Goal: Communication & Community: Answer question/provide support

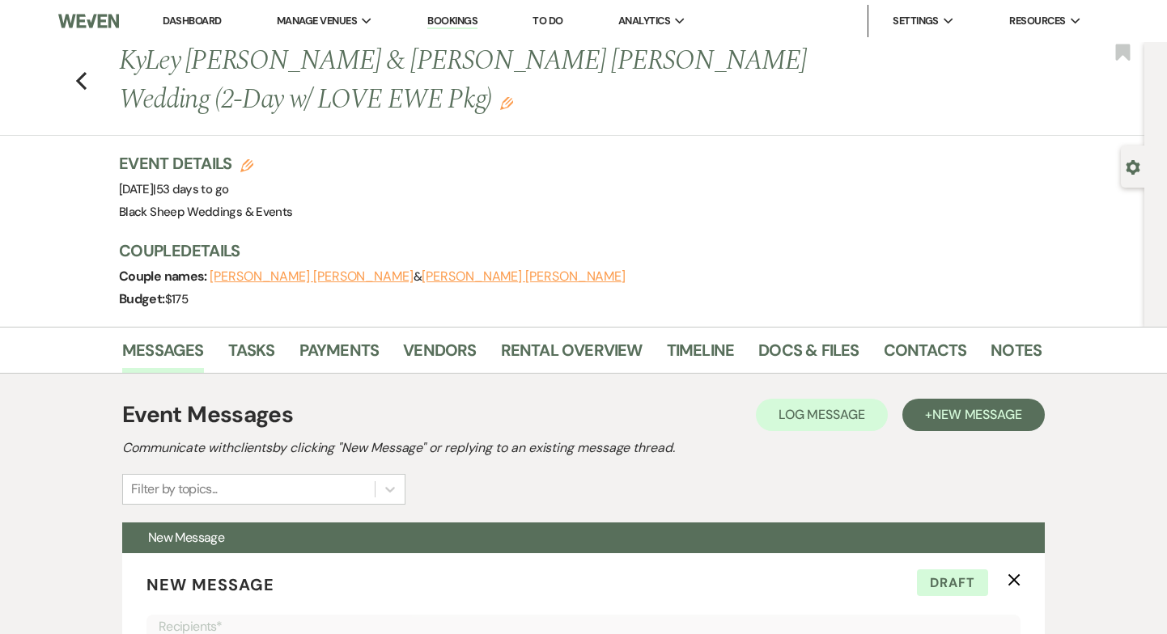
select select "5384"
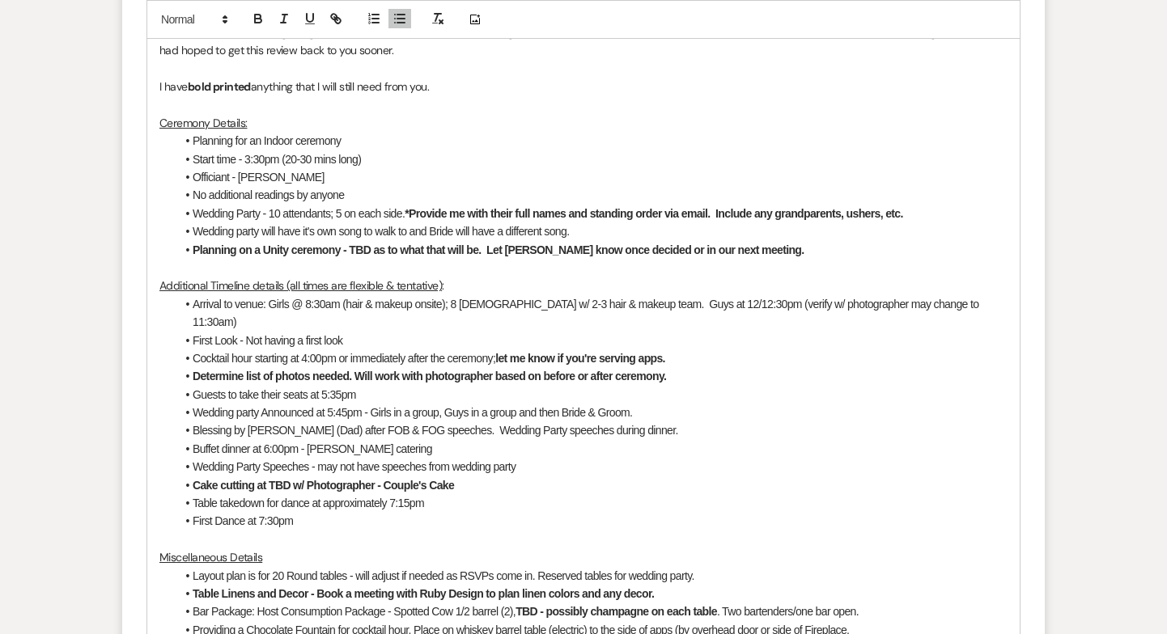
scroll to position [968, 0]
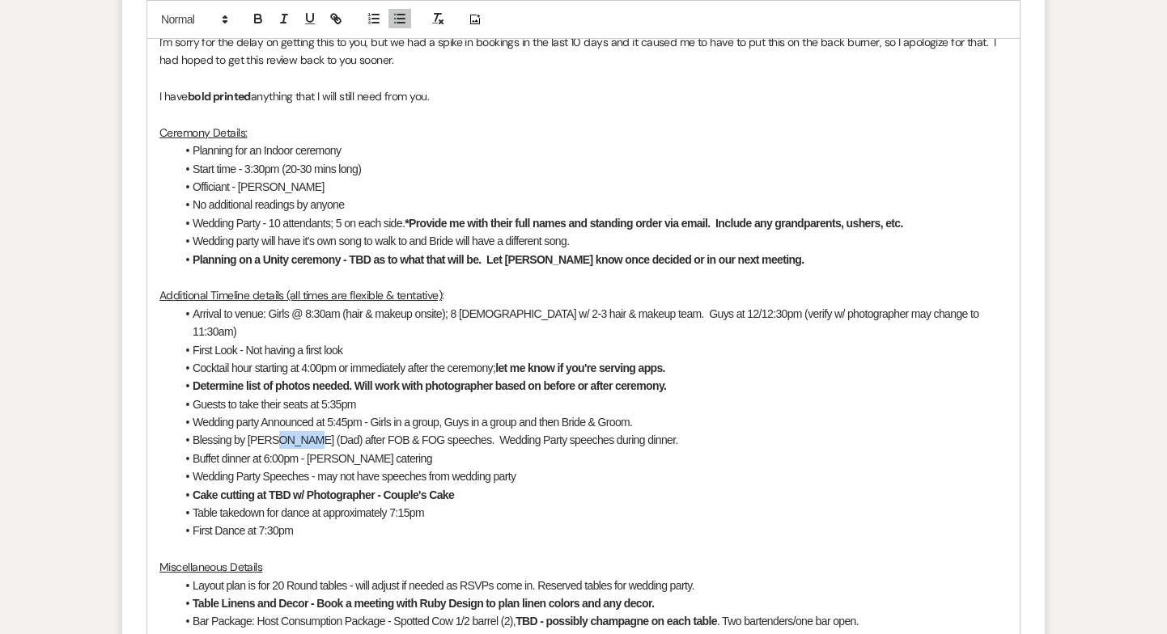
drag, startPoint x: 303, startPoint y: 419, endPoint x: 271, endPoint y: 420, distance: 31.6
click at [271, 431] on li "Blessing by [PERSON_NAME] (Dad) after FOB & FOG speeches. Wedding Party speeche…" at bounding box center [592, 440] width 832 height 18
drag, startPoint x: 456, startPoint y: 481, endPoint x: 256, endPoint y: 472, distance: 200.0
click at [256, 486] on li "Cake cutting at TBD w/ Photographer - Couple's Cake" at bounding box center [592, 495] width 832 height 18
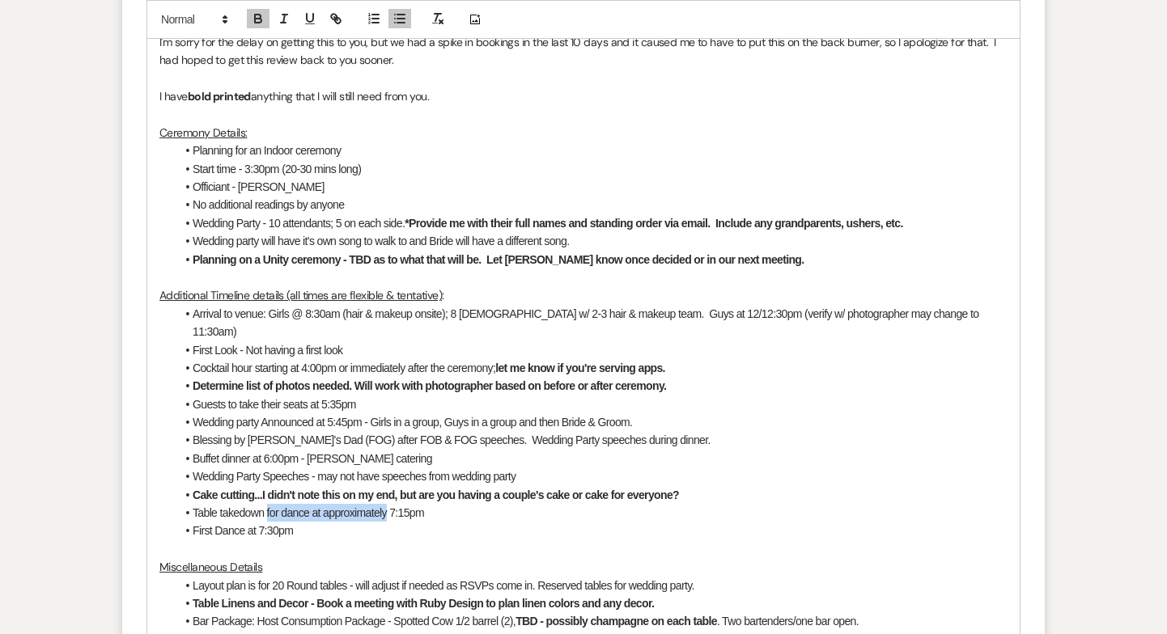
drag, startPoint x: 390, startPoint y: 497, endPoint x: 267, endPoint y: 495, distance: 123.0
click at [267, 504] on li "Table takedown for dance at approximately 7:15pm" at bounding box center [592, 513] width 832 height 18
click at [313, 522] on li "First Dance at 7:30pm" at bounding box center [592, 531] width 832 height 18
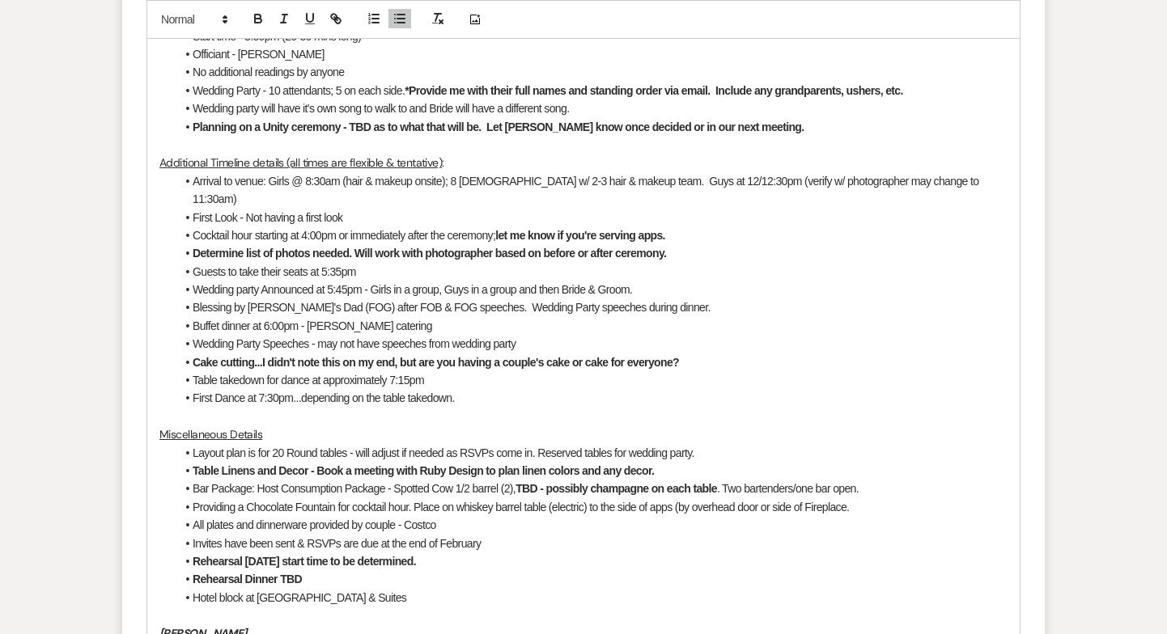
scroll to position [1110, 0]
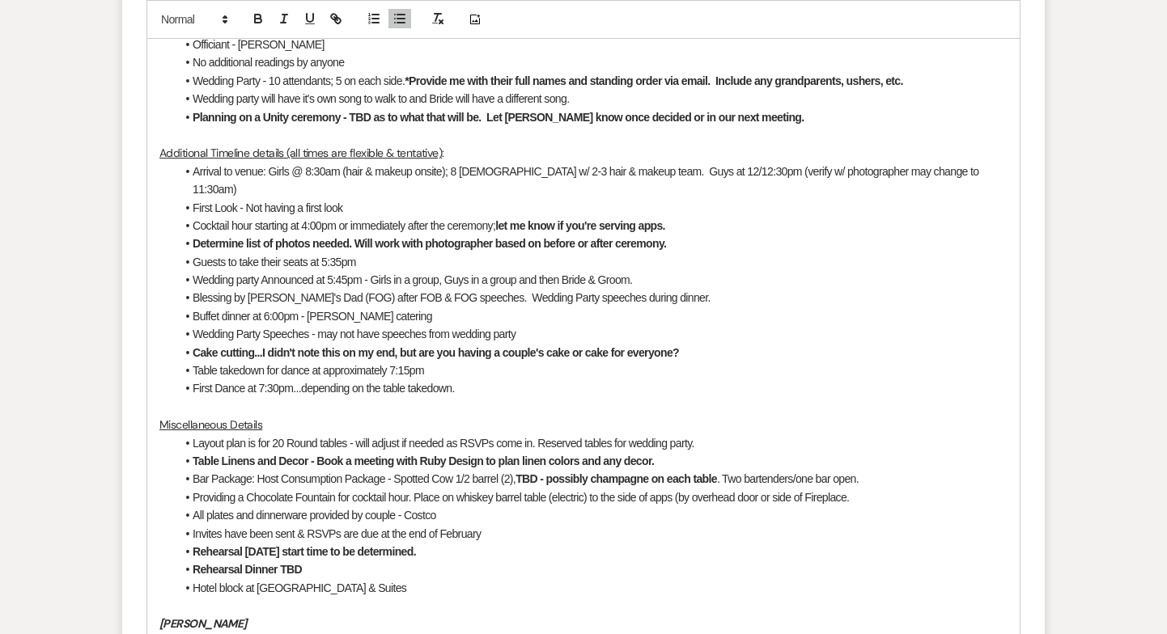
click at [193, 434] on li "Layout plan is for 20 Round tables - will adjust if needed as RSVPs come in. Re…" at bounding box center [592, 443] width 832 height 18
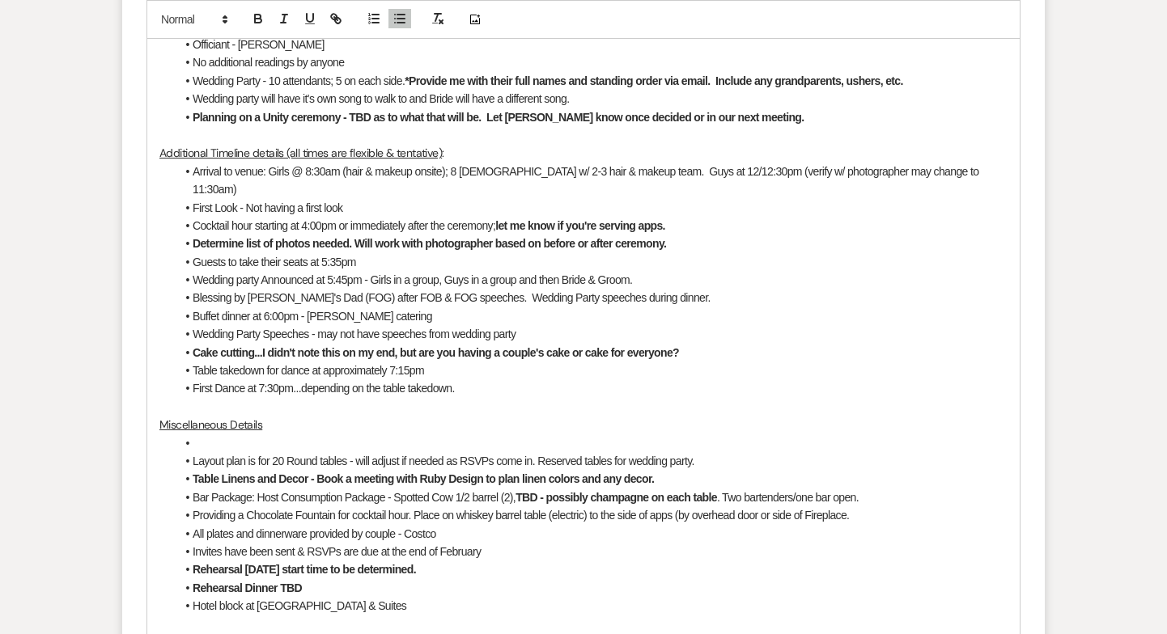
click at [202, 434] on li at bounding box center [592, 443] width 832 height 18
click at [599, 434] on li "Color scheme: Burgundy & brown w/ greenery. Beige table linens w/ burgundy runn…" at bounding box center [592, 443] width 832 height 18
click at [649, 434] on li "Color scheme: Burgundy & brown w/ greenery. Beige table linens w/ burgundy runn…" at bounding box center [592, 443] width 832 height 18
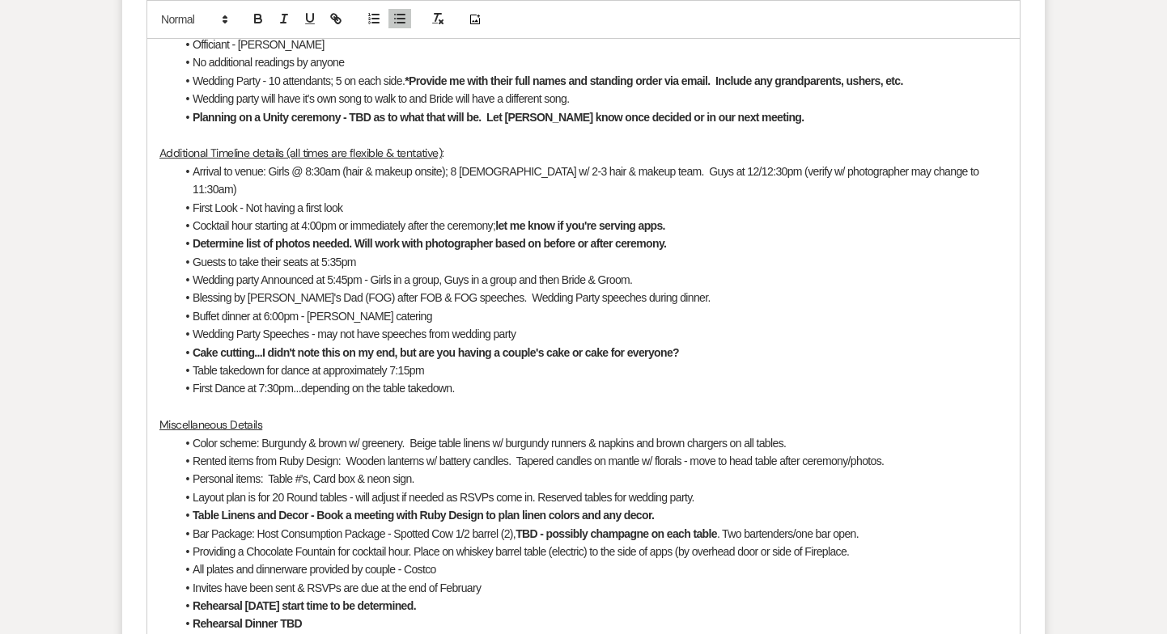
click at [278, 489] on li "Layout plan is for 20 Round tables - will adjust if needed as RSVPs come in. Re…" at bounding box center [592, 498] width 832 height 18
click at [366, 489] on li "Layout plan is for Round tables - will adjust if needed as RSVPs come in. Reser…" at bounding box center [592, 498] width 832 height 18
drag, startPoint x: 570, startPoint y: 480, endPoint x: 510, endPoint y: 478, distance: 59.9
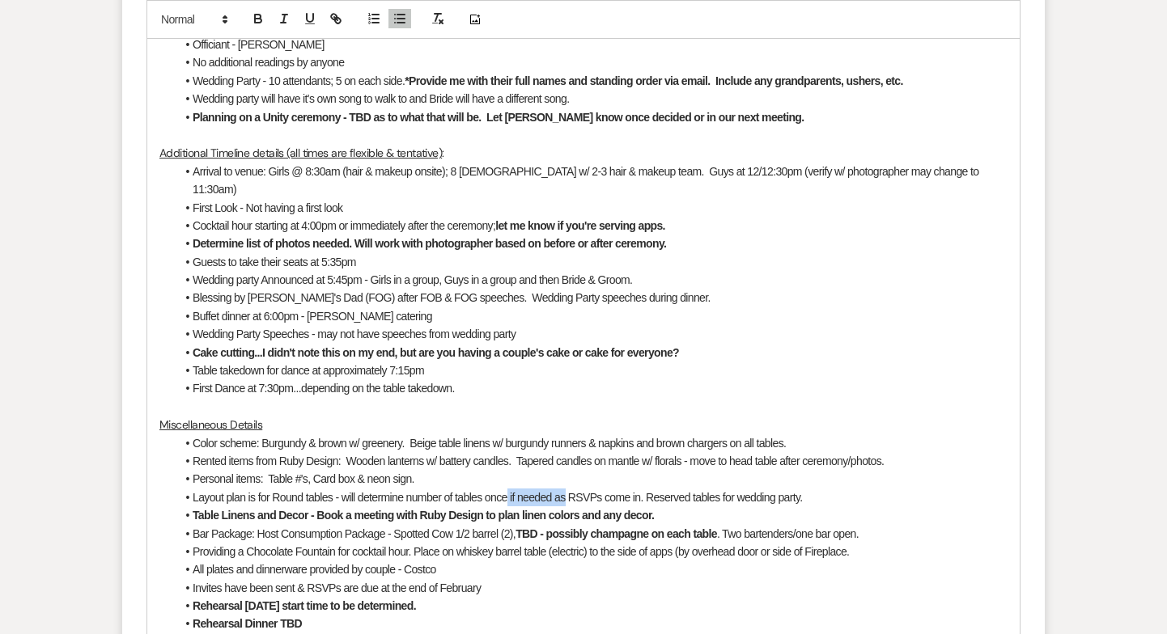
click at [510, 489] on li "Layout plan is for Round tables - will determine number of tables once if neede…" at bounding box center [592, 498] width 832 height 18
drag, startPoint x: 590, startPoint y: 479, endPoint x: 835, endPoint y: 479, distance: 245.1
click at [835, 489] on li "Layout plan is for Round tables - will determine number of tables once RSVPs co…" at bounding box center [592, 498] width 832 height 18
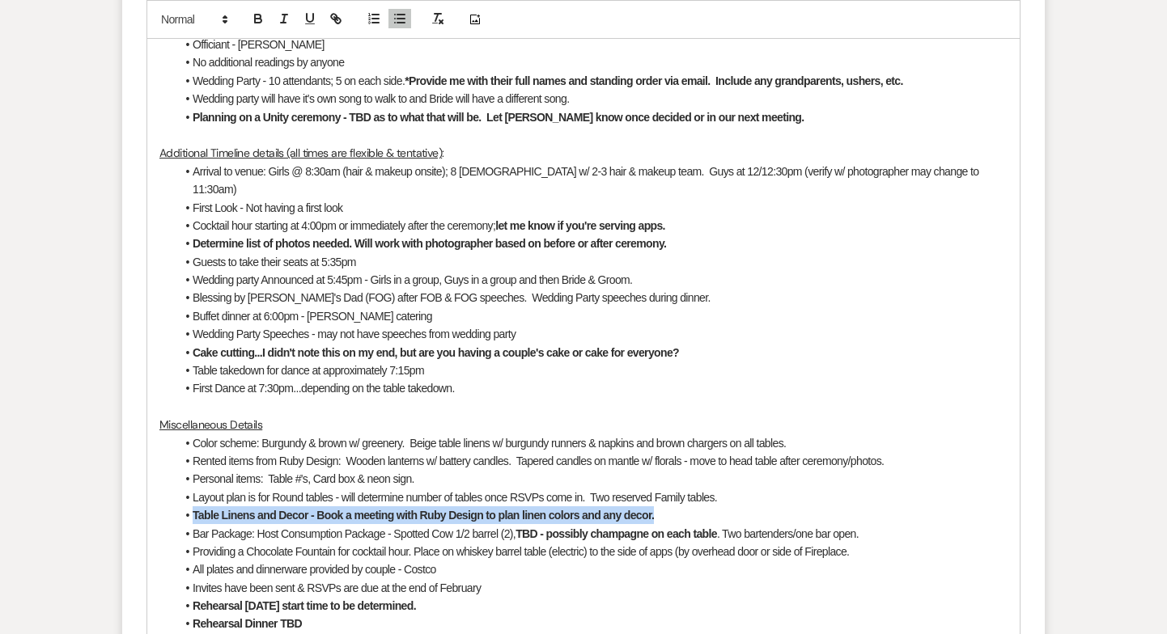
drag, startPoint x: 667, startPoint y: 502, endPoint x: 194, endPoint y: 502, distance: 472.5
click at [194, 506] on li "Table Linens and Decor - Book a meeting with Ruby Design to plan linen colors a…" at bounding box center [592, 515] width 832 height 18
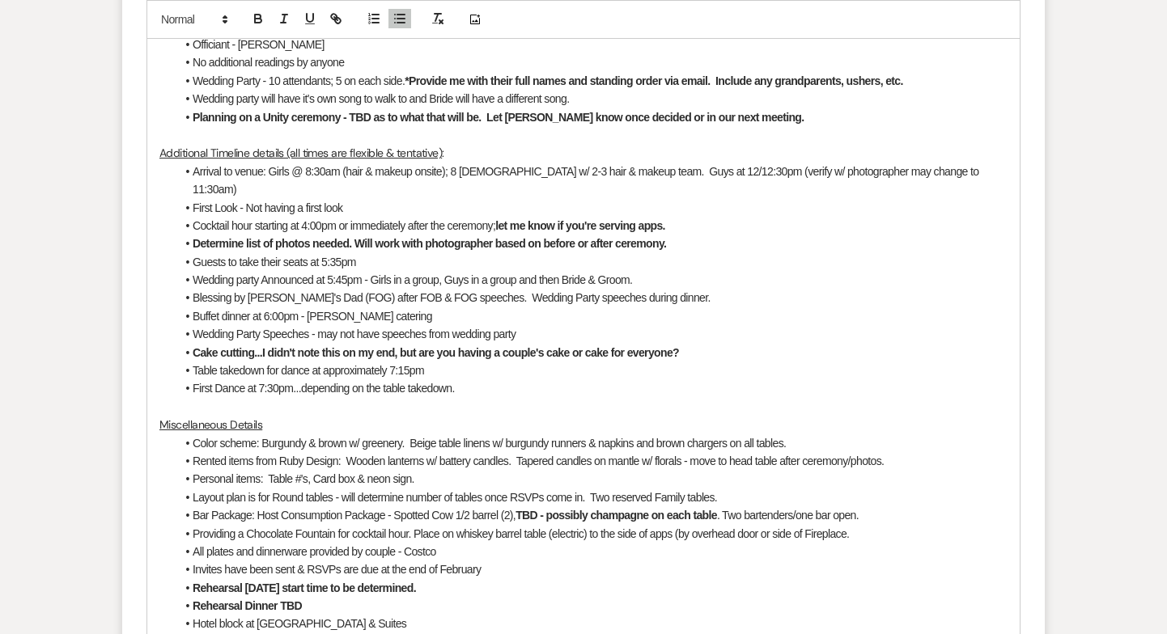
click at [735, 489] on li "Layout plan is for Round tables - will determine number of tables once RSVPs co…" at bounding box center [592, 498] width 832 height 18
drag, startPoint x: 673, startPoint y: 337, endPoint x: 574, endPoint y: 330, distance: 98.9
click at [574, 346] on strong "Cake cutting...I didn't note this on my end, but are you having a couple's cake…" at bounding box center [436, 352] width 486 height 13
click at [589, 525] on li "Providing a Chocolate Fountain for cocktail hour. Place on whiskey barrel table…" at bounding box center [592, 534] width 832 height 18
click at [728, 489] on li "Layout plan is for Round tables - will determine number of tables once RSVPs co…" at bounding box center [592, 498] width 832 height 18
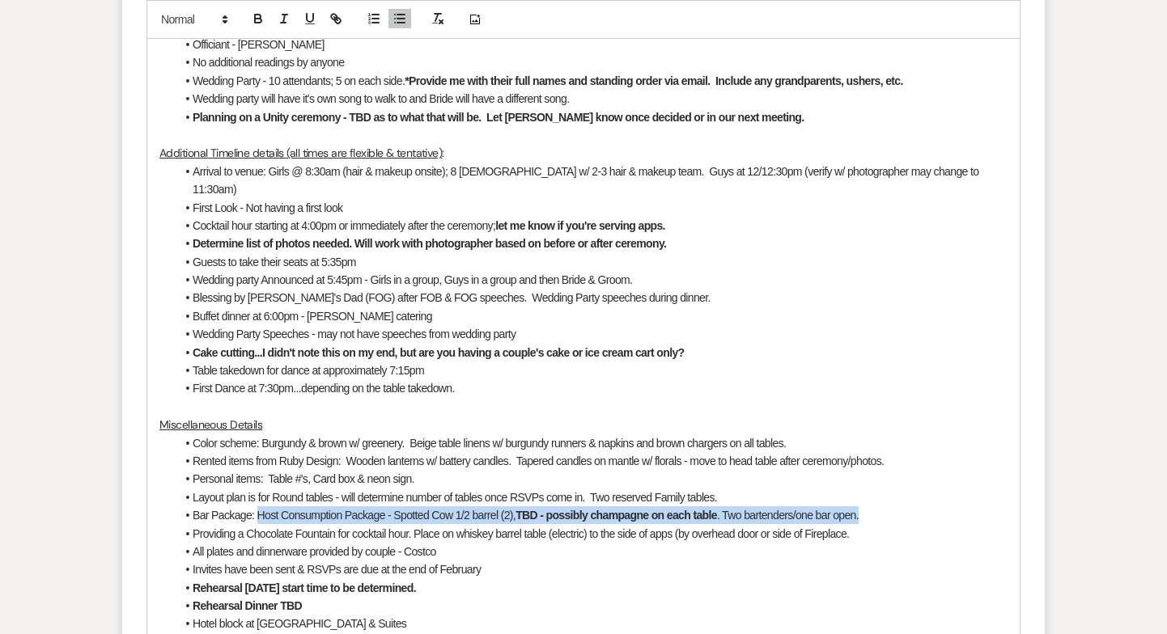
drag, startPoint x: 257, startPoint y: 500, endPoint x: 983, endPoint y: 501, distance: 725.7
click at [983, 506] on li "Bar Package: Host Consumption Package - Spotted Cow 1/2 barrel (2), TBD - possi…" at bounding box center [592, 515] width 832 height 18
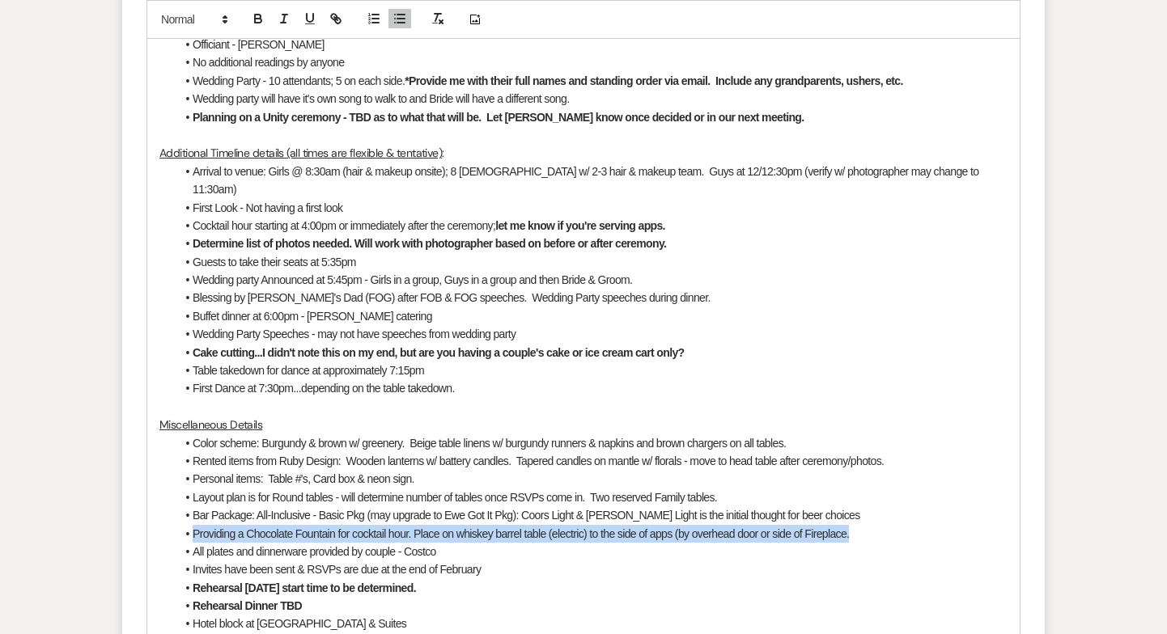
drag, startPoint x: 870, startPoint y: 519, endPoint x: 140, endPoint y: 512, distance: 729.8
click at [140, 512] on form "New Message X Draft saved! Recipients* Planning Portal Users ( KyLey [PERSON_NA…" at bounding box center [583, 189] width 922 height 1493
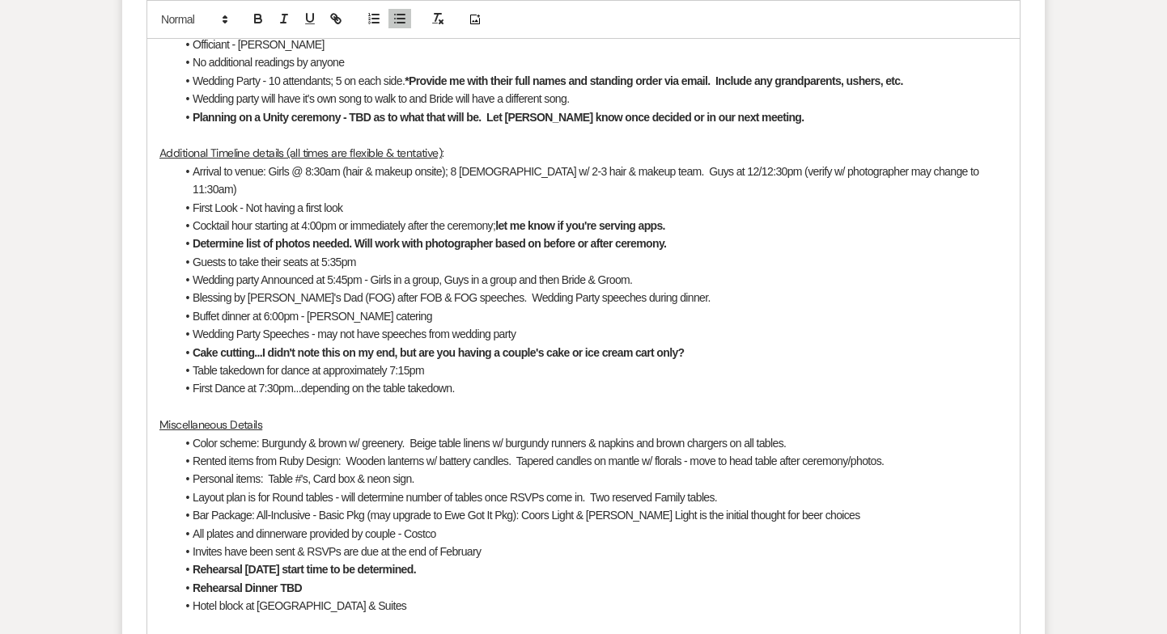
click at [731, 489] on li "Layout plan is for Round tables - will determine number of tables once RSVPs co…" at bounding box center [592, 498] width 832 height 18
drag, startPoint x: 379, startPoint y: 533, endPoint x: 495, endPoint y: 534, distance: 115.7
click at [495, 543] on li "Invites have been sent & RSVPs are due at the end of February" at bounding box center [592, 552] width 832 height 18
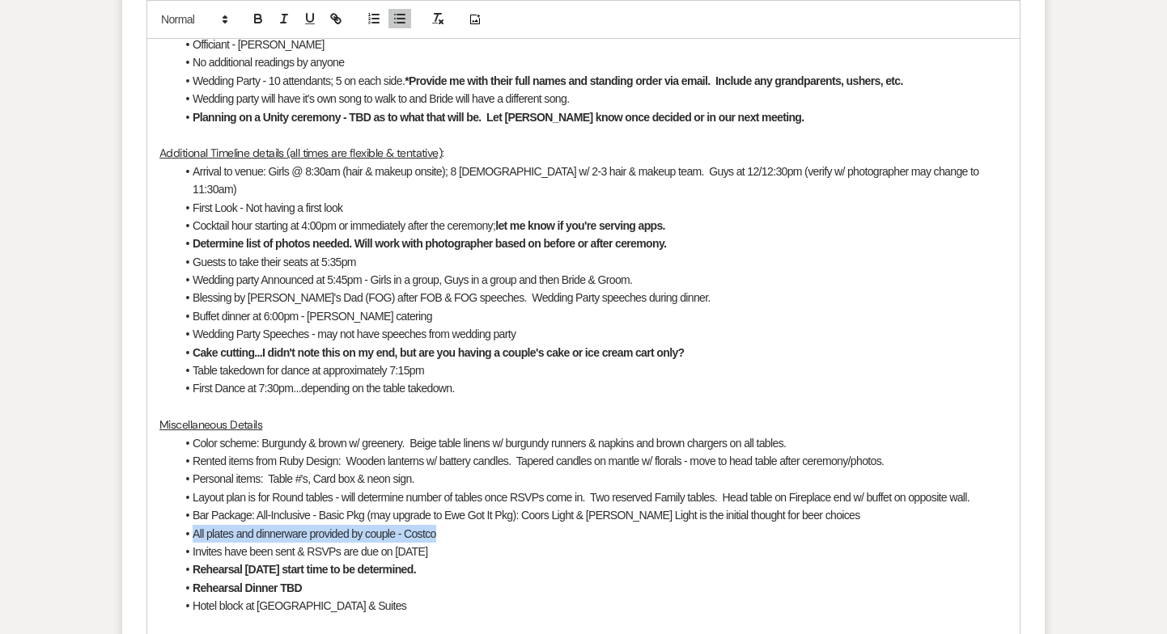
drag, startPoint x: 442, startPoint y: 513, endPoint x: 169, endPoint y: 518, distance: 272.7
click at [169, 518] on div "Hi there, I'm sorry for the delay on getting this to you, but we had a spike in…" at bounding box center [583, 325] width 872 height 961
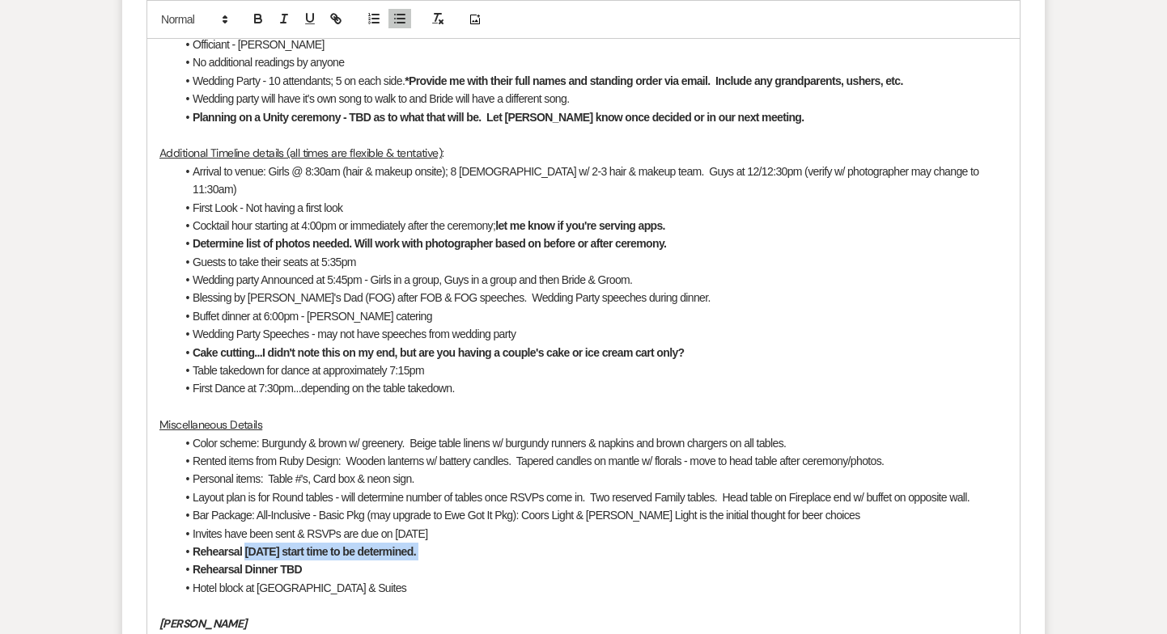
drag, startPoint x: 245, startPoint y: 532, endPoint x: 450, endPoint y: 536, distance: 204.7
click at [450, 543] on li "Rehearsal [DATE] start time to be determined." at bounding box center [592, 552] width 832 height 18
click at [333, 542] on ul "Color scheme: Burgundy & brown w/ greenery. Beige table linens w/ burgundy runn…" at bounding box center [592, 515] width 832 height 163
click at [366, 579] on li "Hotel block at [GEOGRAPHIC_DATA] & Suites" at bounding box center [592, 588] width 832 height 18
drag, startPoint x: 313, startPoint y: 550, endPoint x: 180, endPoint y: 549, distance: 133.5
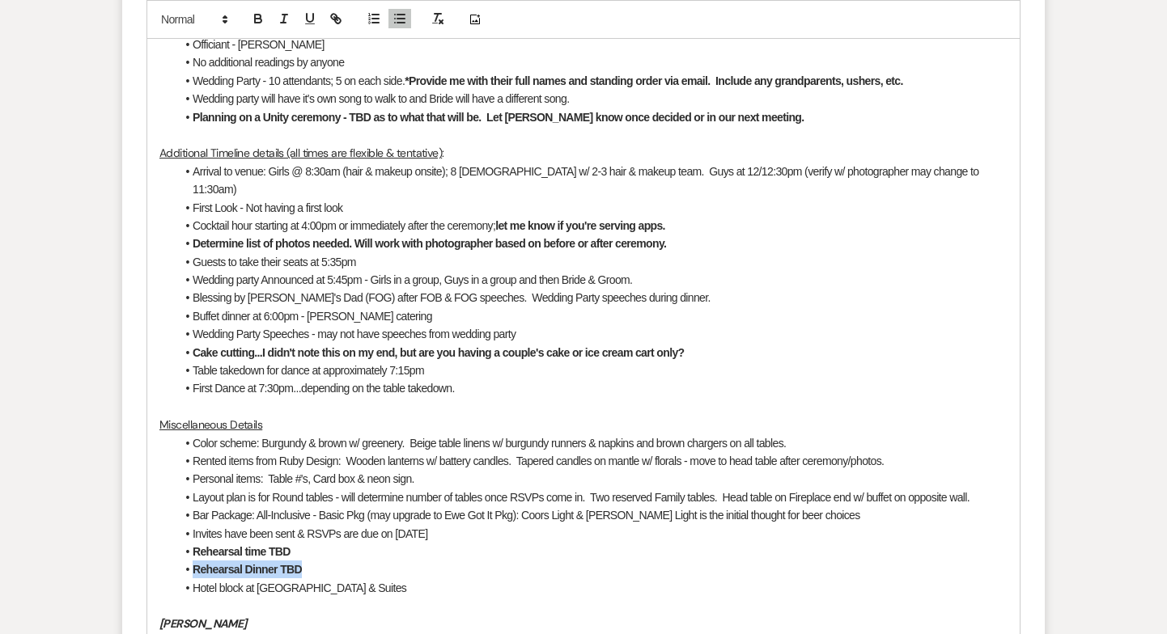
click at [180, 561] on li "Rehearsal Dinner TBD" at bounding box center [592, 570] width 832 height 18
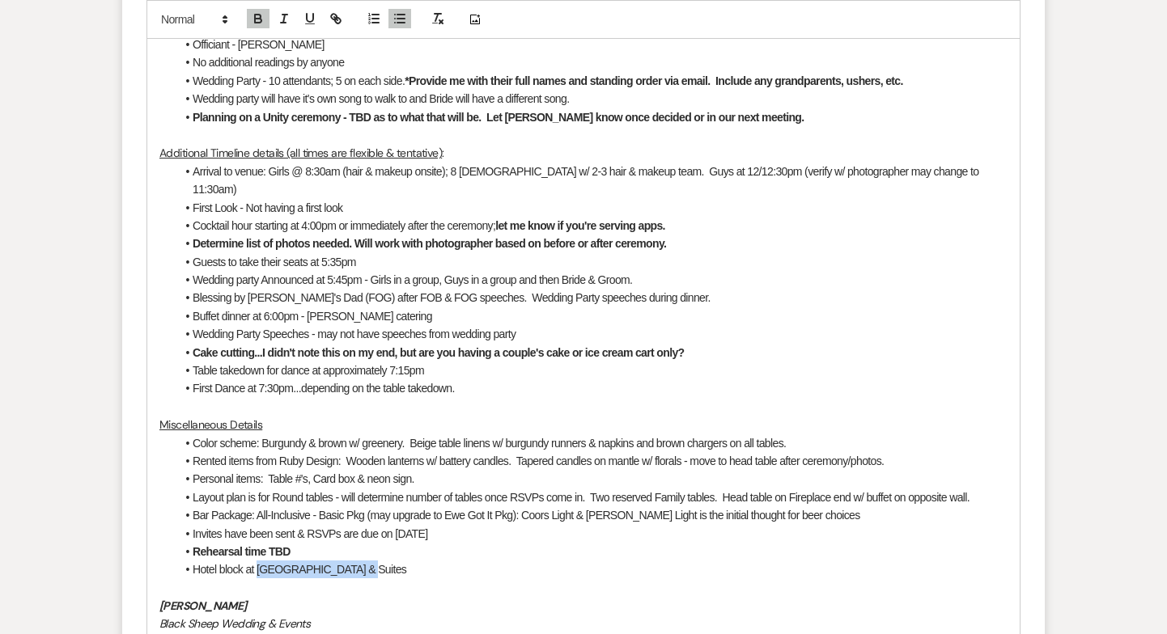
drag, startPoint x: 258, startPoint y: 553, endPoint x: 396, endPoint y: 553, distance: 138.3
click at [396, 561] on li "Hotel block at [GEOGRAPHIC_DATA] & Suites" at bounding box center [592, 570] width 832 height 18
click at [451, 525] on li "Invites have been sent & RSVPs are due on [DATE]" at bounding box center [592, 534] width 832 height 18
click at [980, 489] on li "Layout plan is for Round tables - will determine number of tables once RSVPs co…" at bounding box center [592, 498] width 832 height 18
click at [430, 470] on li "Personal items: Table #'s, Card box & neon sign." at bounding box center [592, 479] width 832 height 18
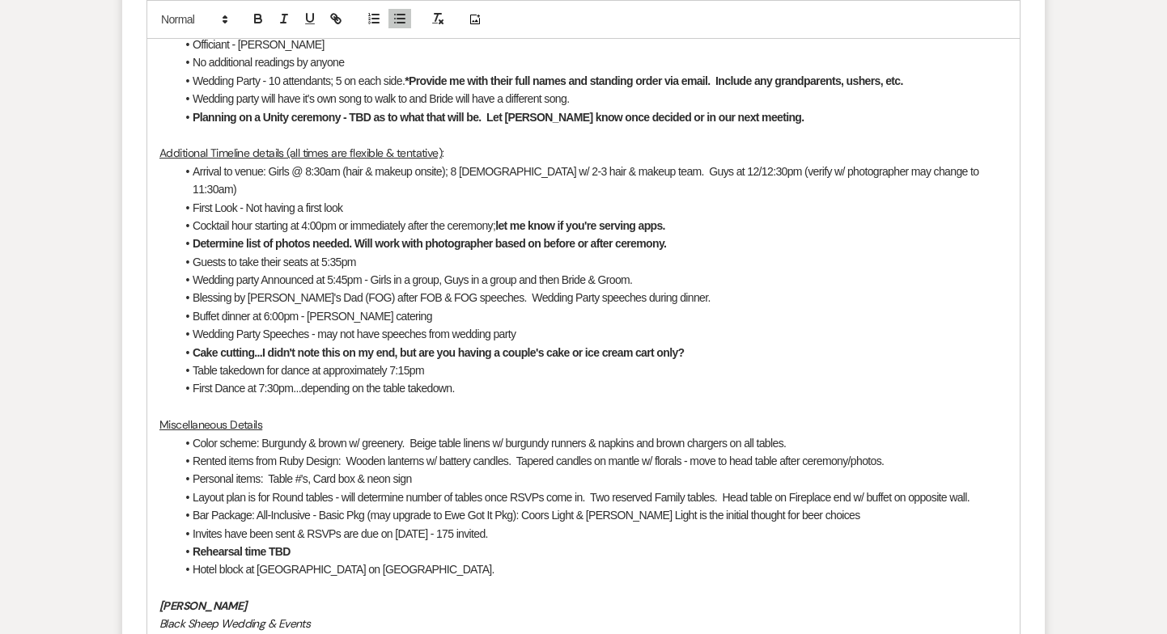
click at [365, 470] on li "Personal items: Table #'s, Card box & neon sign" at bounding box center [592, 479] width 832 height 18
click at [419, 470] on li "Personal items: Table #'s, Card box, neon sign" at bounding box center [592, 479] width 832 height 18
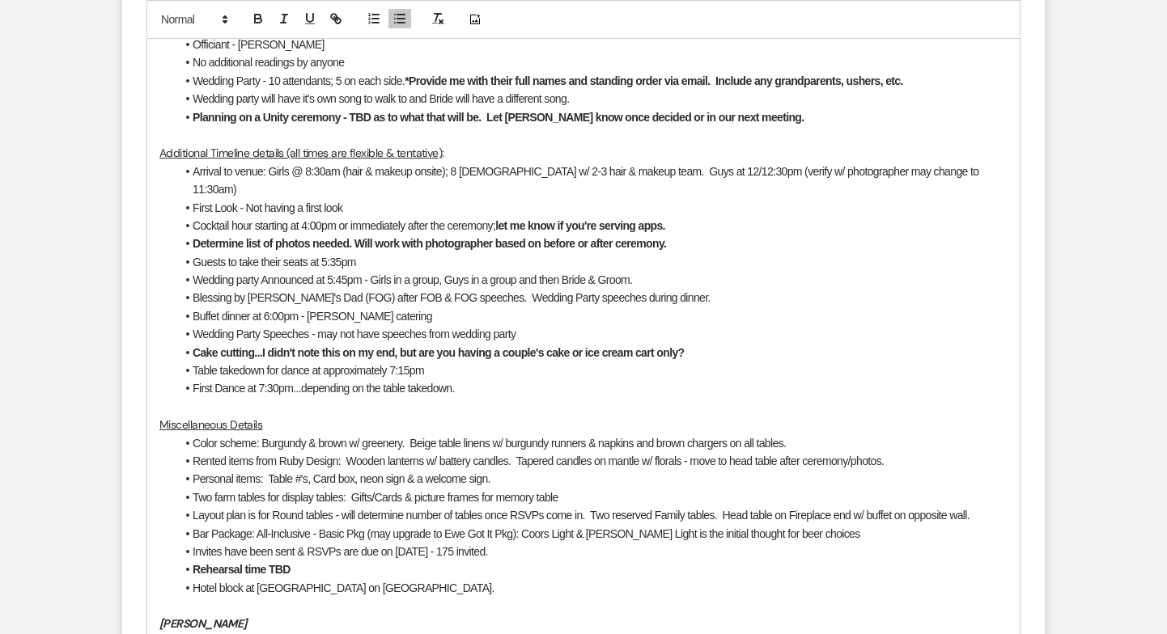
click at [830, 525] on li "Bar Package: All-Inclusive - Basic Pkg (may upgrade to Ewe Got It Pkg): Coors L…" at bounding box center [592, 534] width 832 height 18
click at [196, 362] on li "Table takedown for dance at approximately 7:15pm" at bounding box center [592, 371] width 832 height 18
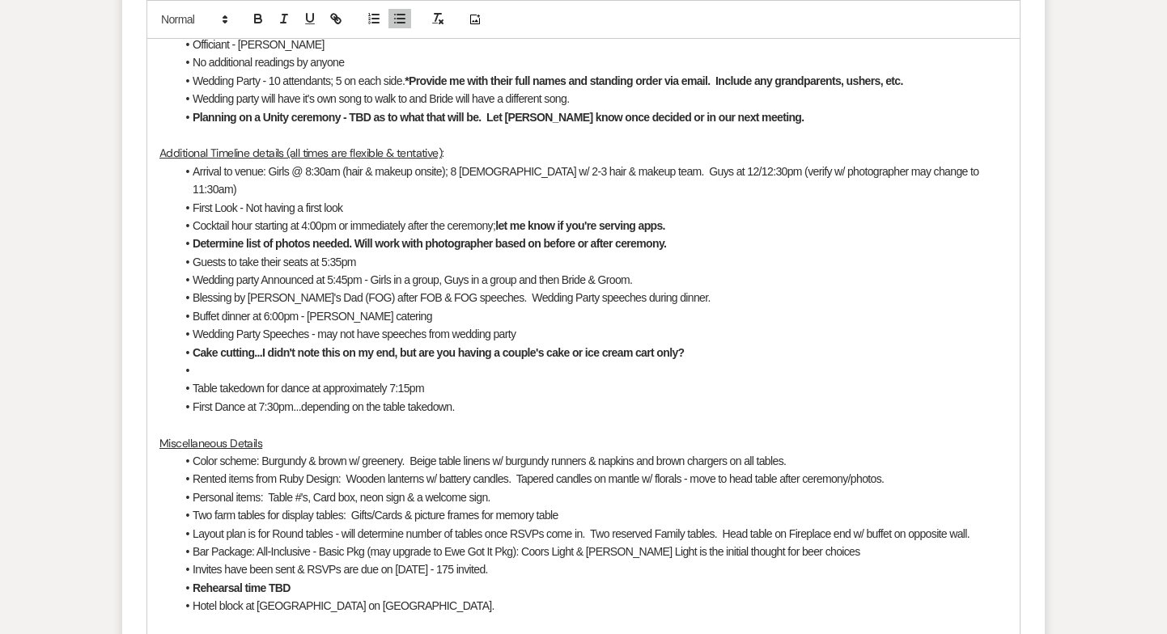
click at [205, 362] on li at bounding box center [592, 371] width 832 height 18
click at [574, 506] on li "Two farm tables for display tables: Gifts/Cards & picture frames for memory tab…" at bounding box center [592, 515] width 832 height 18
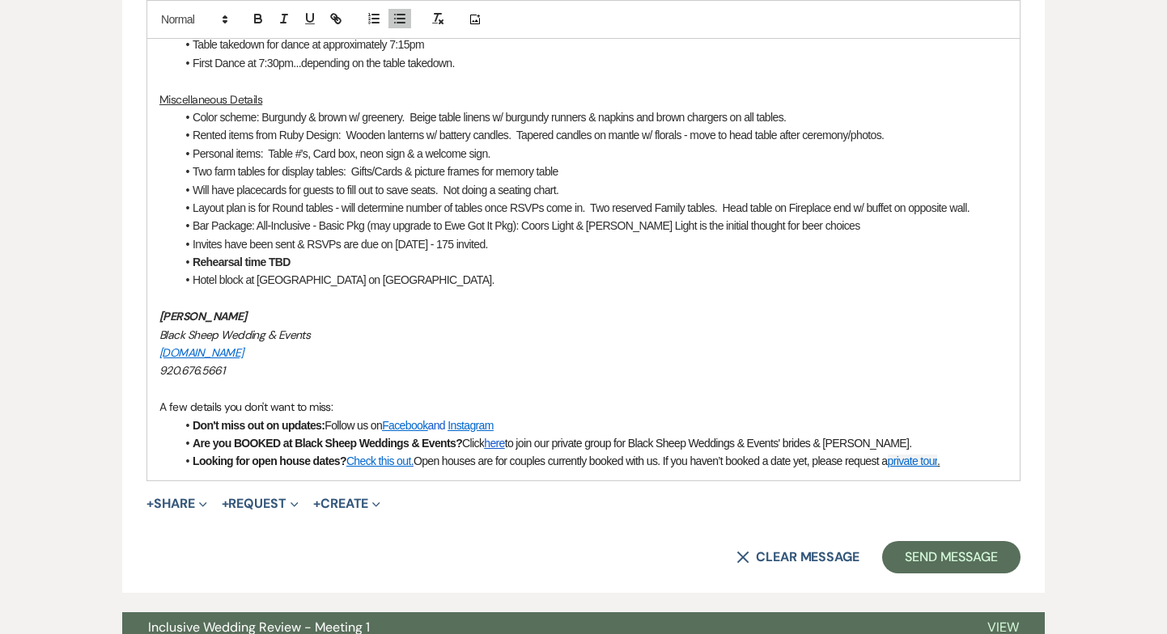
scroll to position [1461, 0]
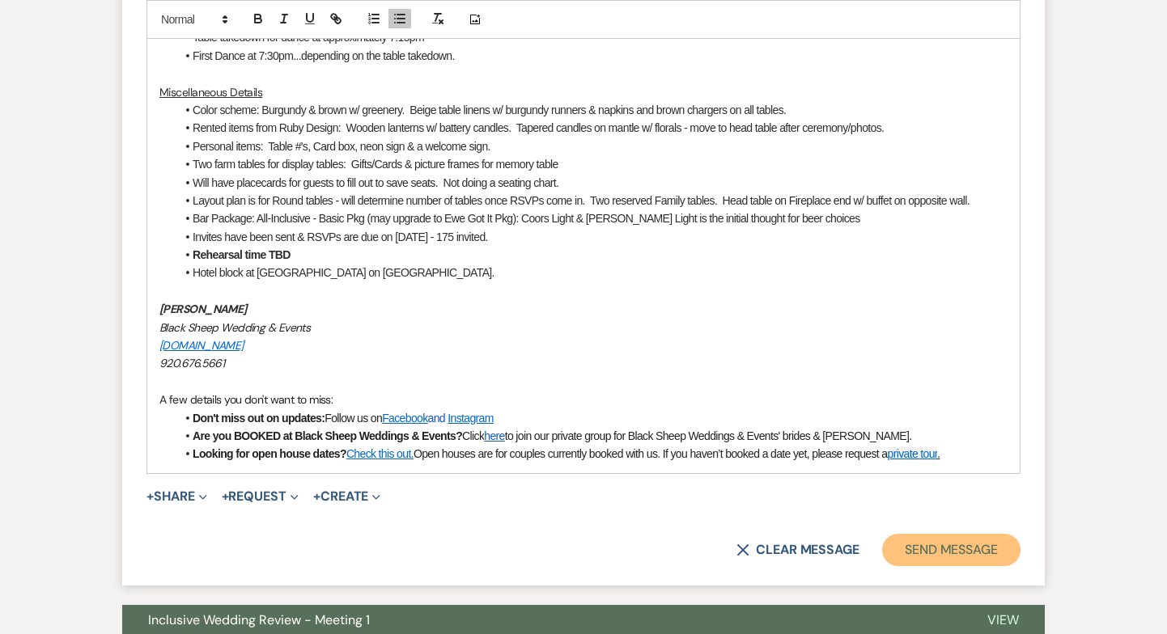
click at [955, 534] on button "Send Message" at bounding box center [951, 550] width 138 height 32
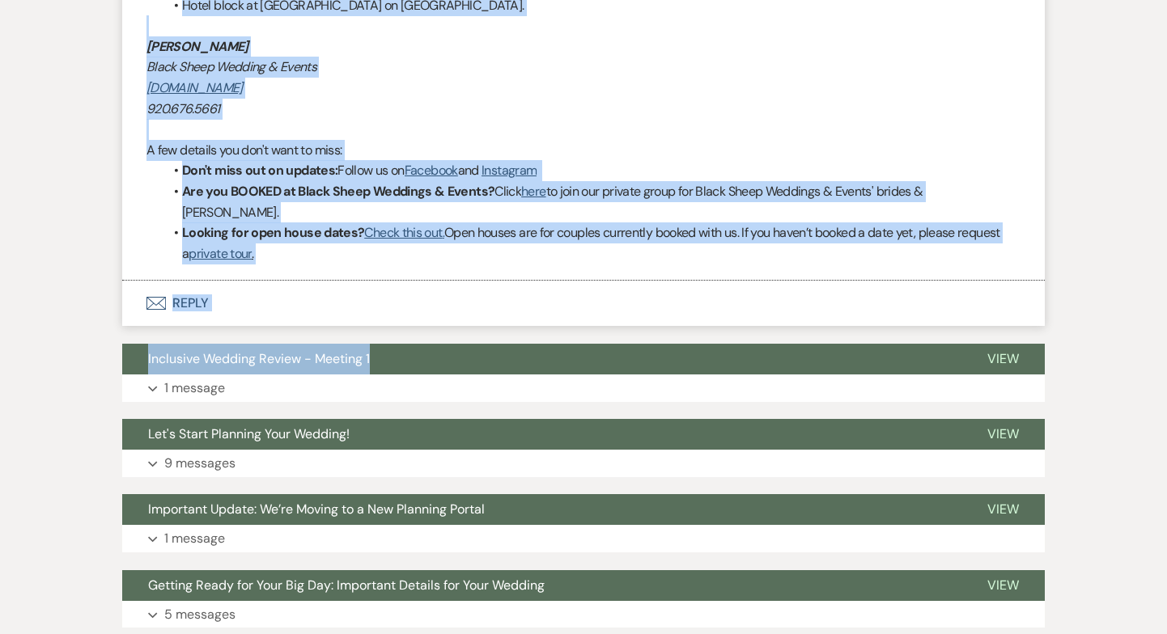
scroll to position [1497, 0]
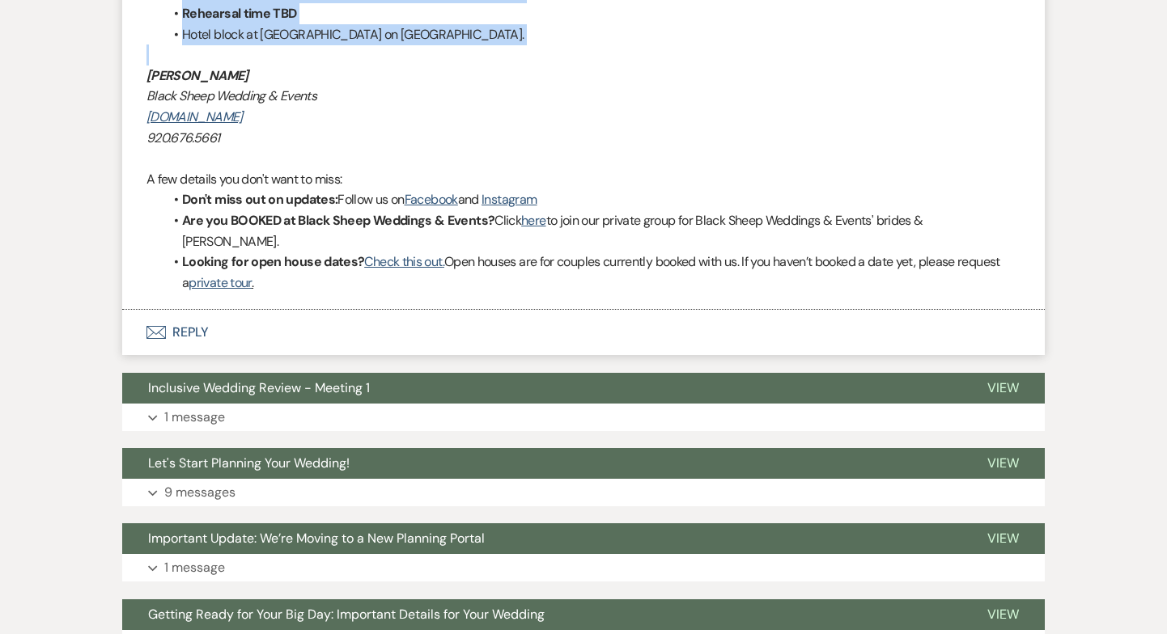
drag, startPoint x: 146, startPoint y: 246, endPoint x: 661, endPoint y: 62, distance: 546.3
copy div "L ipsu dolo sitamet consecte adip E sedd eiusm temp inci utl. Etdolore Magnaal:…"
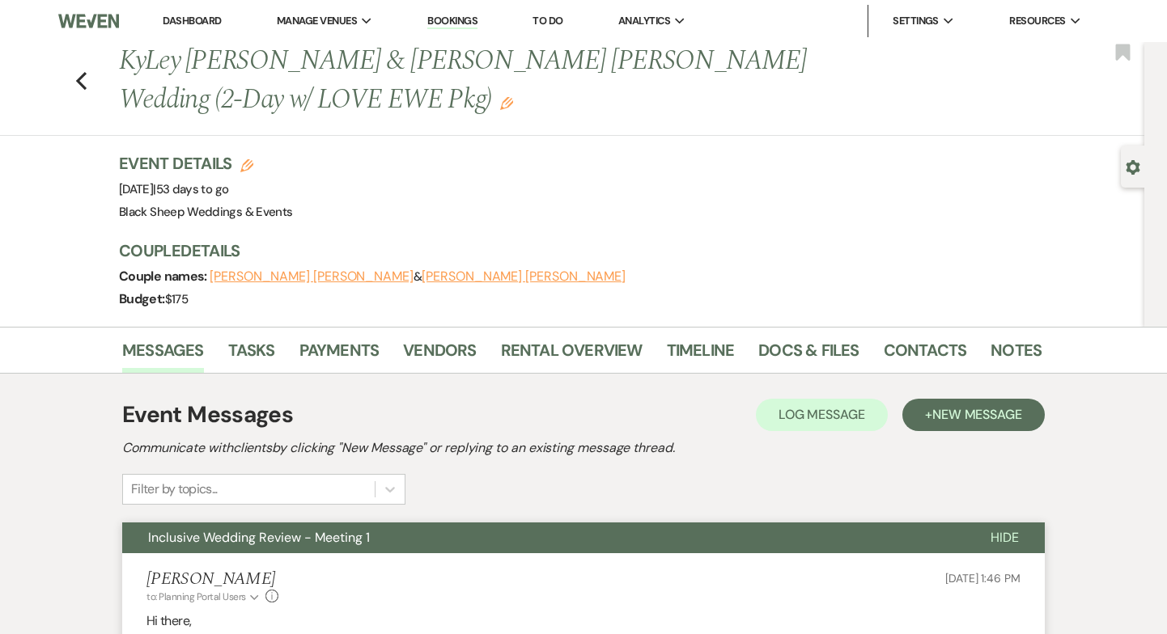
scroll to position [4, 0]
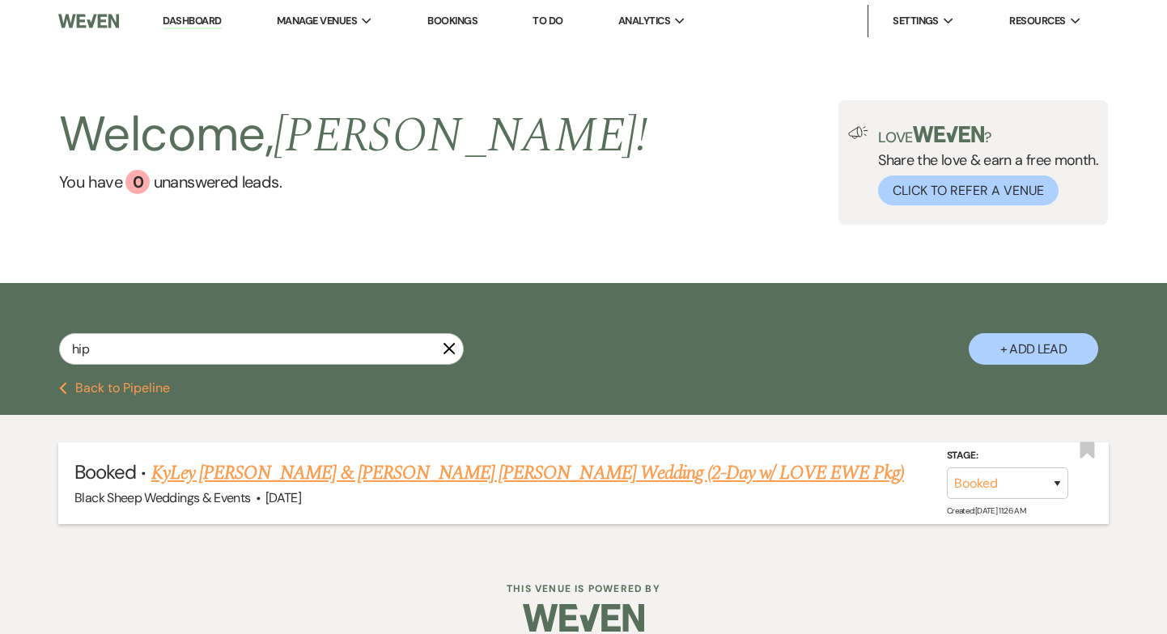
click at [222, 473] on link "KyLey [PERSON_NAME] & [PERSON_NAME] [PERSON_NAME] Wedding (2-Day w/ LOVE EWE Pk…" at bounding box center [527, 473] width 752 height 29
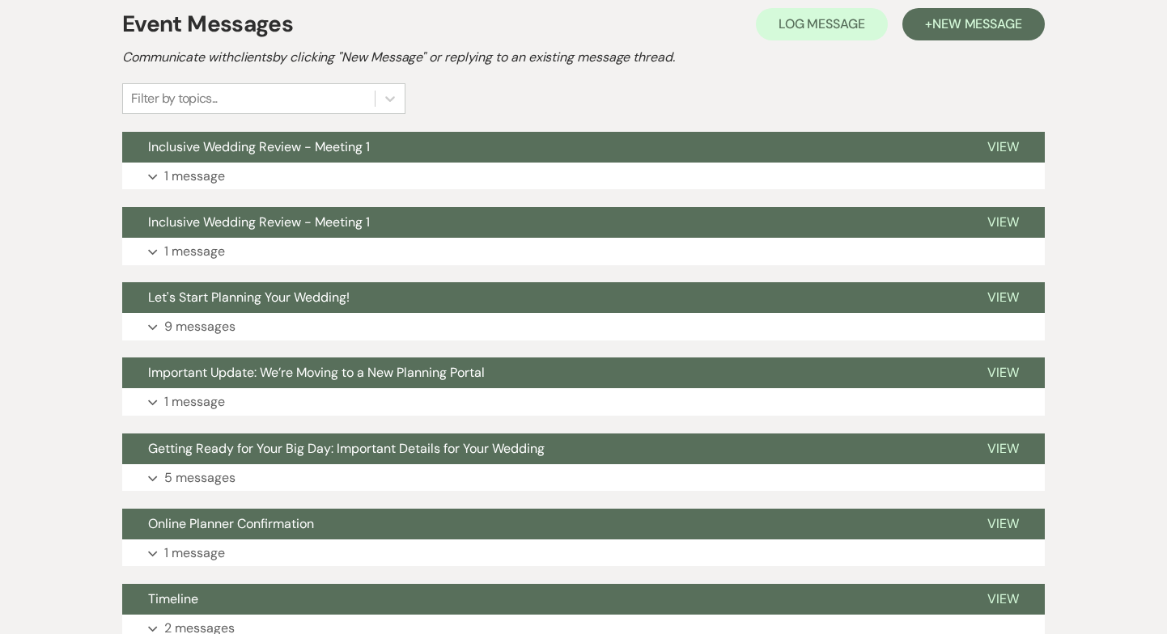
scroll to position [336, 0]
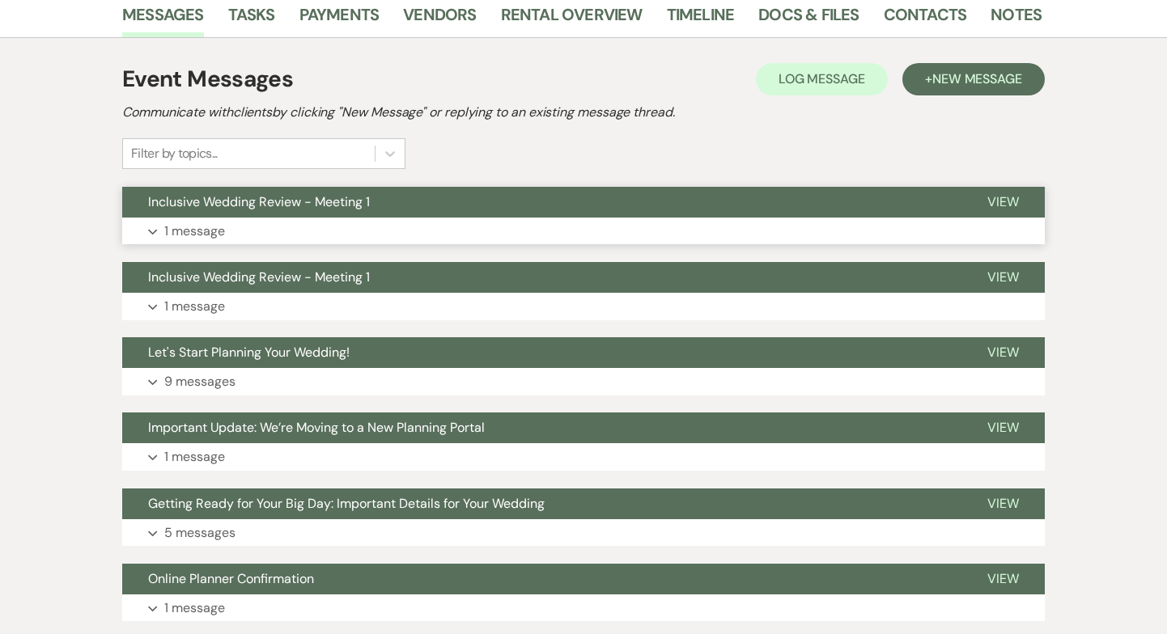
click at [1001, 200] on span "View" at bounding box center [1003, 201] width 32 height 17
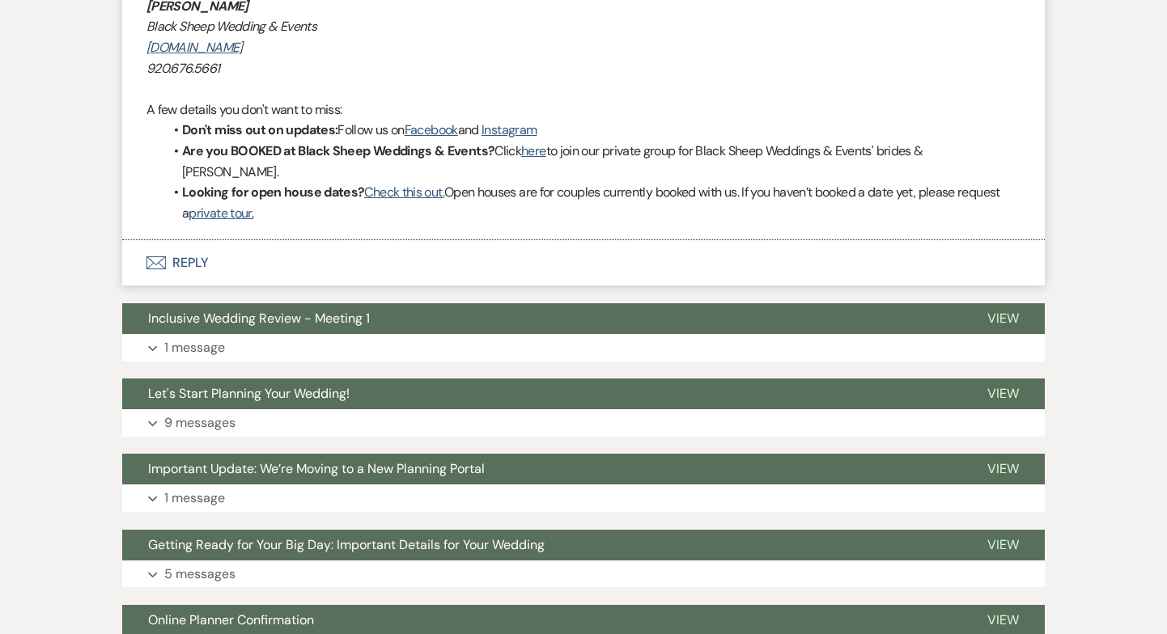
click at [175, 240] on button "Envelope Reply" at bounding box center [583, 262] width 922 height 45
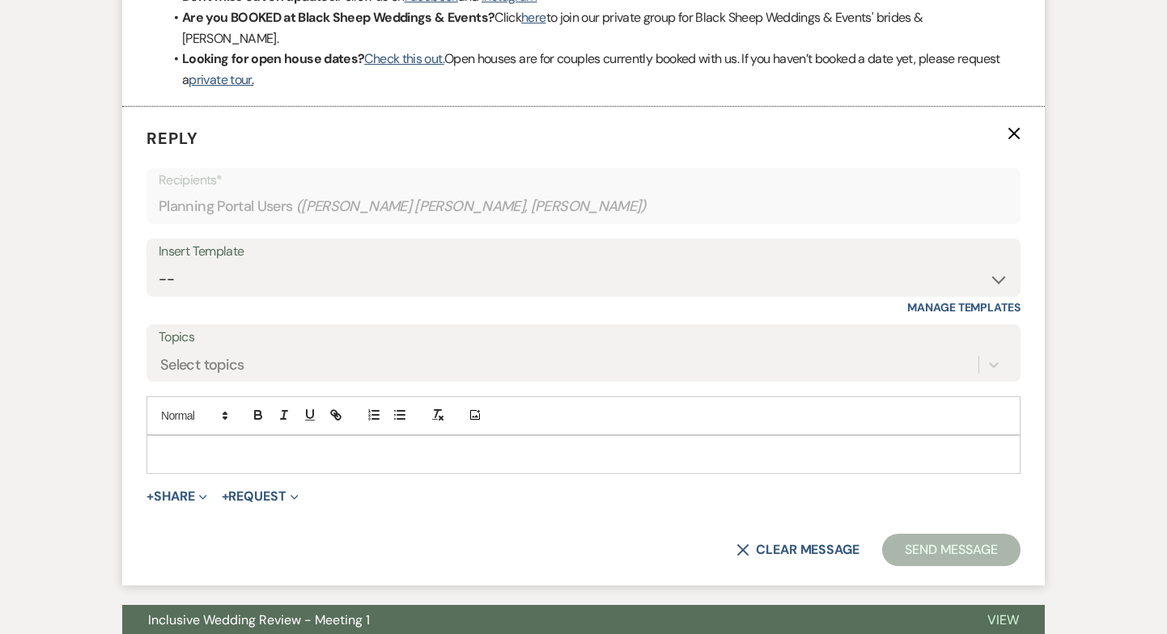
scroll to position [1709, 0]
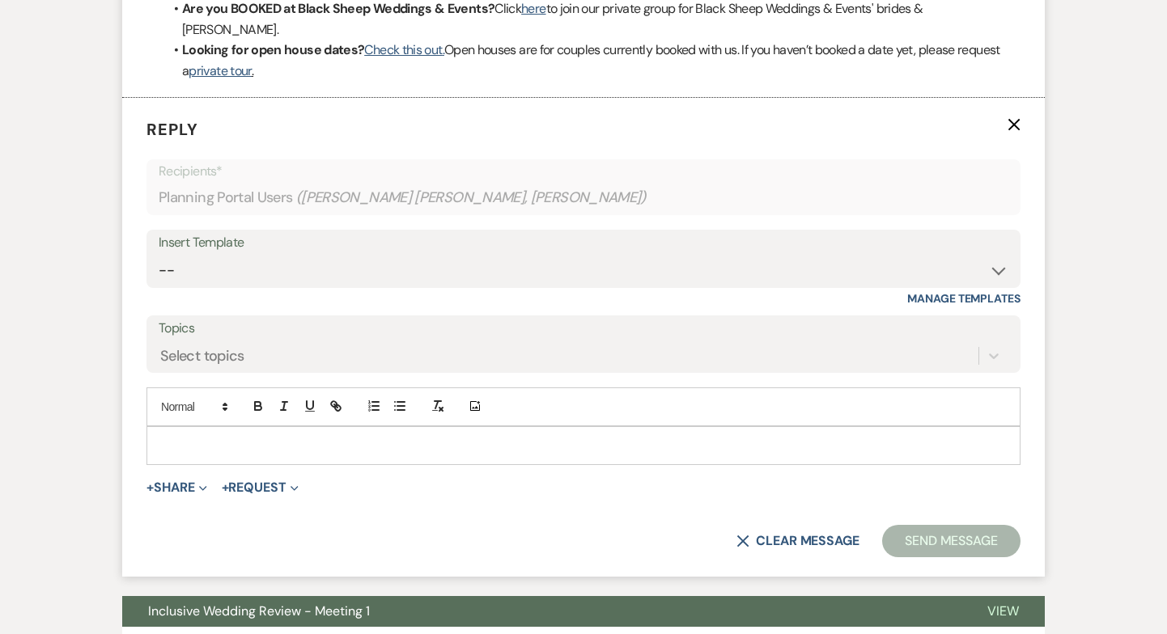
click at [193, 427] on div at bounding box center [583, 445] width 872 height 37
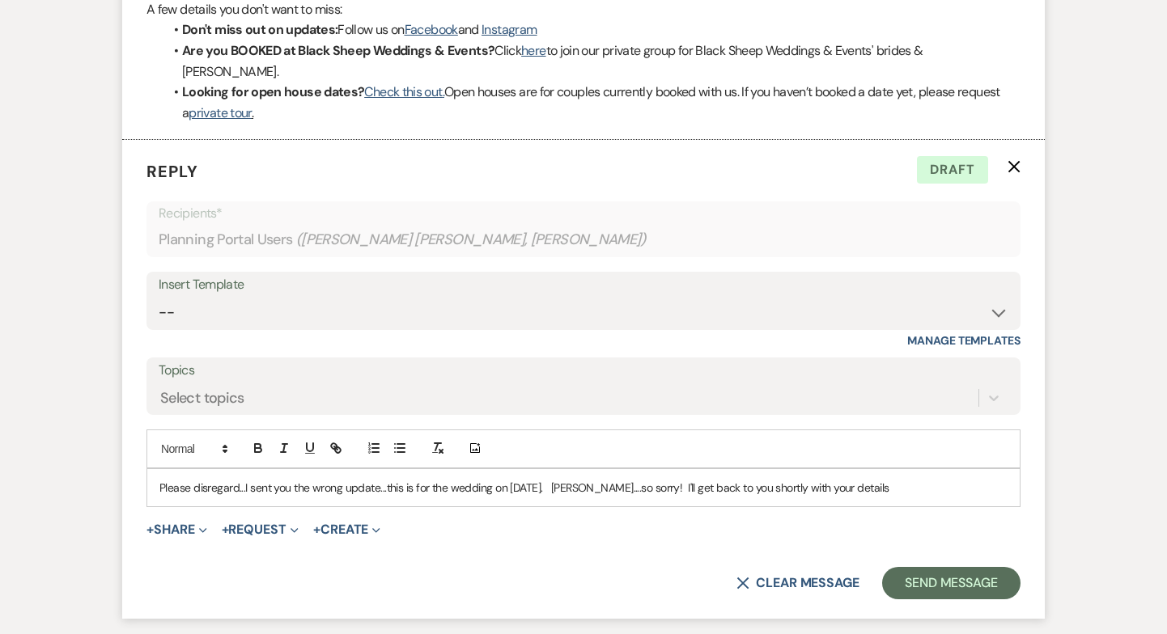
scroll to position [1677, 0]
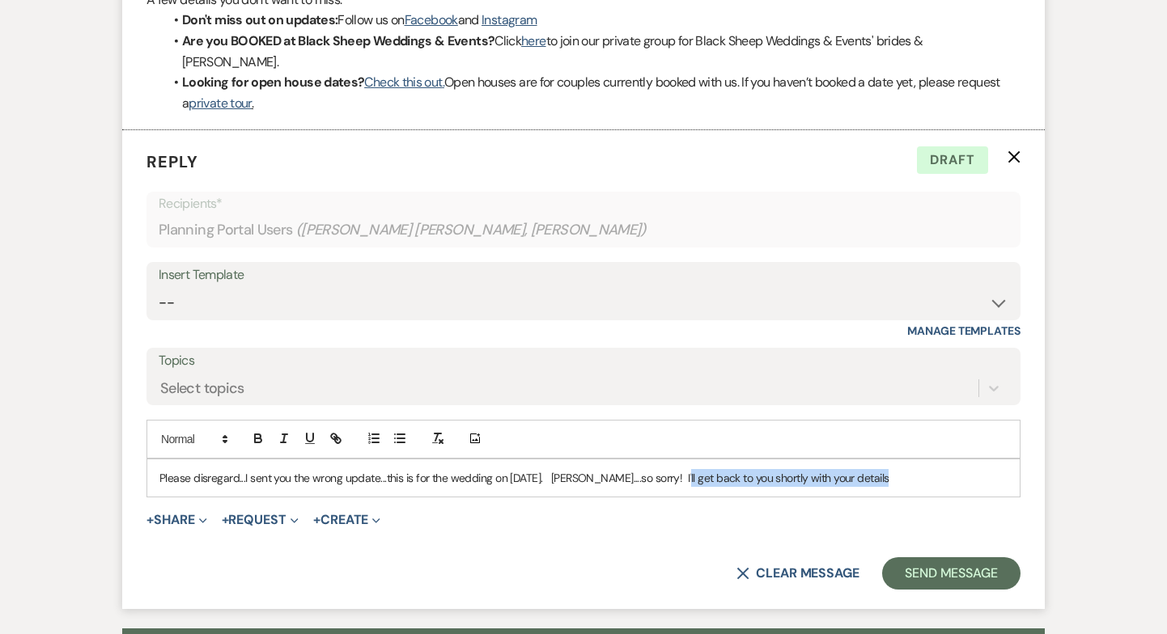
drag, startPoint x: 885, startPoint y: 460, endPoint x: 677, endPoint y: 460, distance: 207.9
click at [677, 469] on p "Please disregard...I sent you the wrong update...this is for the wedding on [DA…" at bounding box center [583, 478] width 848 height 18
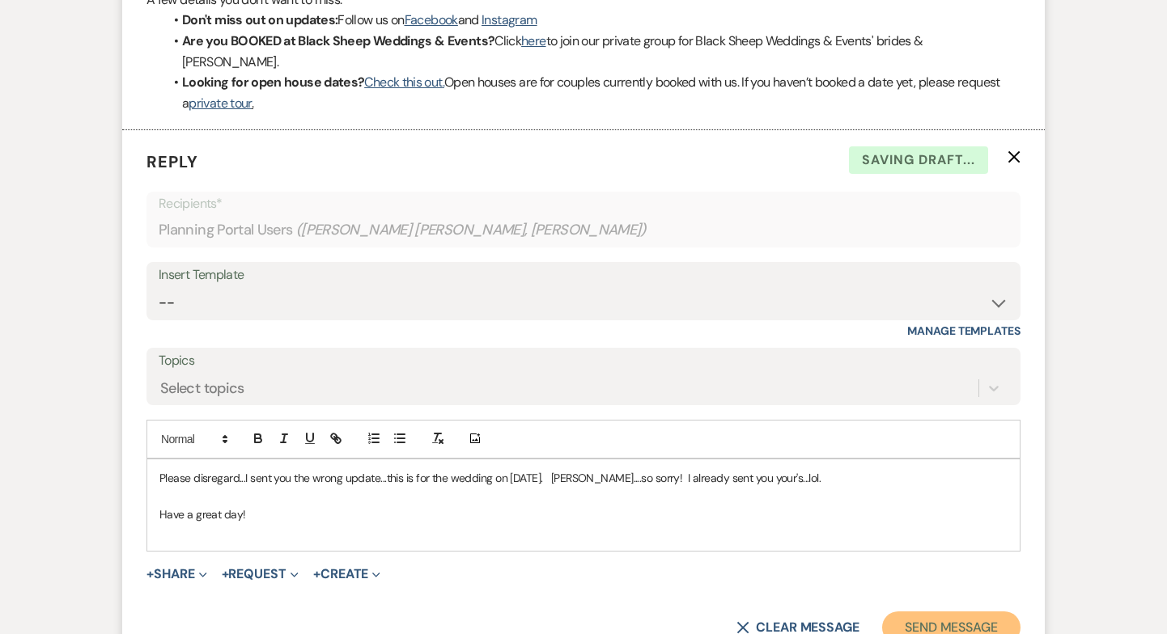
click at [971, 612] on button "Send Message" at bounding box center [951, 628] width 138 height 32
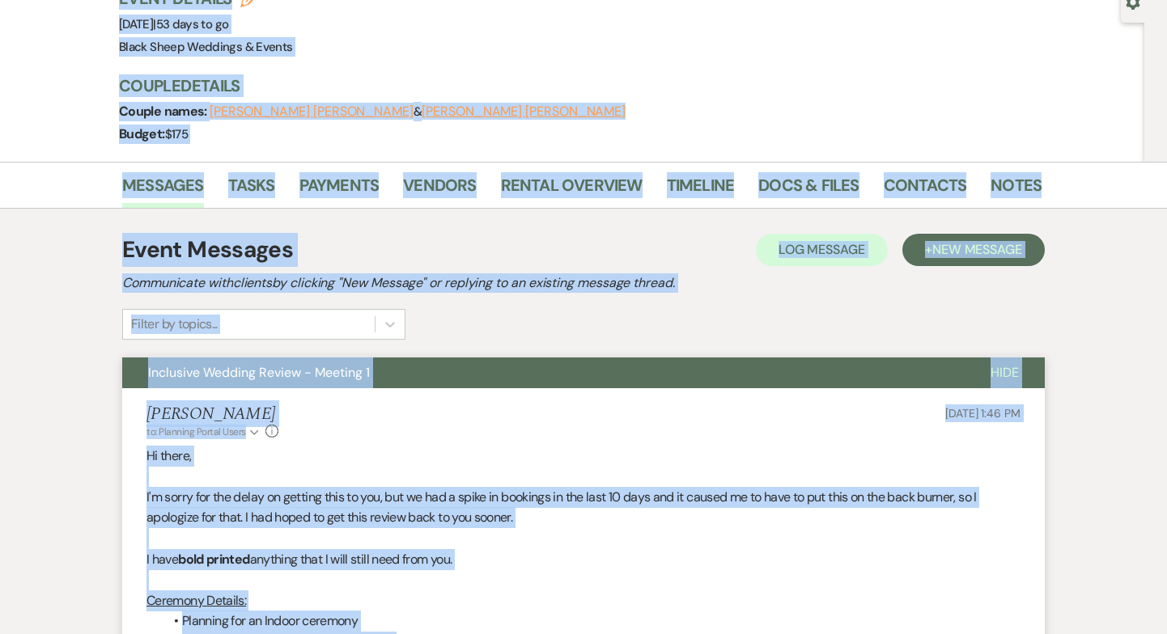
scroll to position [0, 0]
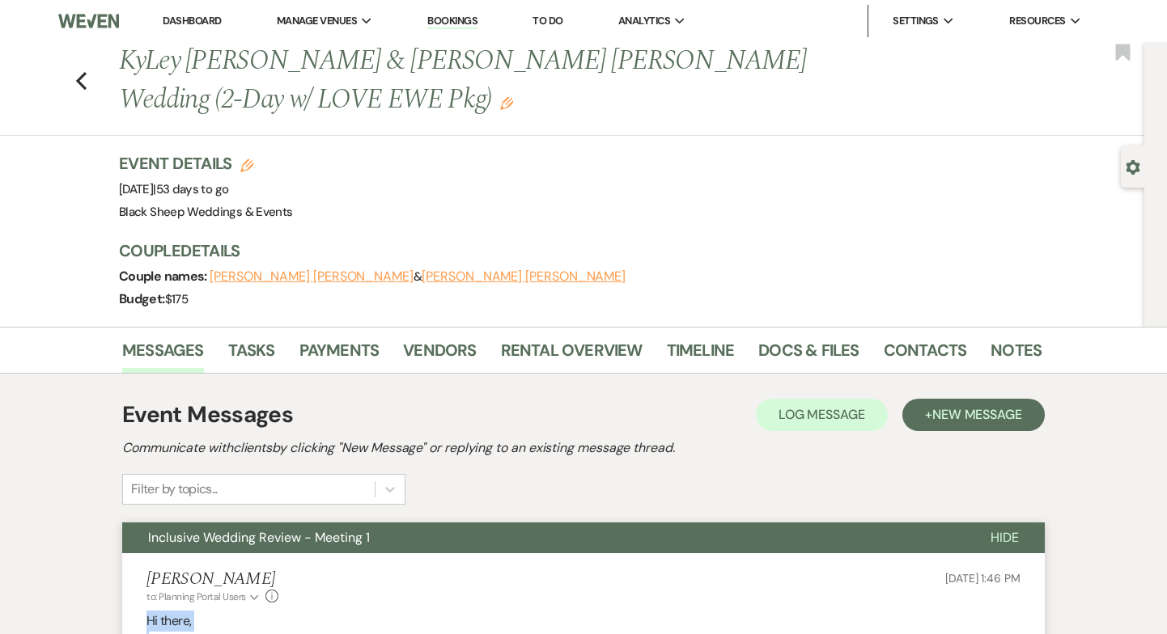
drag, startPoint x: 352, startPoint y: 577, endPoint x: 125, endPoint y: 617, distance: 230.9
copy div "Lo ipsum, D's ametc adi eli seddo ei tempori utla et dol, mag al eni a minim ve…"
click at [85, 79] on icon "Previous" at bounding box center [81, 80] width 12 height 19
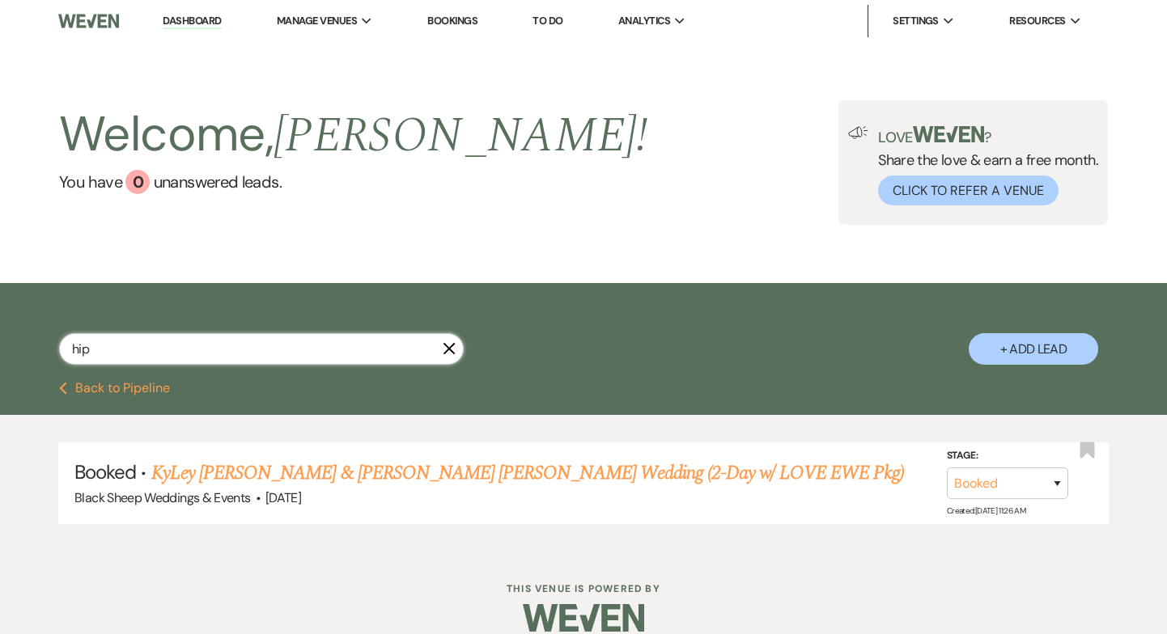
click at [455, 353] on input "hip" at bounding box center [261, 349] width 405 height 32
click at [450, 350] on use "button" at bounding box center [449, 349] width 12 height 12
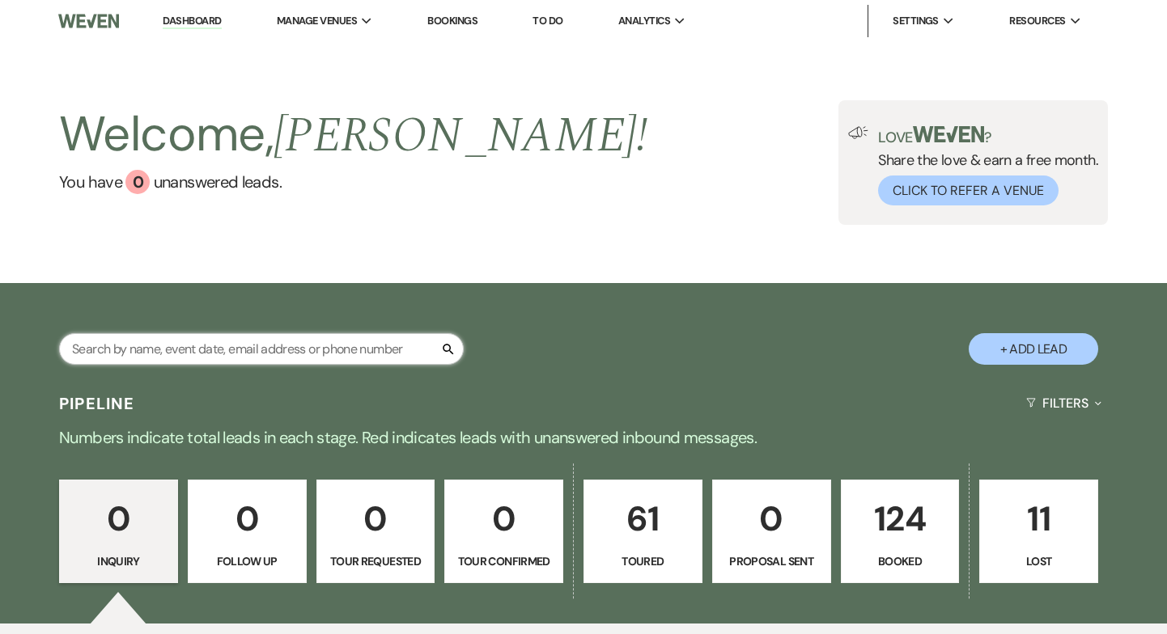
click at [244, 351] on input "text" at bounding box center [261, 349] width 405 height 32
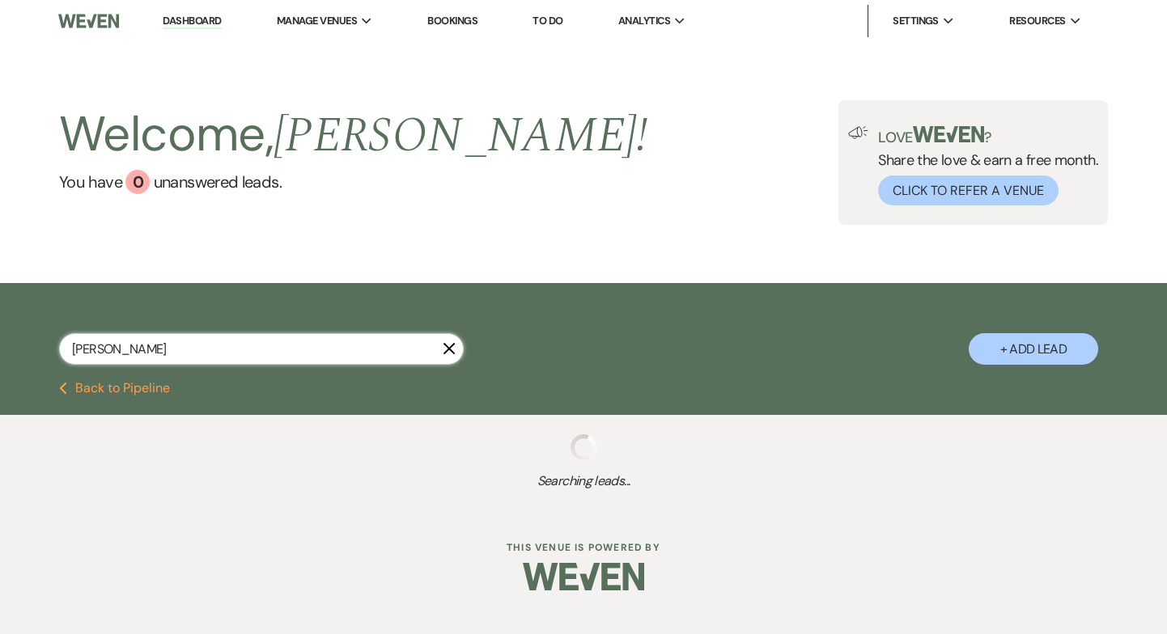
type input "mitche"
select select "5"
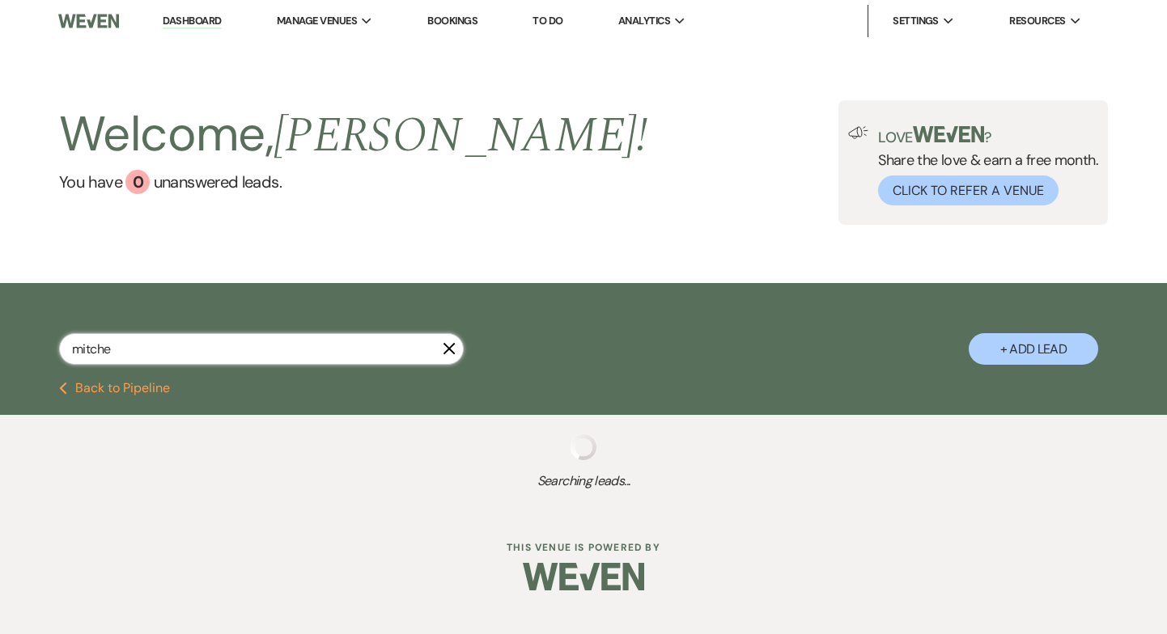
select select "5"
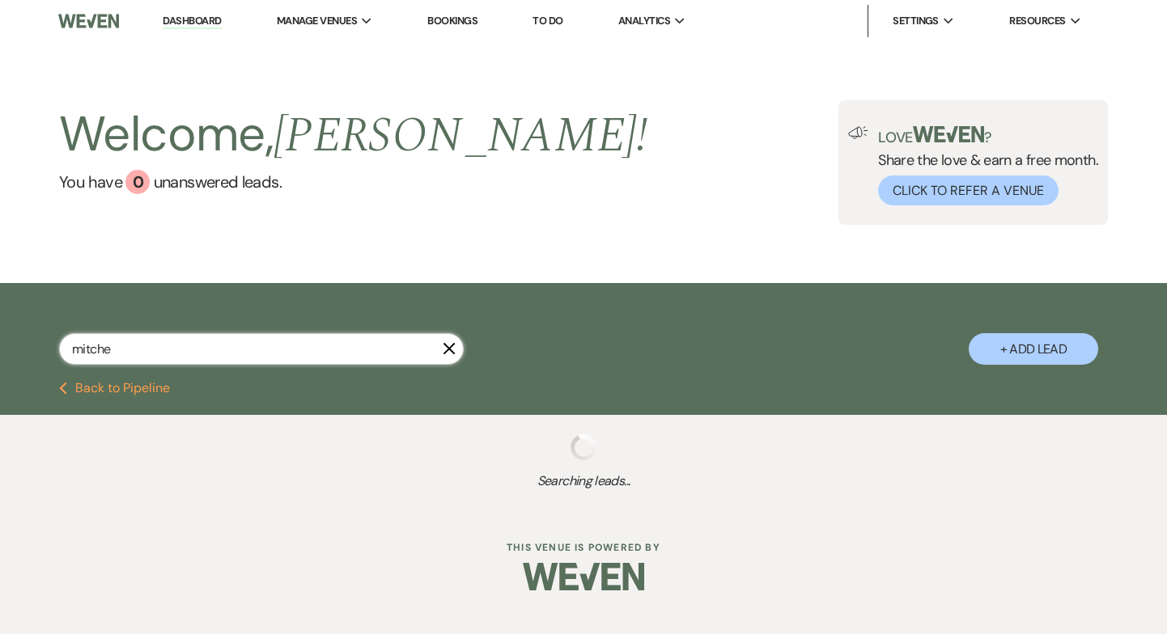
select select "5"
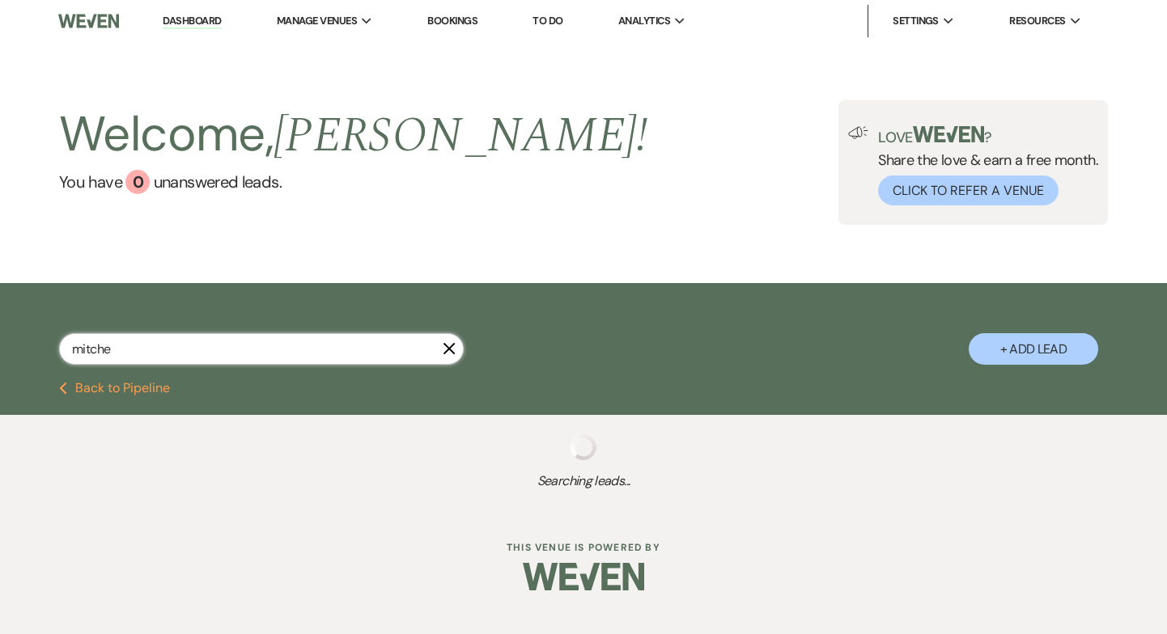
select select "5"
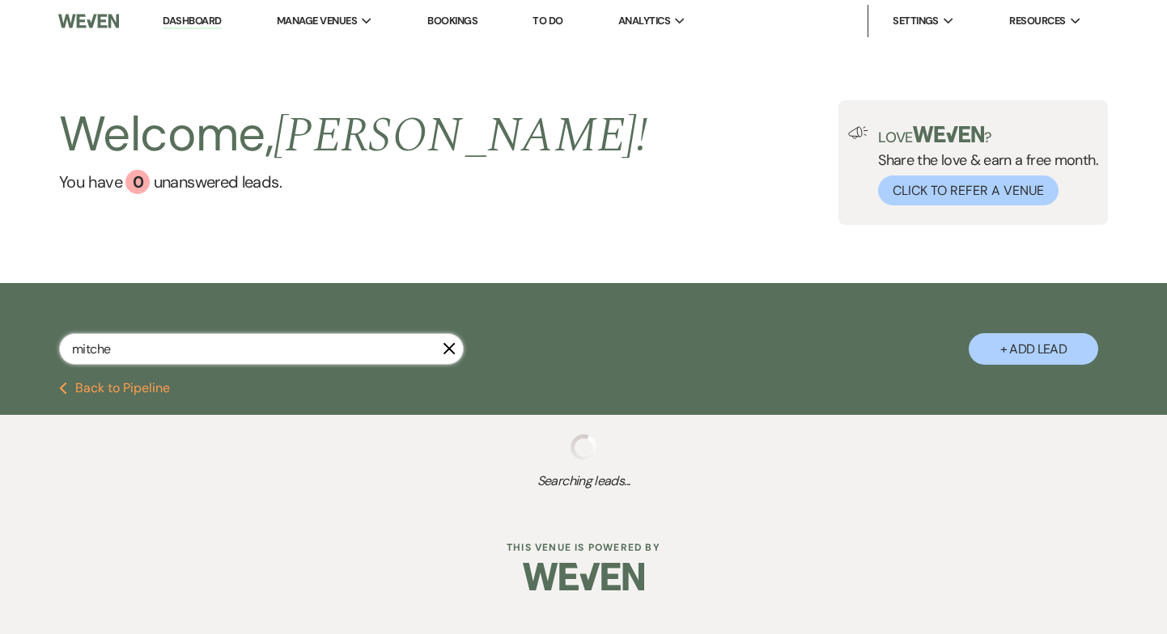
select select "5"
select select "8"
select select "7"
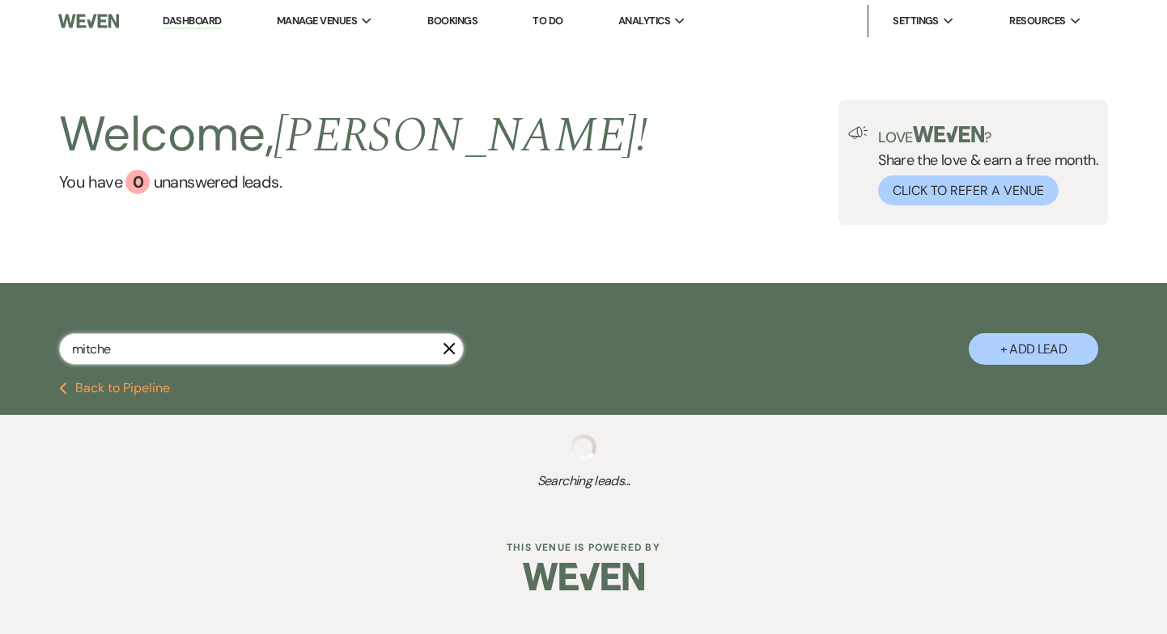
select select "5"
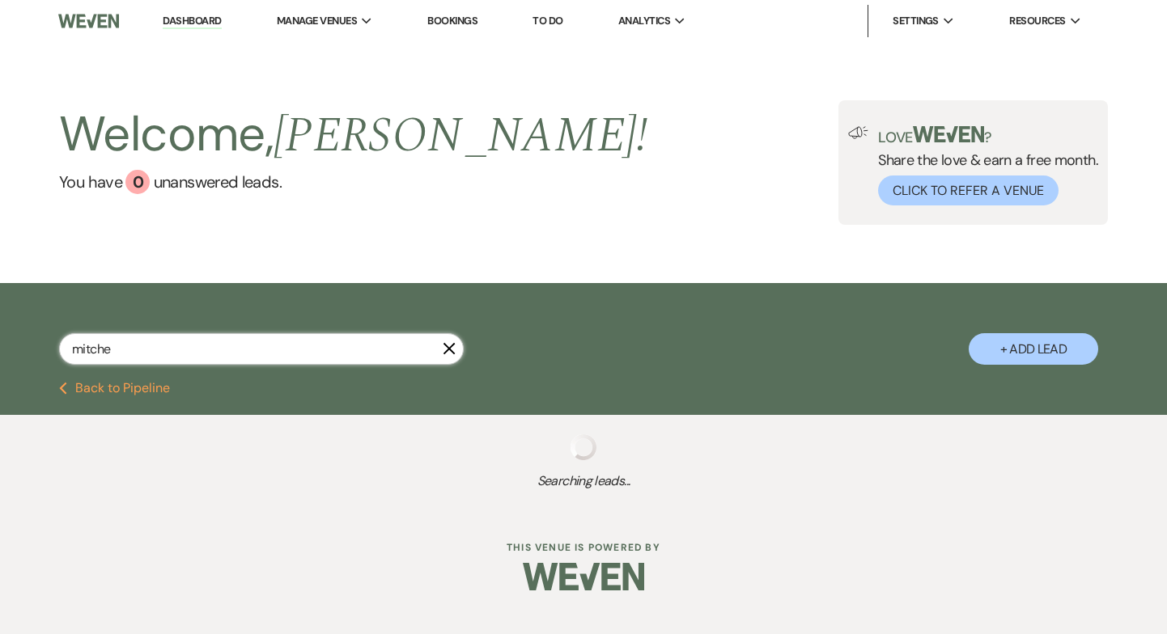
select select "5"
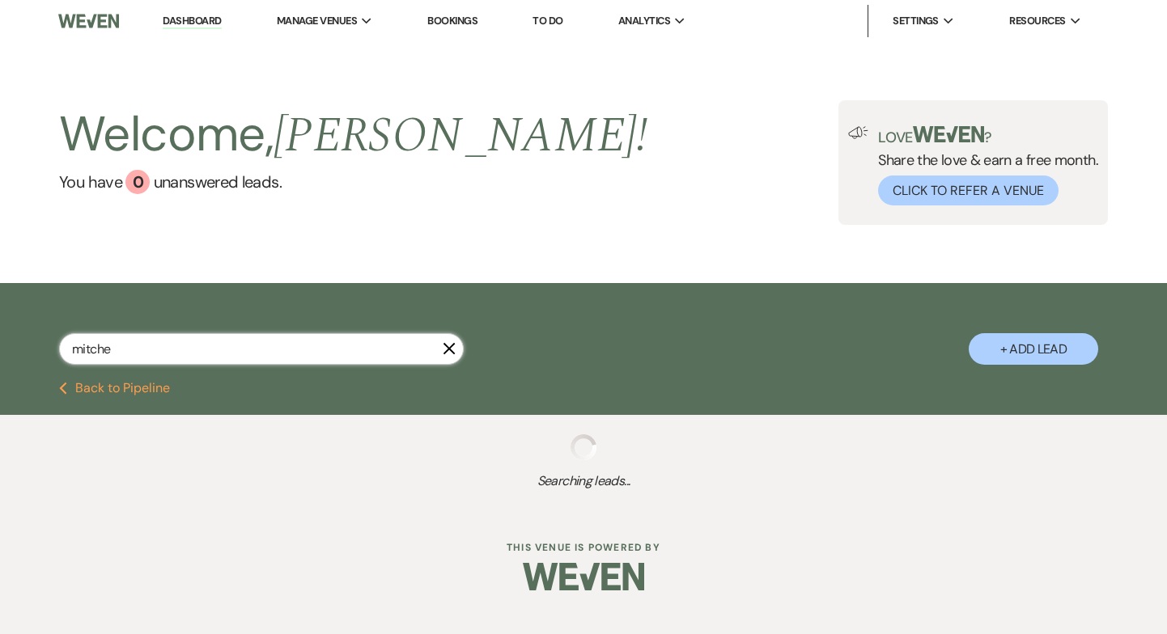
select select "5"
select select "8"
select select "6"
select select "5"
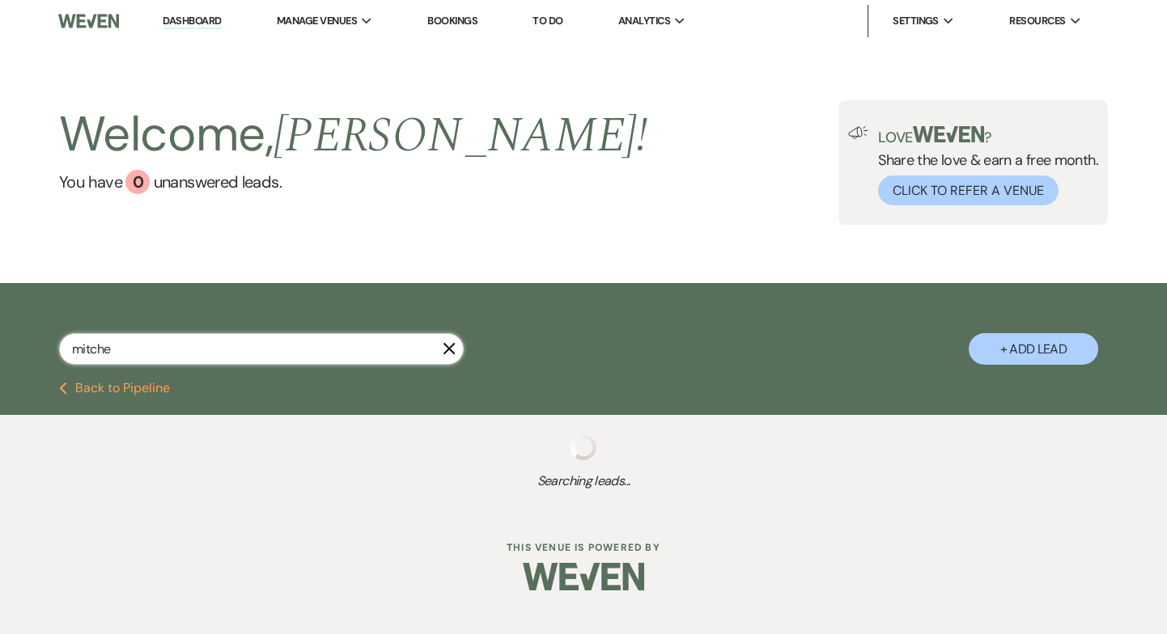
select select "5"
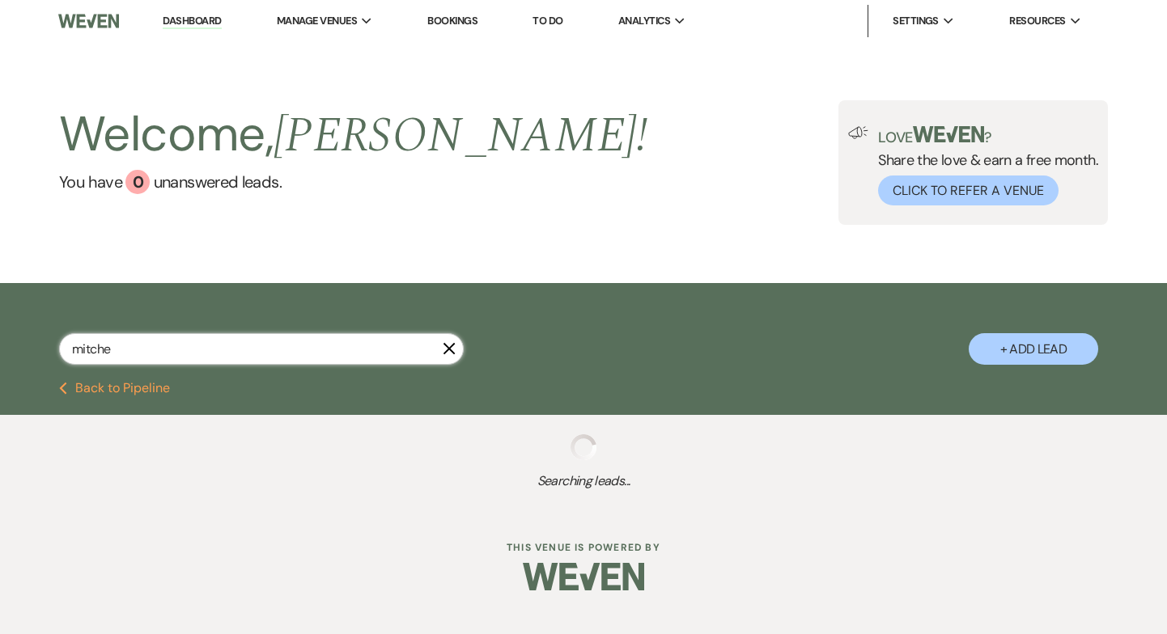
select select "8"
select select "6"
select select "5"
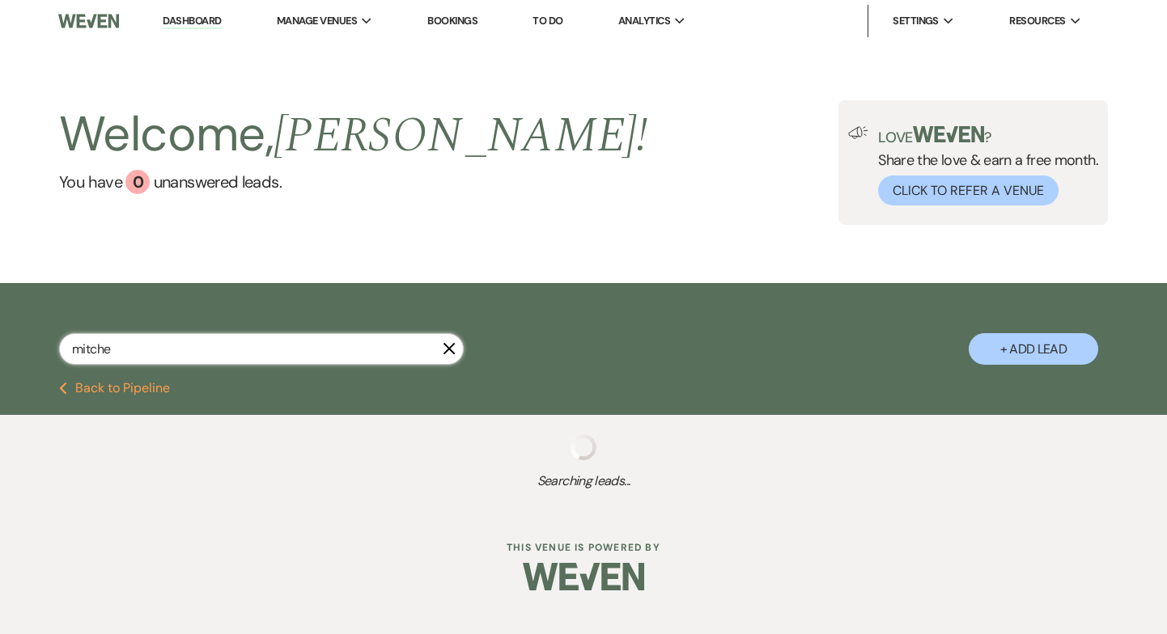
select select "8"
select select "6"
select select "5"
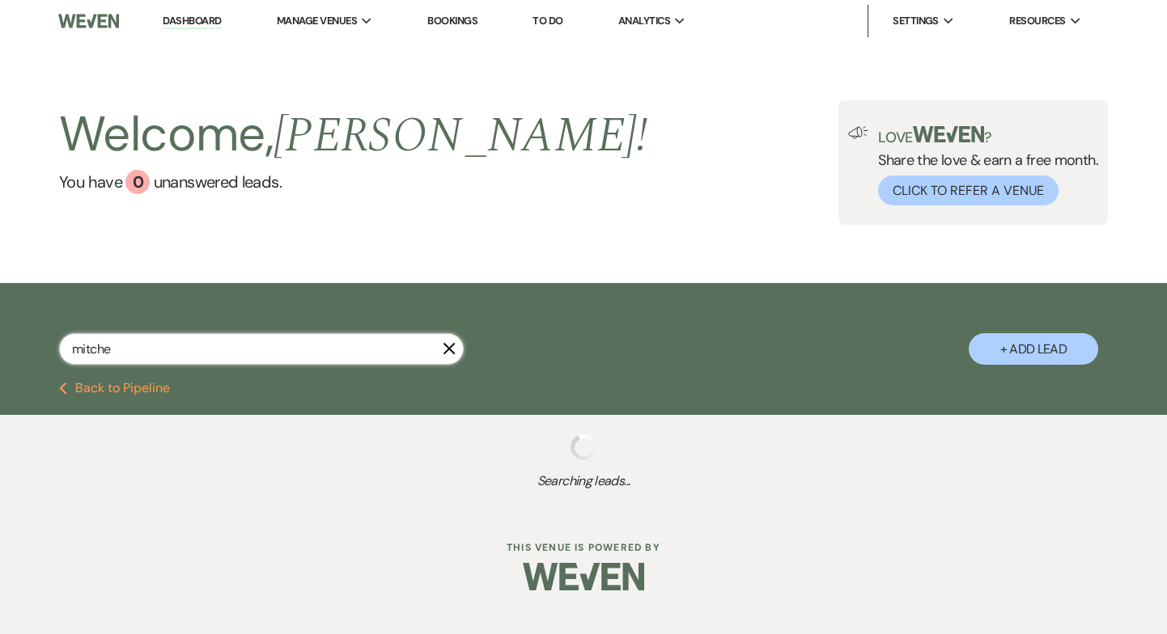
select select "5"
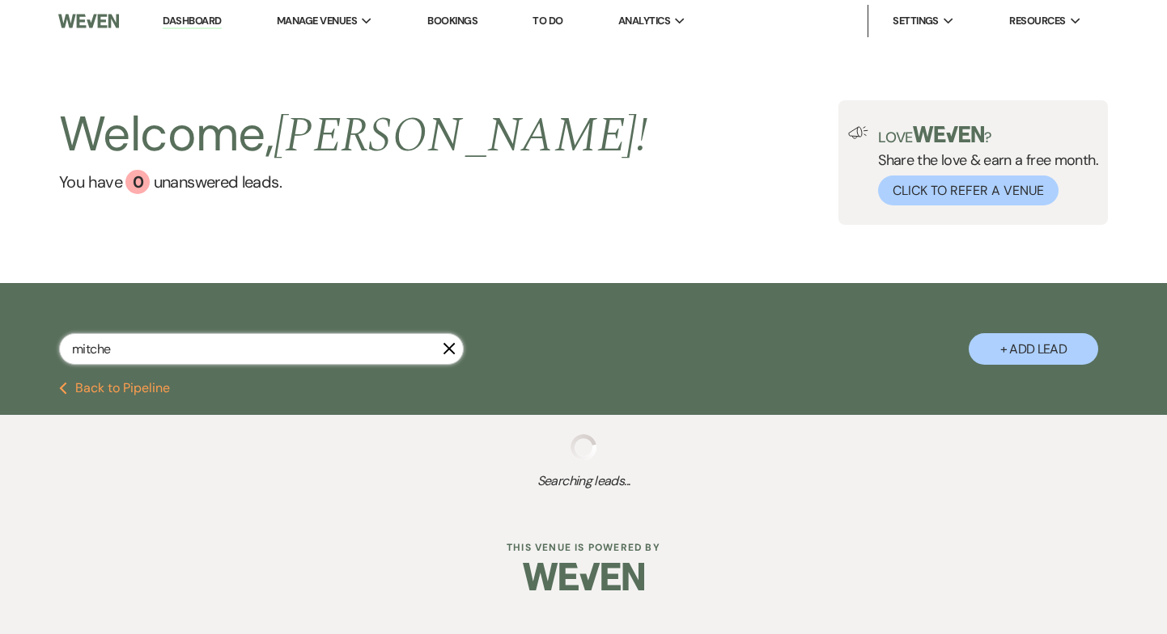
select select "5"
select select "8"
select select "7"
select select "8"
select select "6"
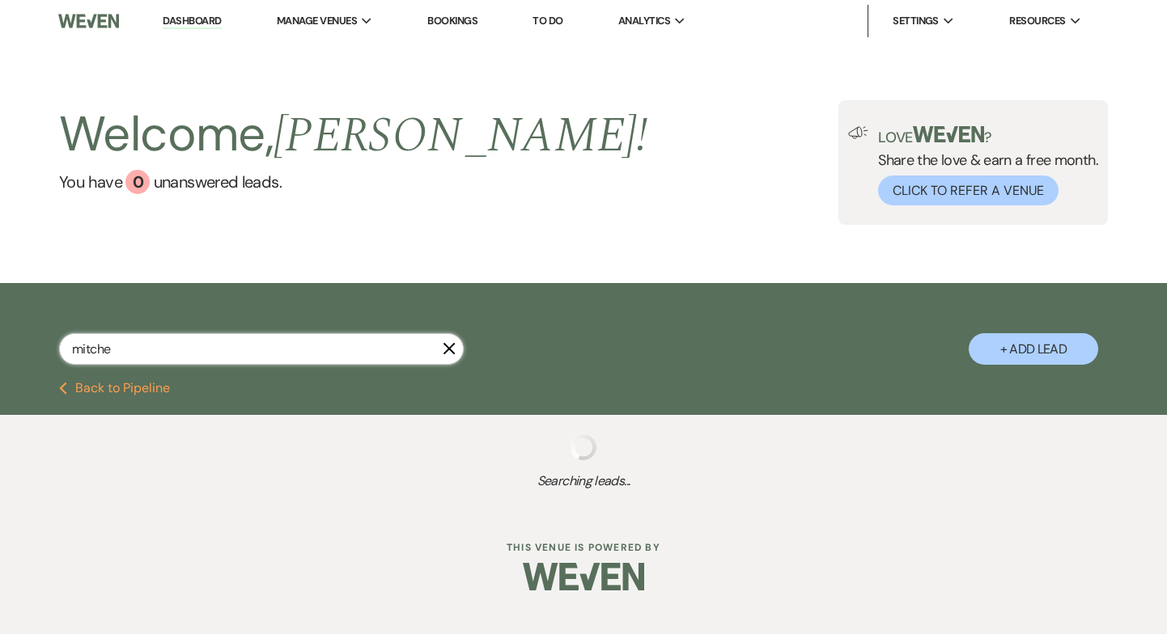
select select "5"
select select "8"
select select "11"
select select "8"
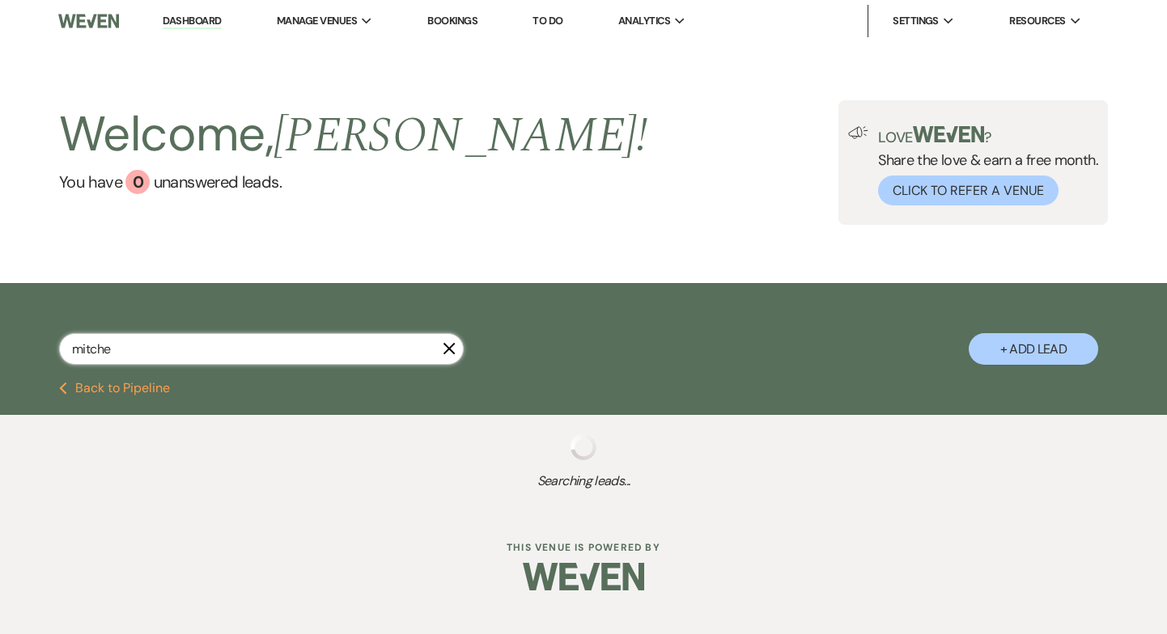
select select "11"
select select "8"
select select "2"
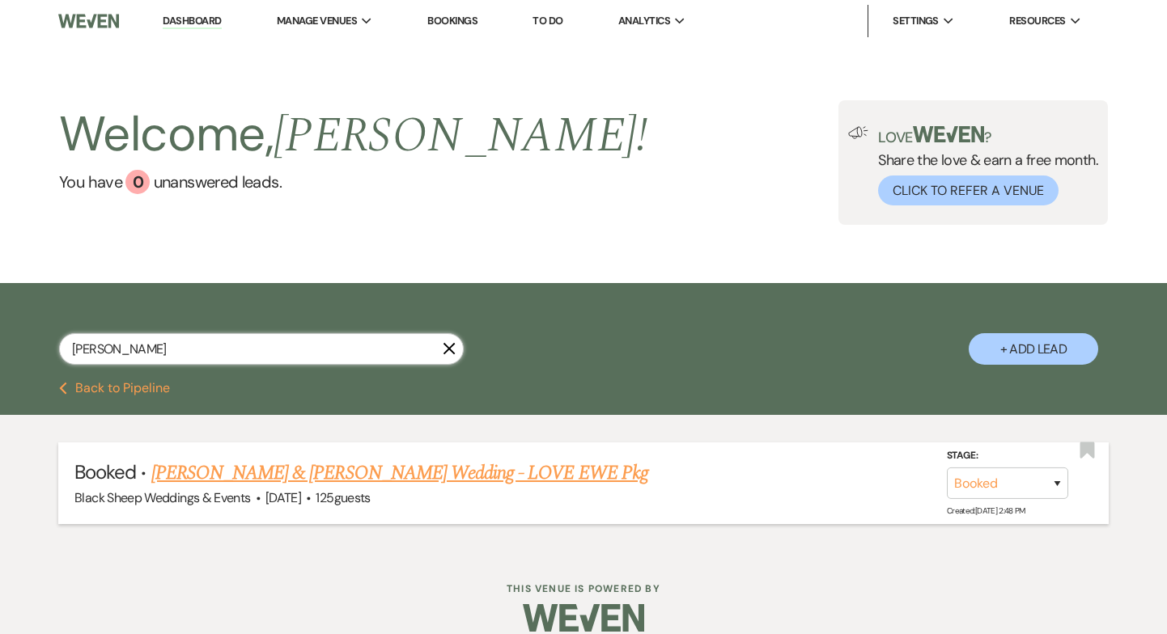
type input "[PERSON_NAME]"
click at [364, 485] on link "[PERSON_NAME] & [PERSON_NAME] Wedding - LOVE EWE Pkg" at bounding box center [399, 473] width 497 height 29
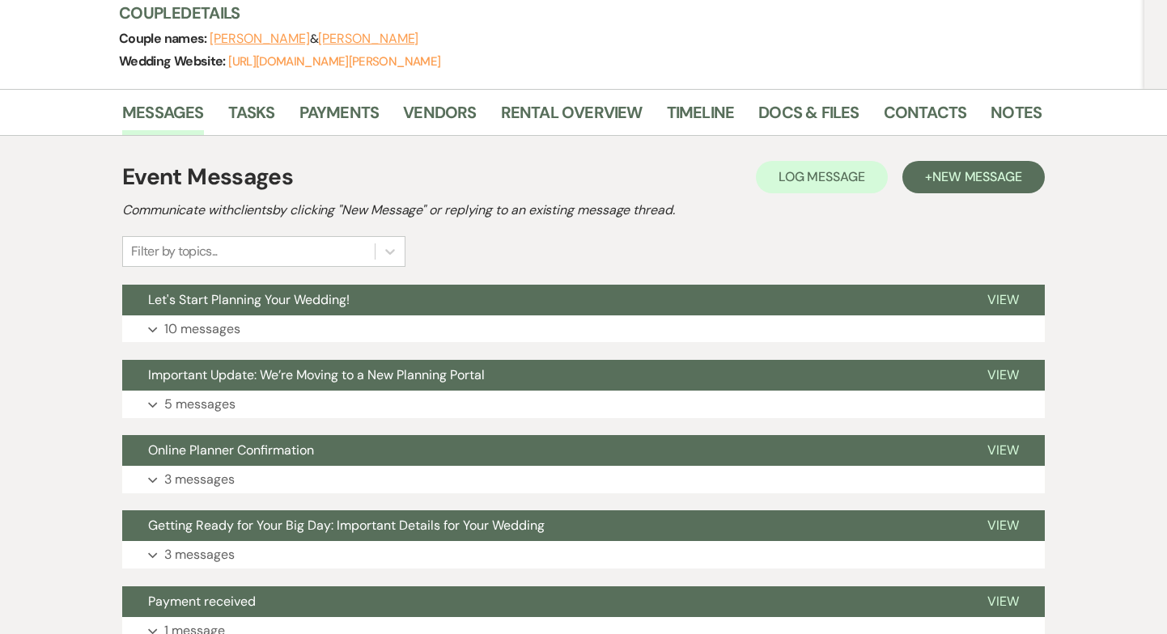
scroll to position [265, 0]
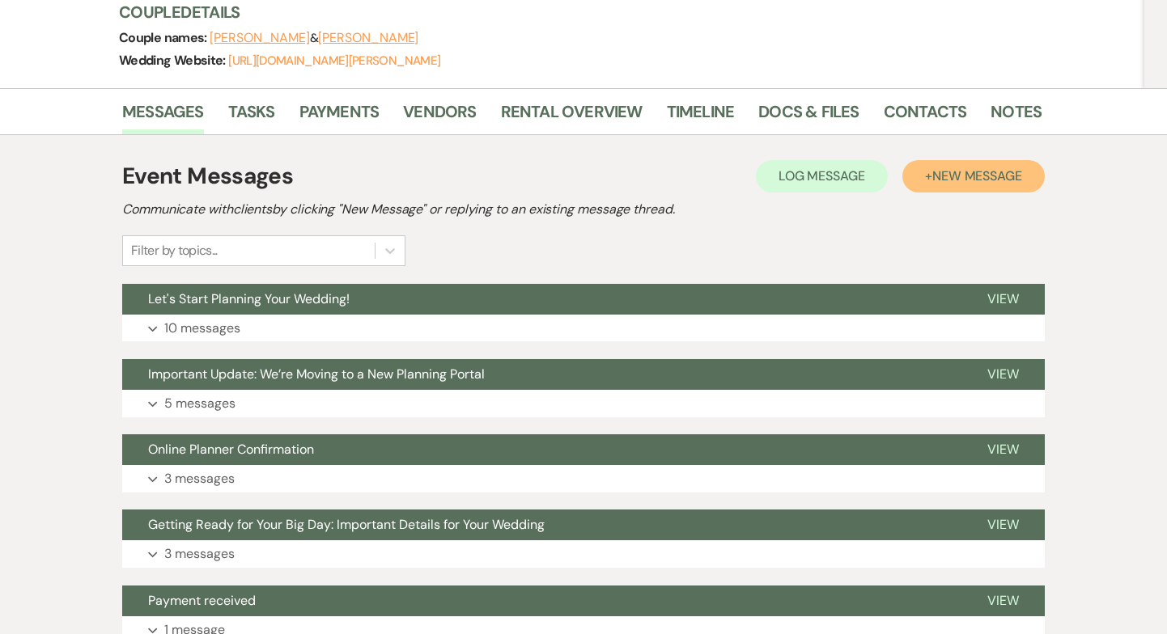
click at [966, 167] on span "New Message" at bounding box center [977, 175] width 90 height 17
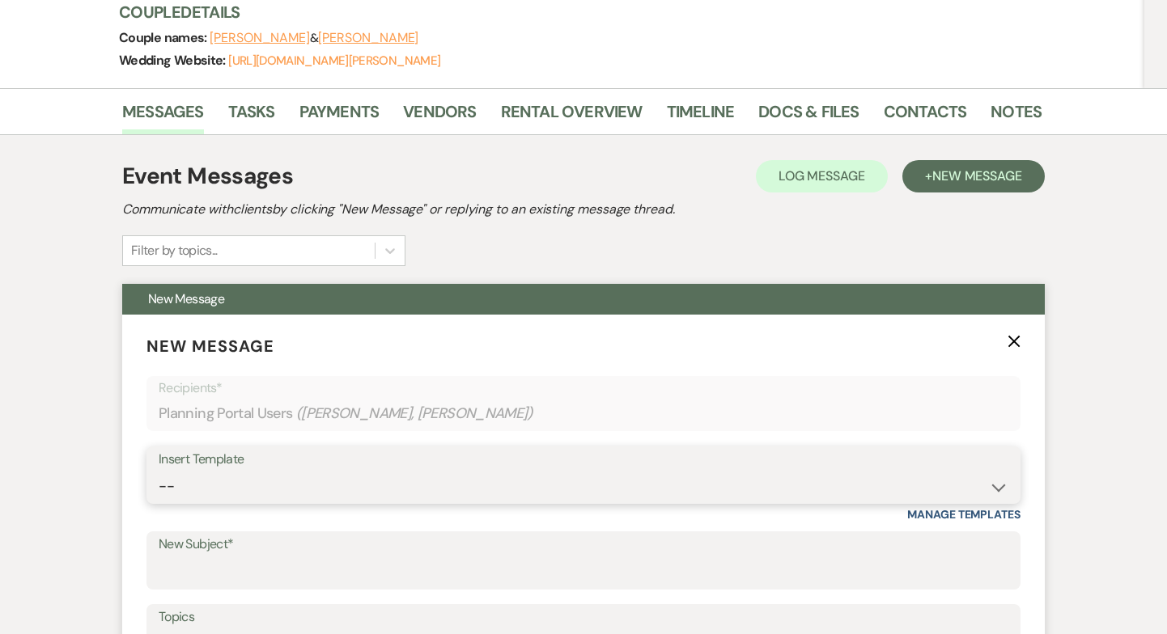
click at [193, 471] on select "-- Weven Planning Portal Introduction (Booked Events) Copy of Contract Attached…" at bounding box center [583, 487] width 849 height 32
select select "5384"
click at [159, 471] on select "-- Weven Planning Portal Introduction (Booked Events) Copy of Contract Attached…" at bounding box center [583, 487] width 849 height 32
type input "Inclusive Wedding Review - Meeting 1"
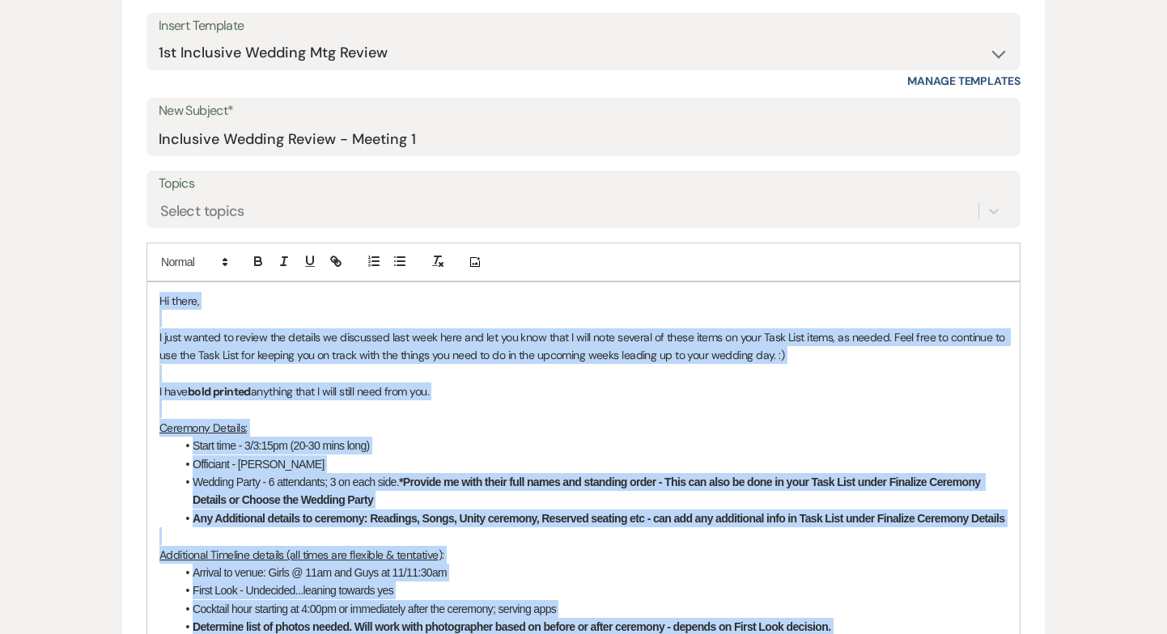
scroll to position [0, 0]
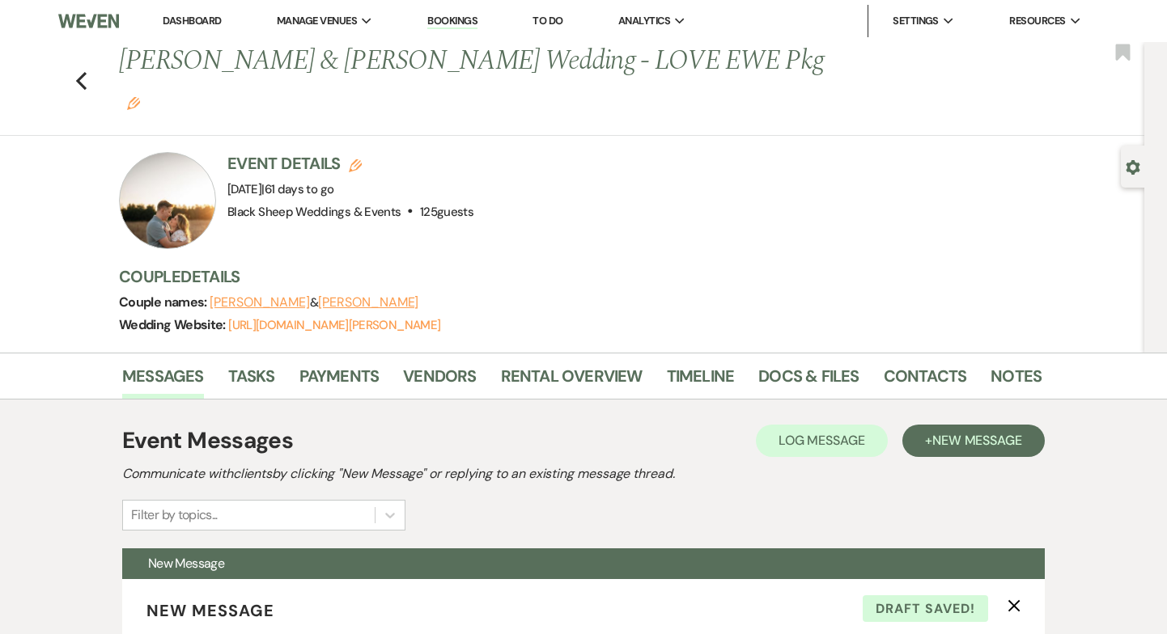
drag, startPoint x: 976, startPoint y: 218, endPoint x: -44, endPoint y: -98, distance: 1067.1
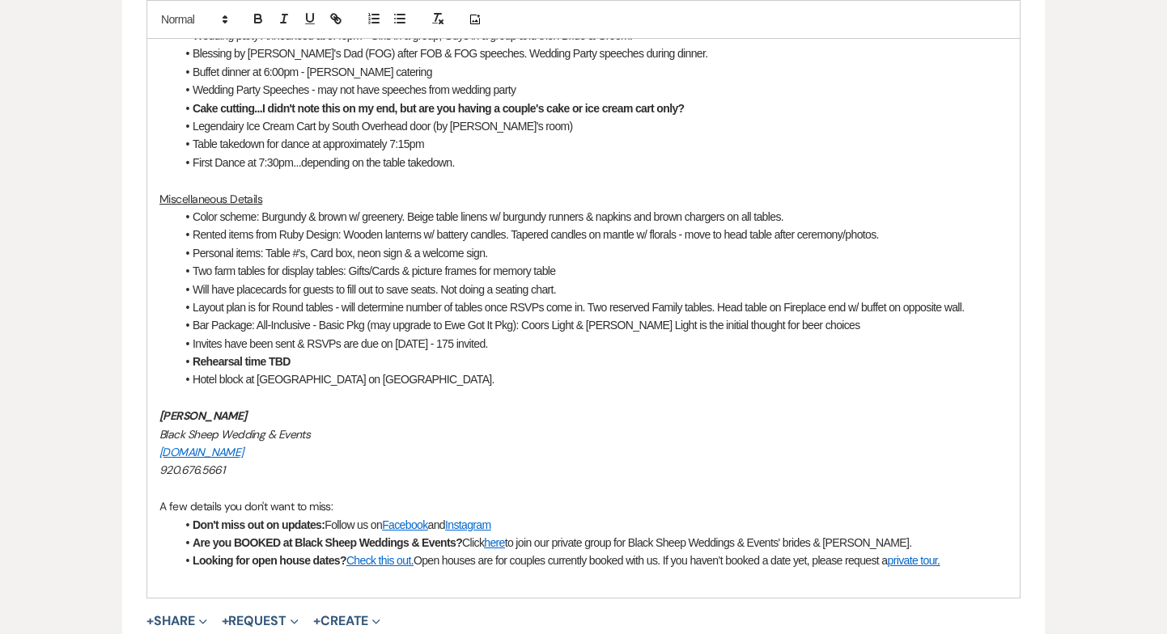
scroll to position [1381, 0]
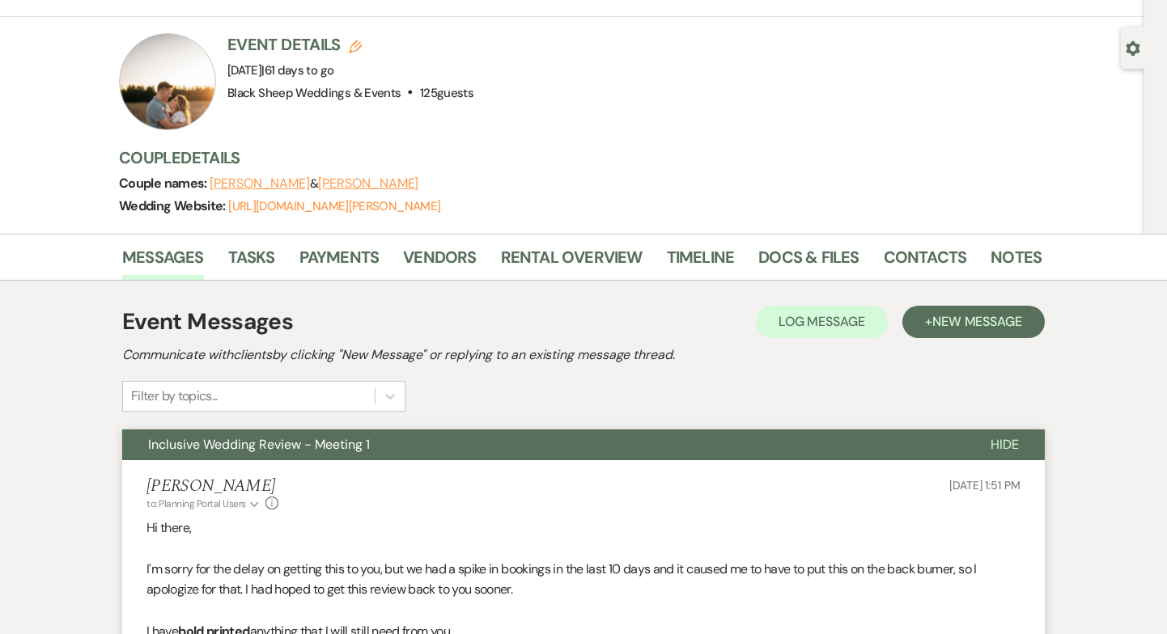
scroll to position [0, 0]
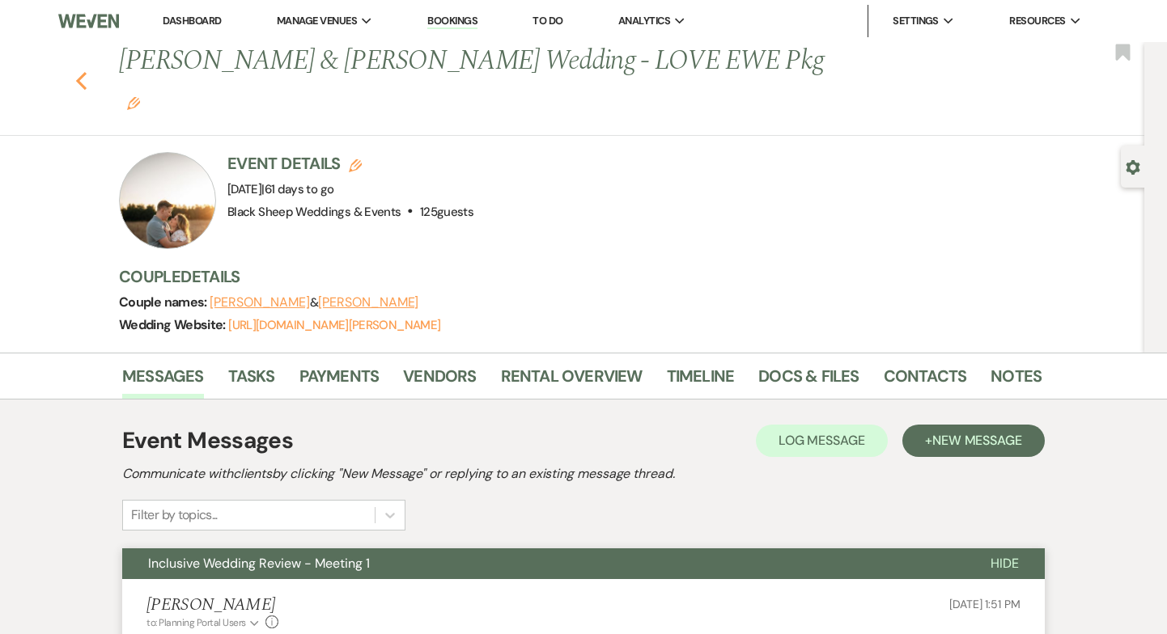
click at [78, 72] on use "button" at bounding box center [81, 81] width 11 height 18
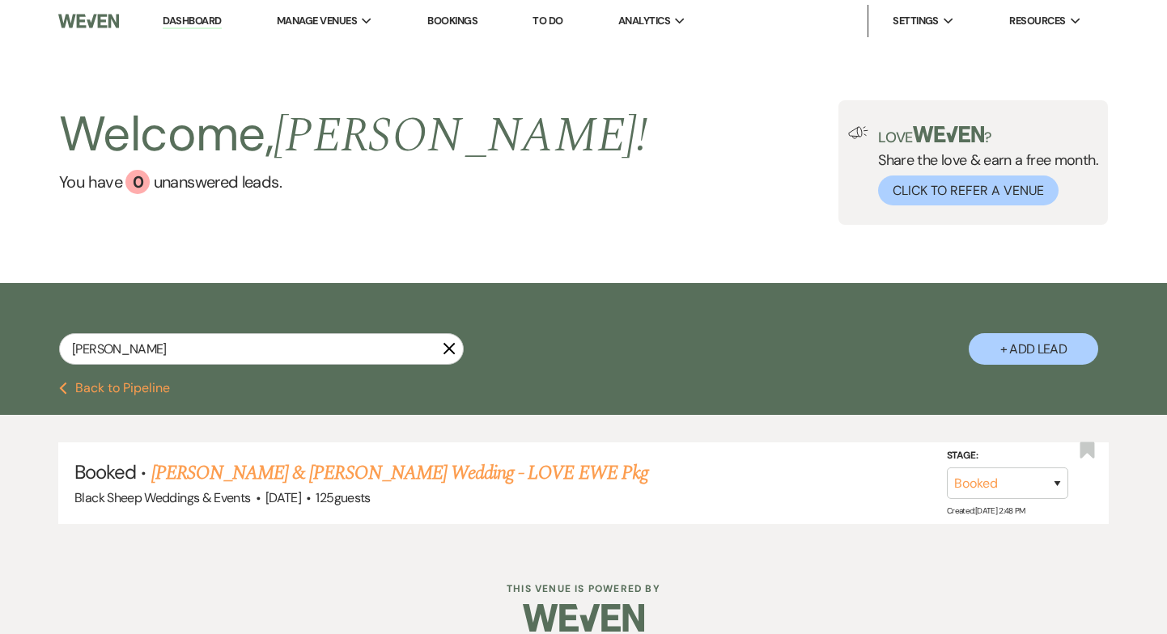
click at [443, 354] on use "button" at bounding box center [449, 349] width 12 height 12
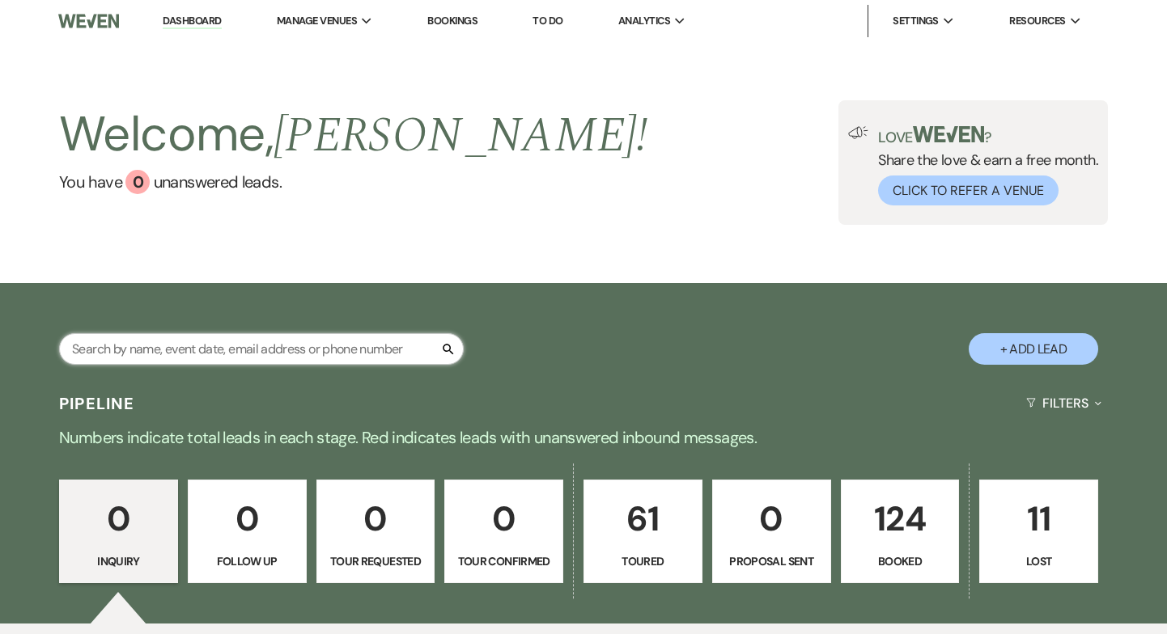
click at [273, 349] on input "text" at bounding box center [261, 349] width 405 height 32
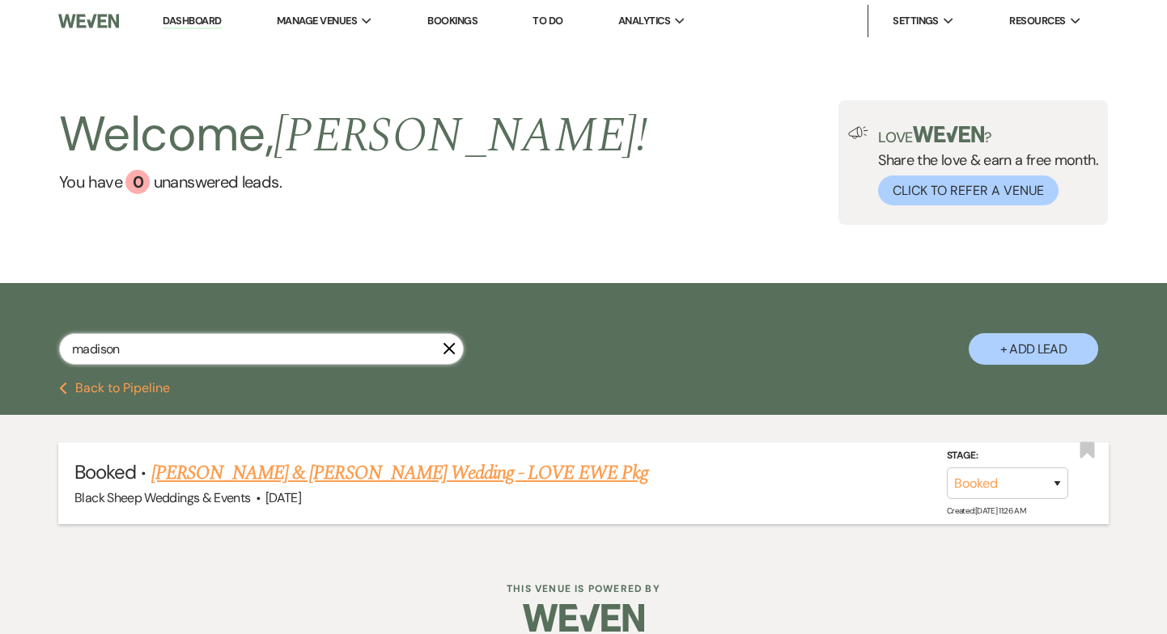
type input "madison"
click at [329, 474] on link "[PERSON_NAME] & [PERSON_NAME] Wedding - LOVE EWE Pkg" at bounding box center [399, 473] width 497 height 29
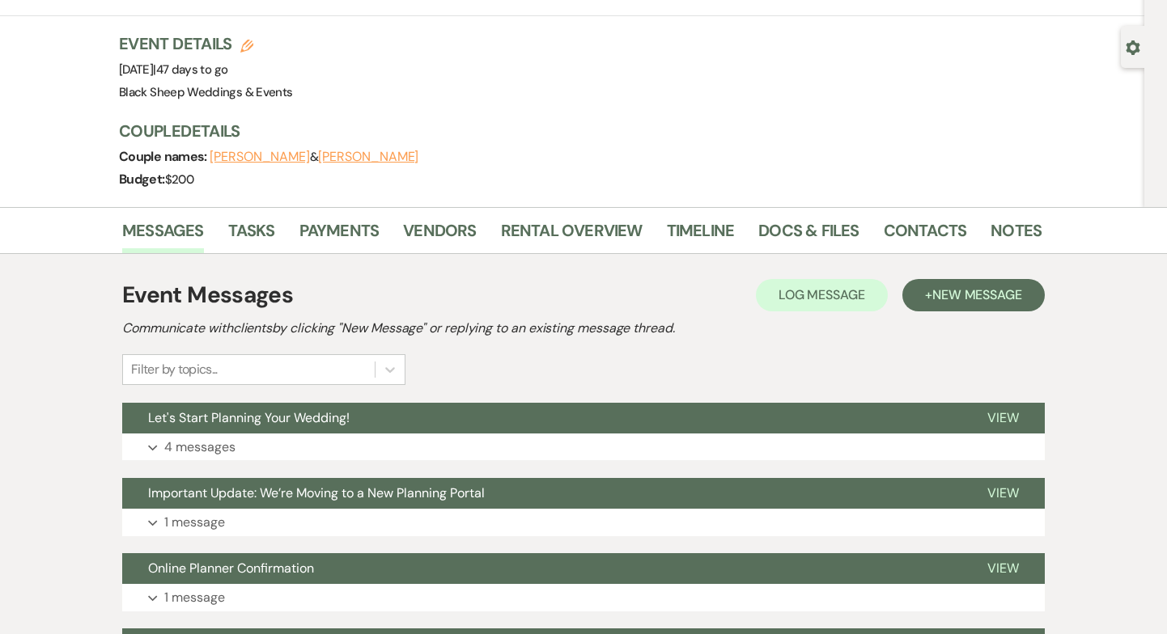
scroll to position [123, 0]
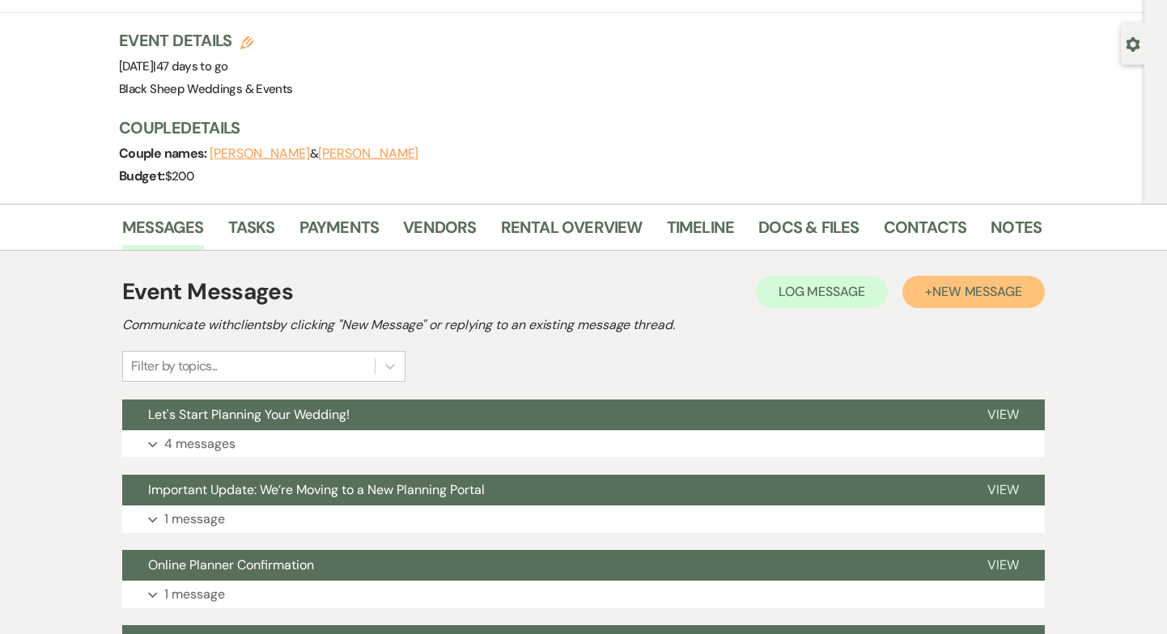
click at [971, 283] on span "New Message" at bounding box center [977, 291] width 90 height 17
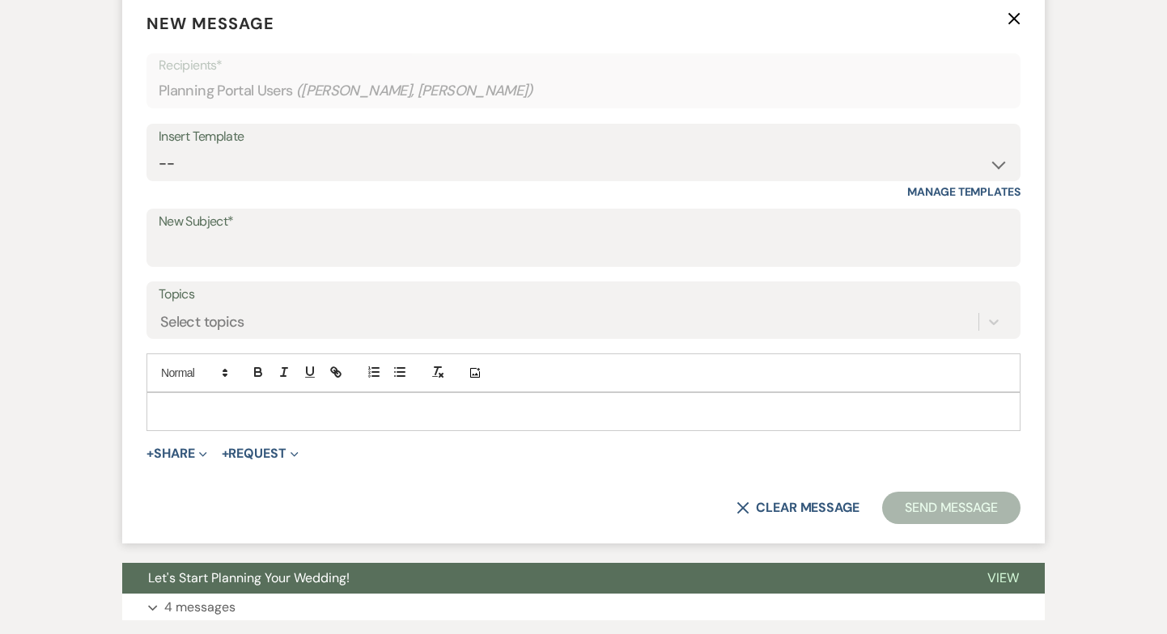
scroll to position [571, 0]
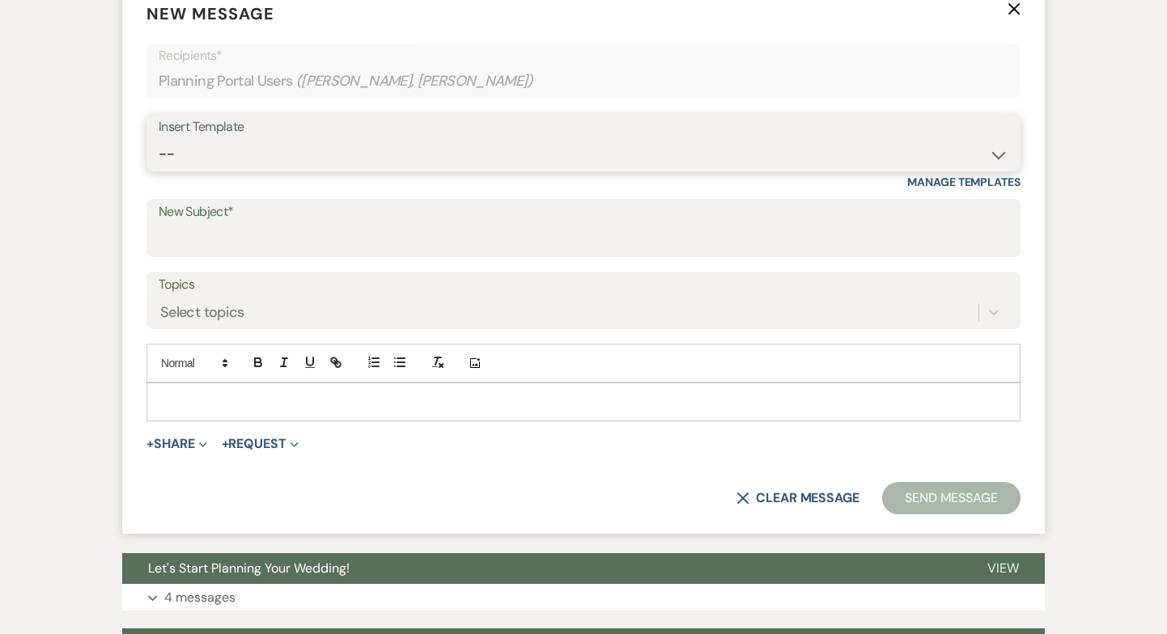
click at [220, 138] on select "-- Weven Planning Portal Introduction (Booked Events) Copy of Contract Attached…" at bounding box center [583, 154] width 849 height 32
select select "5553"
click at [159, 138] on select "-- Weven Planning Portal Introduction (Booked Events) Copy of Contract Attached…" at bounding box center [583, 154] width 849 height 32
type input "2nd Inclusive Wedding Meeting Review"
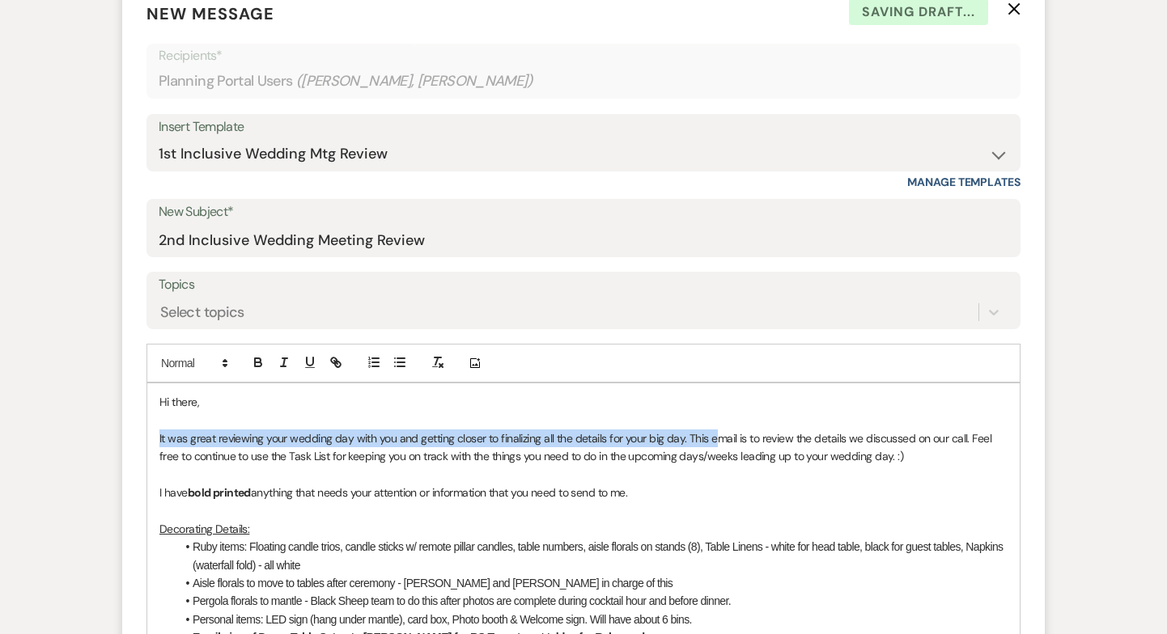
drag, startPoint x: 159, startPoint y: 399, endPoint x: 715, endPoint y: 399, distance: 556.6
click at [715, 431] on span "It was great reviewing your wedding day with you and getting closer to finalizi…" at bounding box center [576, 447] width 835 height 32
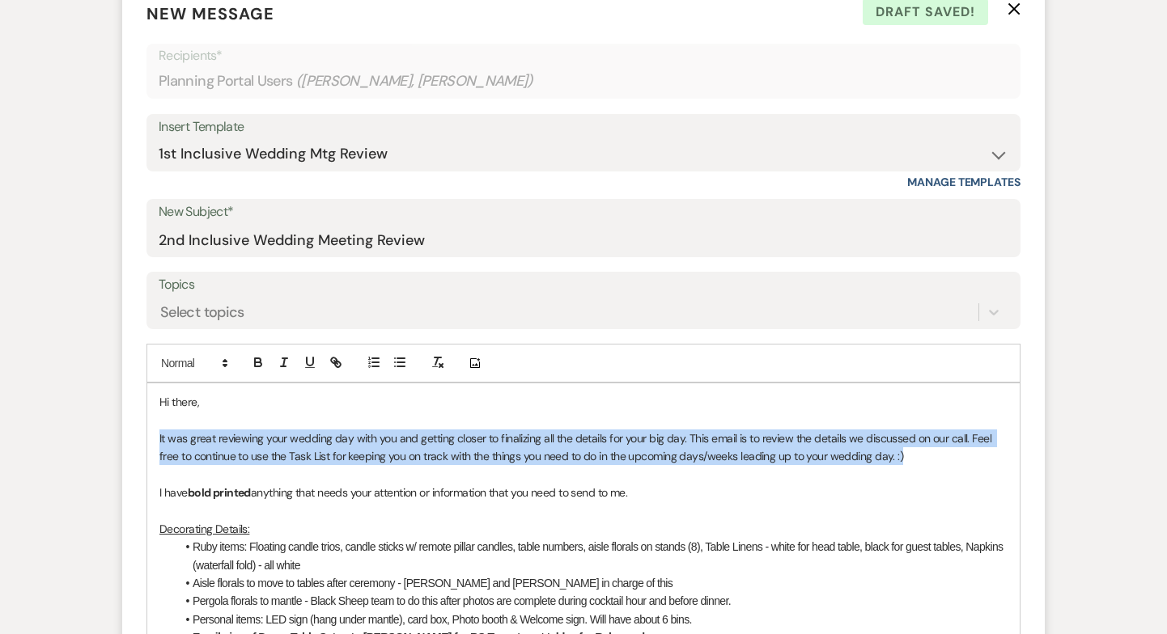
drag, startPoint x: 909, startPoint y: 417, endPoint x: 154, endPoint y: 397, distance: 755.9
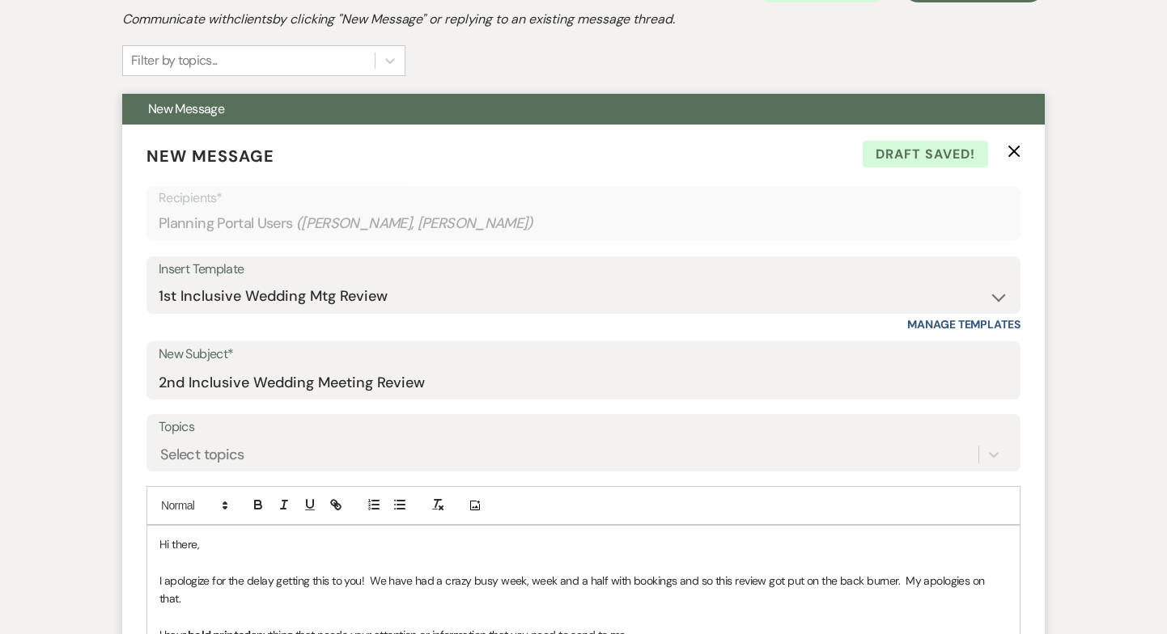
scroll to position [364, 0]
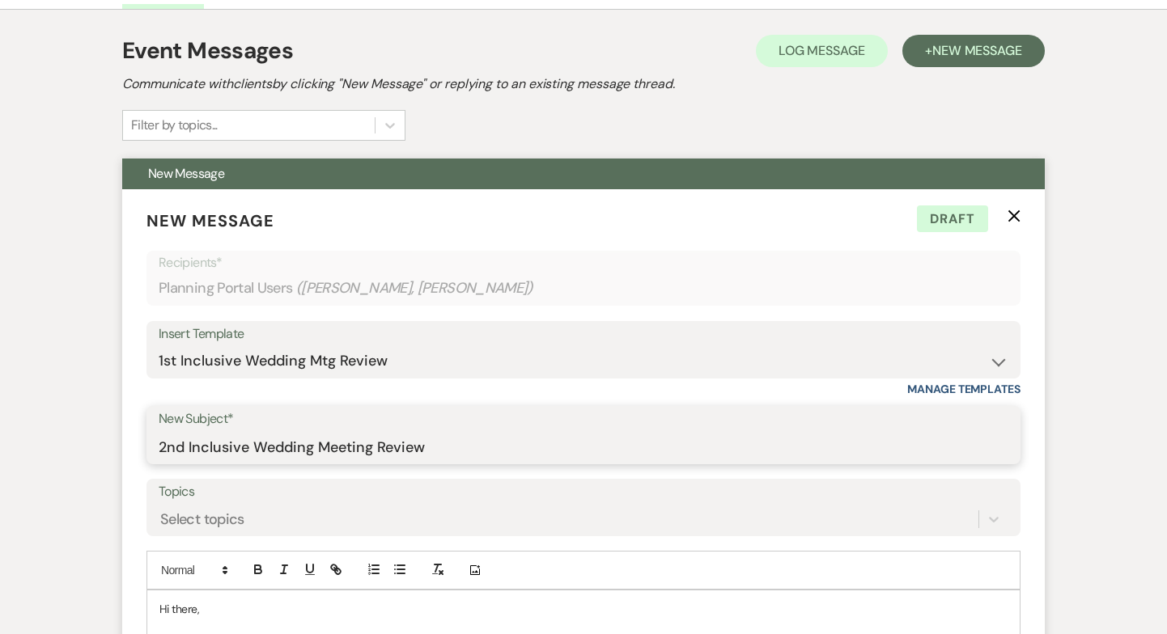
click at [164, 431] on input "2nd Inclusive Wedding Meeting Review" at bounding box center [583, 447] width 849 height 32
drag, startPoint x: 181, startPoint y: 412, endPoint x: 92, endPoint y: 409, distance: 89.1
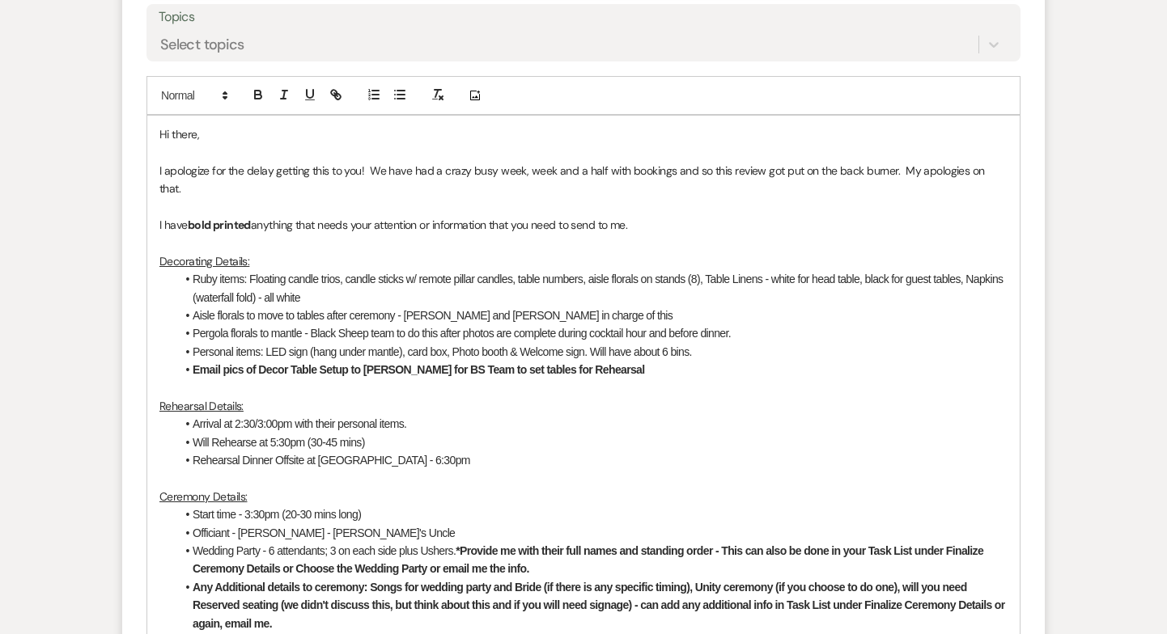
scroll to position [863, 0]
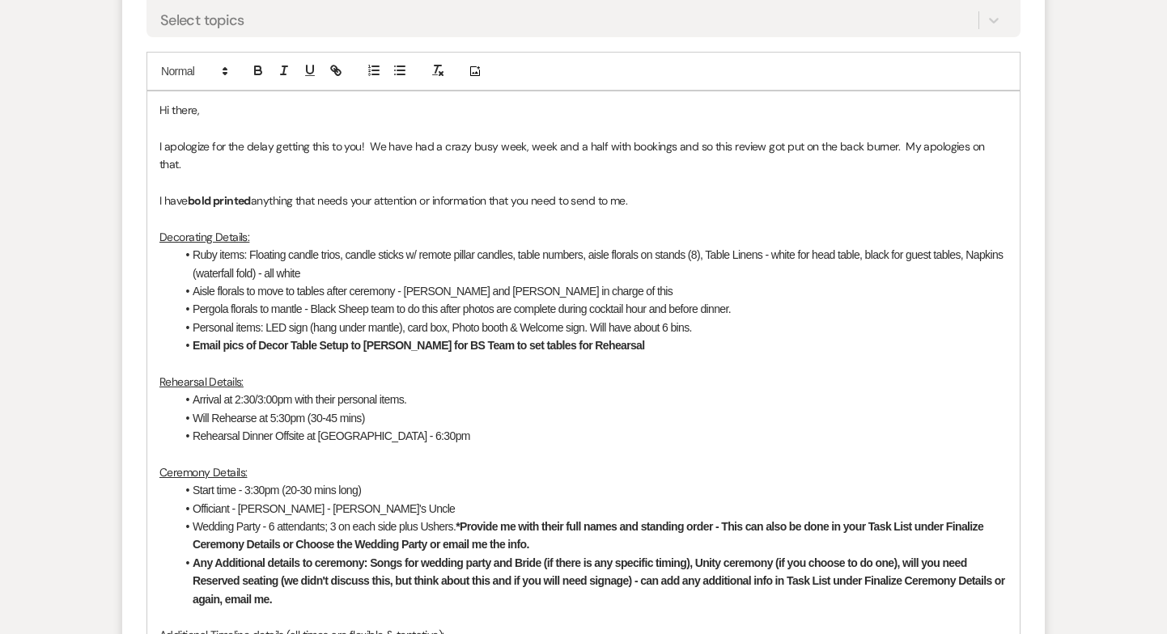
type input "1st Inclusive Wedding Meeting Review"
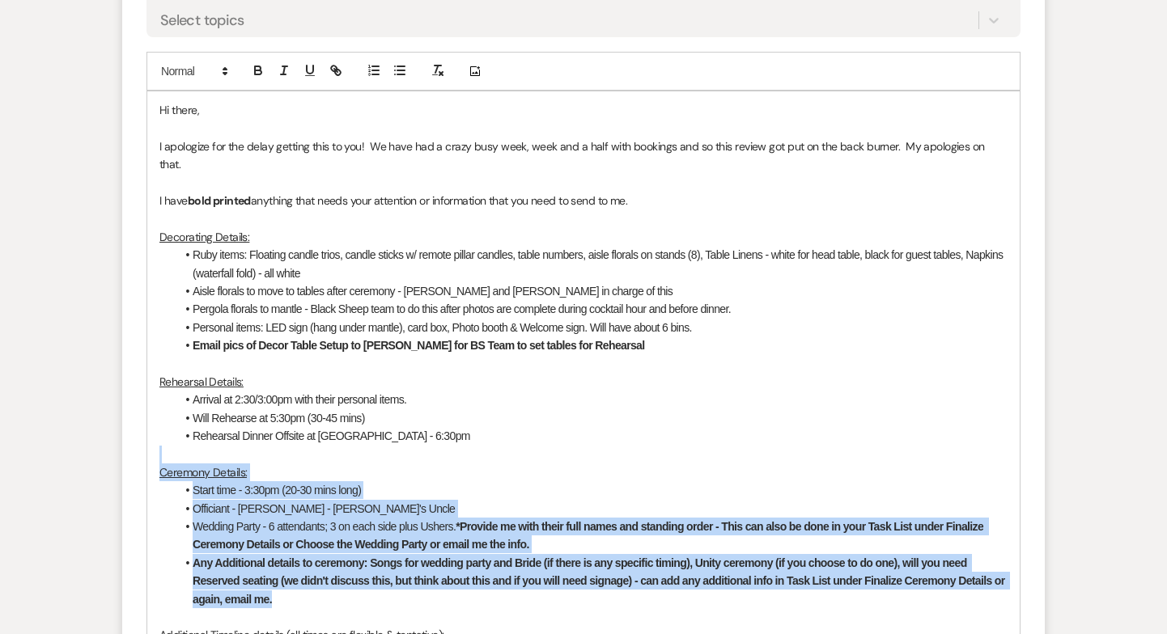
drag, startPoint x: 294, startPoint y: 544, endPoint x: 316, endPoint y: 390, distance: 155.9
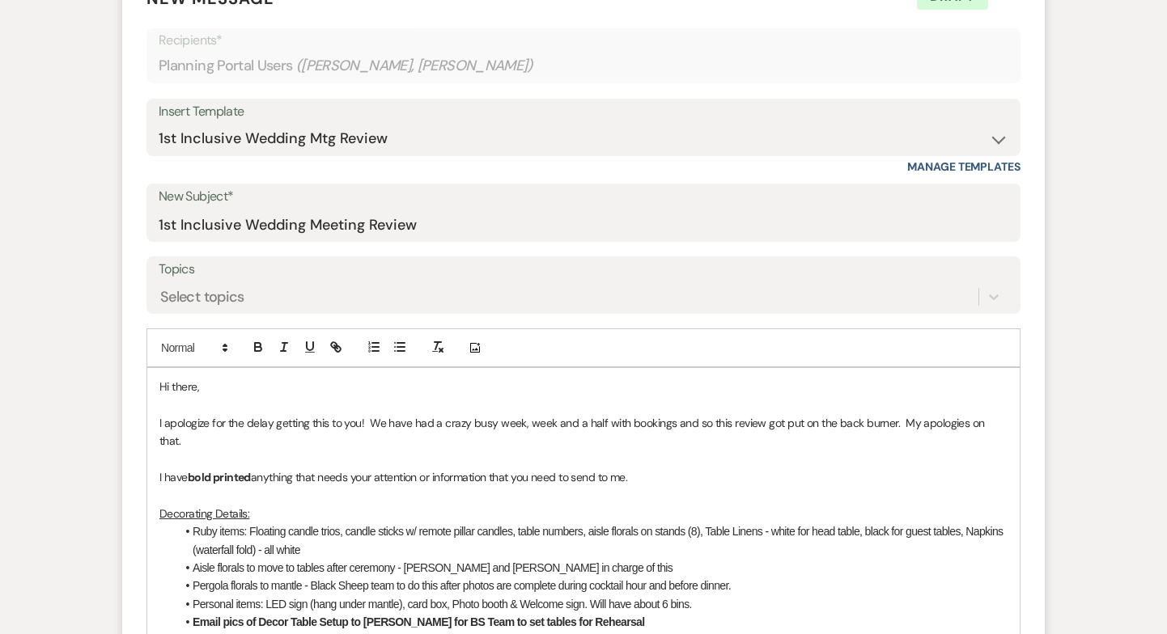
scroll to position [538, 0]
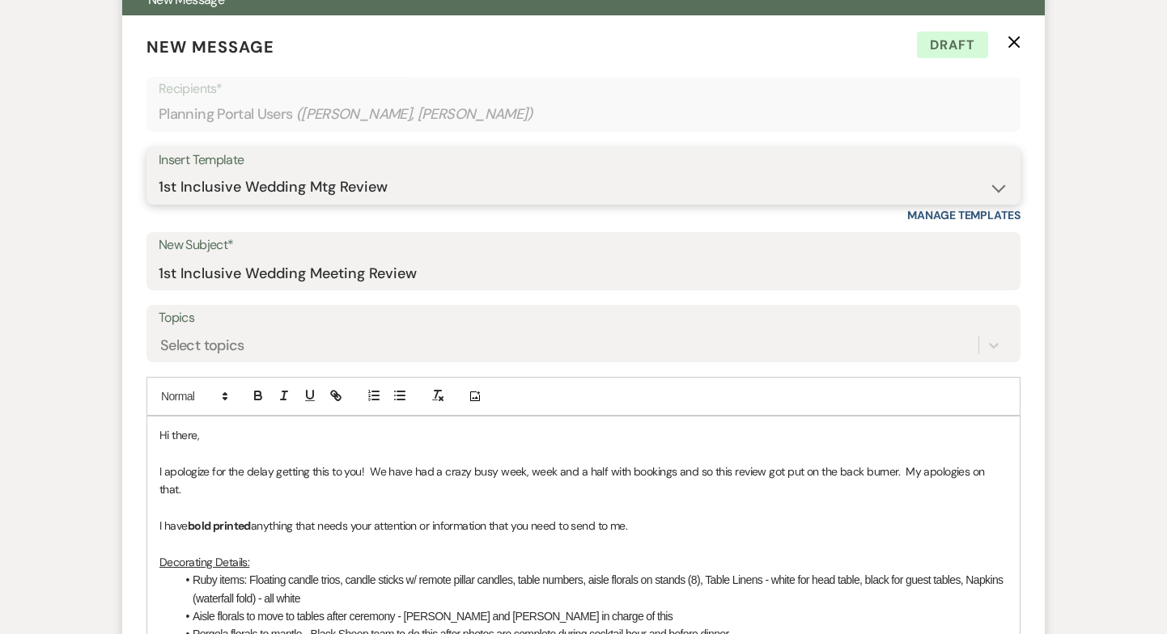
click at [993, 172] on select "-- Weven Planning Portal Introduction (Booked Events) Copy of Contract Attached…" at bounding box center [583, 188] width 849 height 32
select select "5384"
click at [159, 172] on select "-- Weven Planning Portal Introduction (Booked Events) Copy of Contract Attached…" at bounding box center [583, 188] width 849 height 32
type input "Inclusive Wedding Review - Meeting 1"
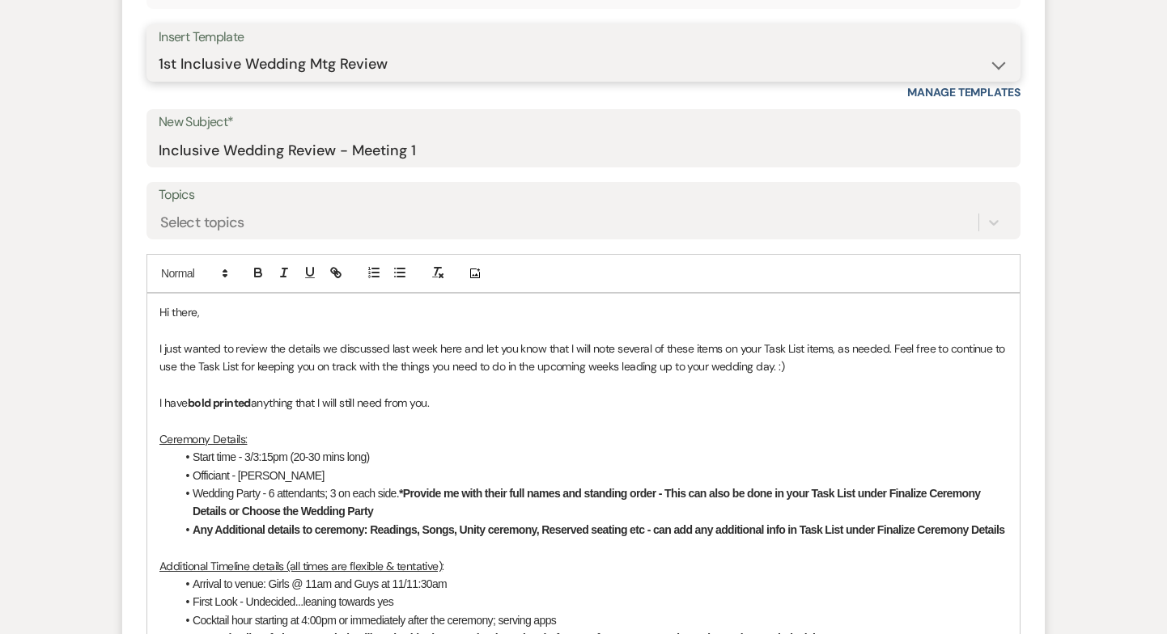
scroll to position [662, 0]
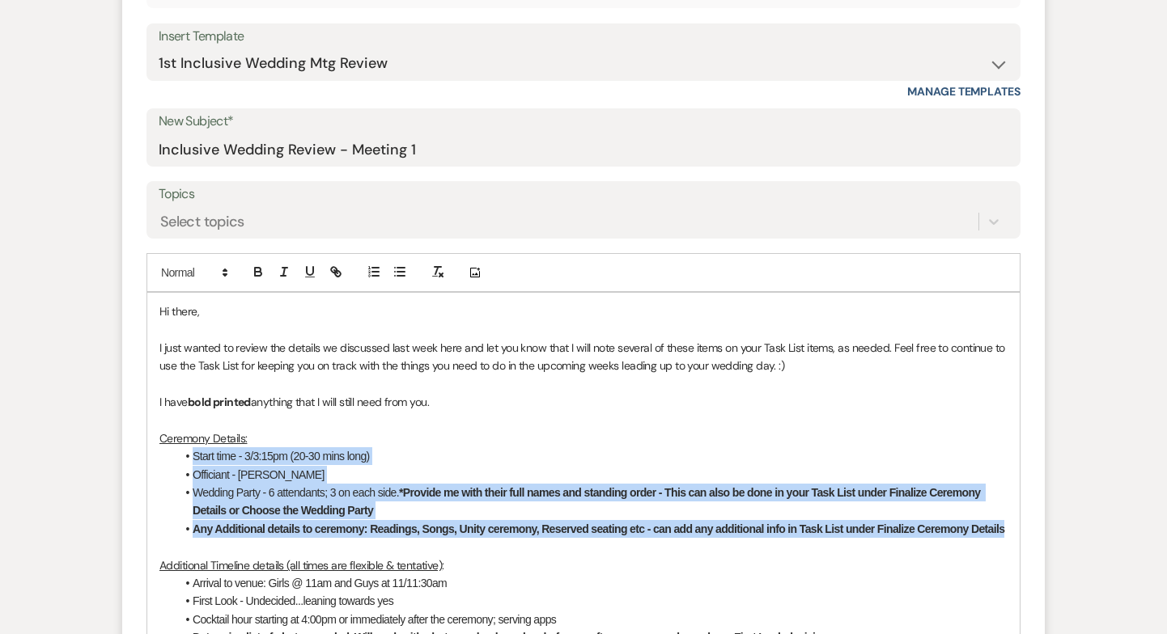
drag, startPoint x: 1003, startPoint y: 489, endPoint x: 177, endPoint y: 424, distance: 828.5
click at [177, 447] on ul "Start time - 3/3:15pm (20-30 mins long) Officiant - [PERSON_NAME][MEDICAL_DATA]…" at bounding box center [592, 492] width 832 height 91
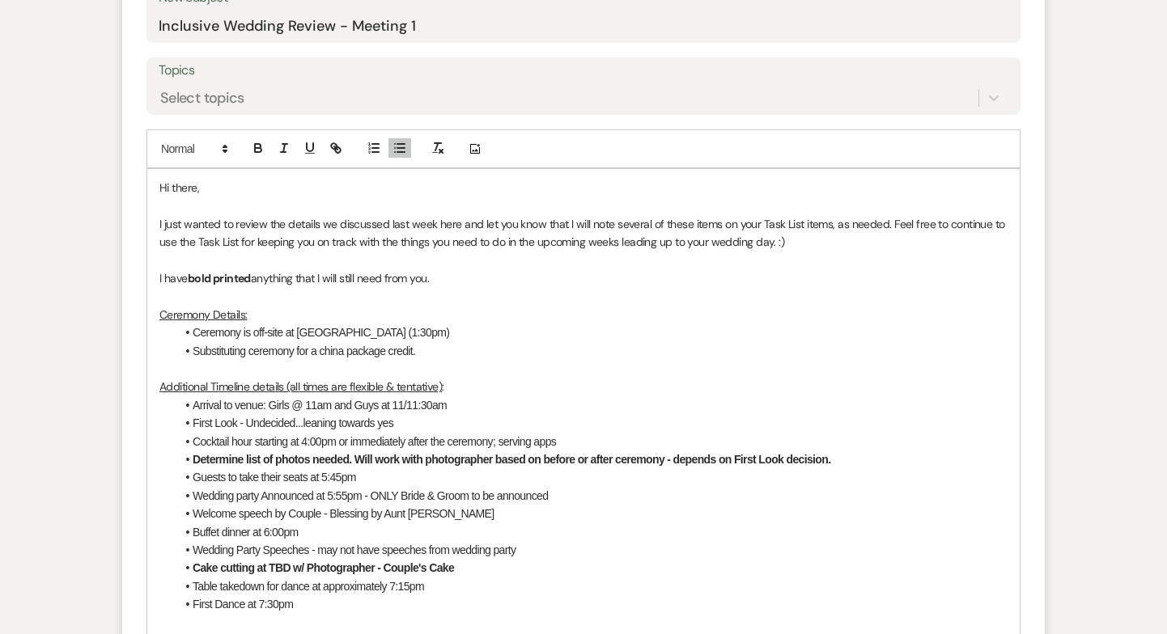
scroll to position [795, 0]
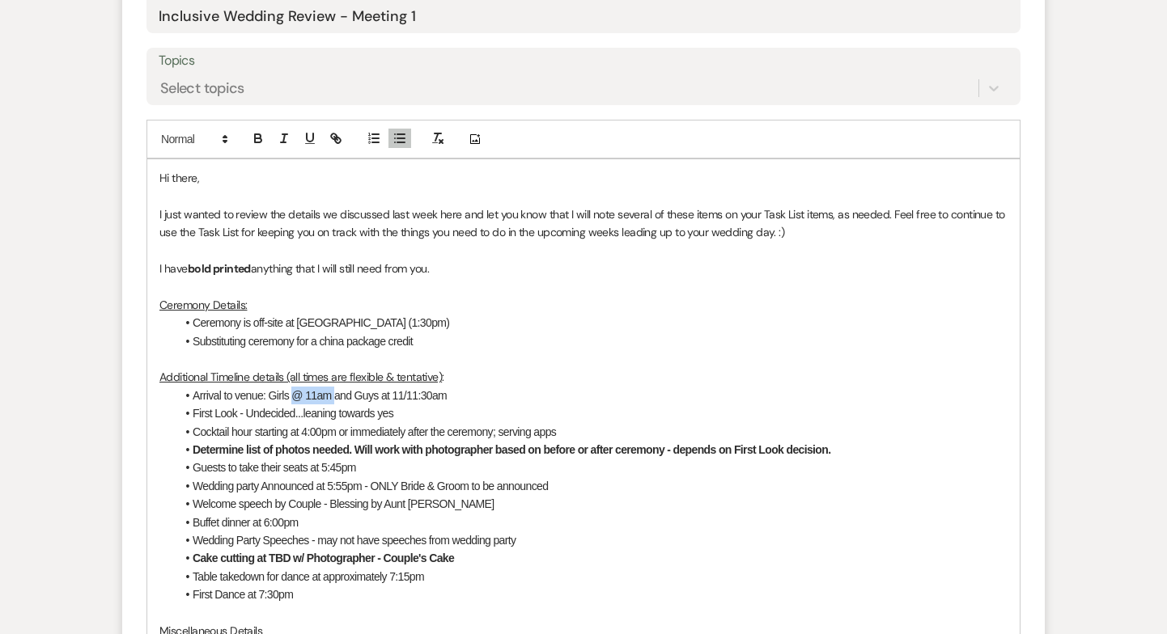
drag, startPoint x: 290, startPoint y: 358, endPoint x: 330, endPoint y: 358, distance: 39.6
click at [330, 387] on li "Arrival to venue: Girls @ 11am and Guys at 11/11:30am" at bounding box center [592, 396] width 832 height 18
drag, startPoint x: 436, startPoint y: 359, endPoint x: 462, endPoint y: 362, distance: 26.0
click at [462, 387] on li "Arrival to venue: Girls: after ceremony and Guys at 11/11:30am" at bounding box center [592, 396] width 832 height 18
click at [468, 387] on li "Arrival to venue: Girls: after ceremony and Guys at 11:00am" at bounding box center [592, 396] width 832 height 18
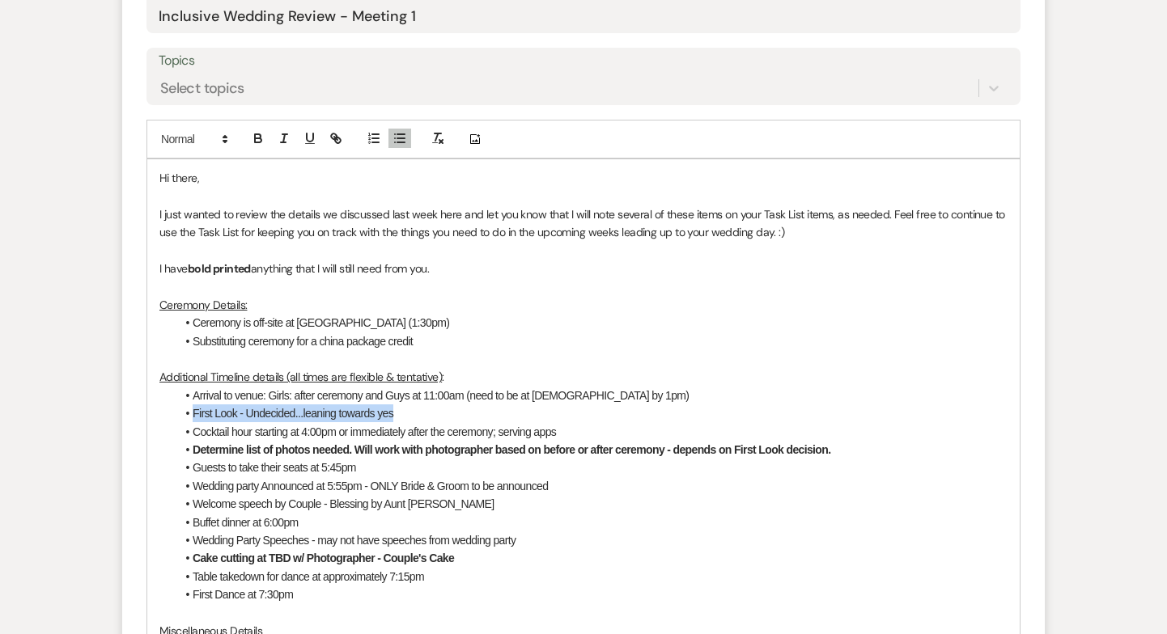
drag, startPoint x: 385, startPoint y: 375, endPoint x: 181, endPoint y: 375, distance: 203.9
click at [181, 405] on li "First Look - Undecided...leaning towards yes" at bounding box center [592, 414] width 832 height 18
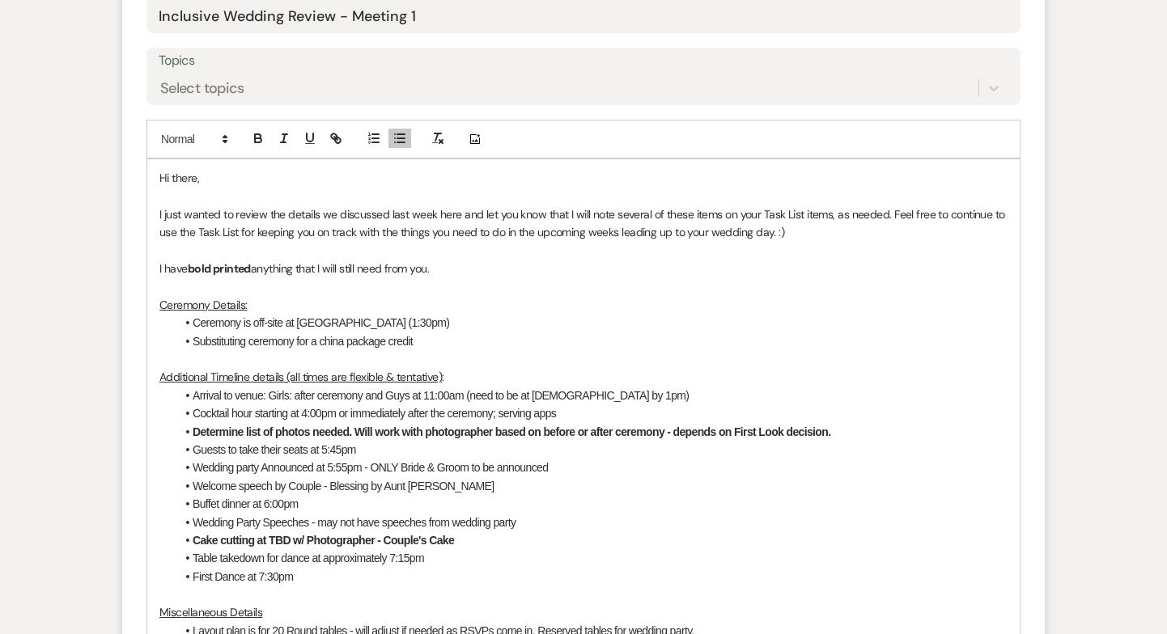
click at [315, 405] on li "Cocktail hour starting at 4:00pm or immediately after the ceremony; serving apps" at bounding box center [592, 414] width 832 height 18
drag, startPoint x: 566, startPoint y: 379, endPoint x: 339, endPoint y: 375, distance: 226.6
click at [339, 405] on li "Cocktail hour starting at 4:30pm or immediately after the ceremony; serving apps" at bounding box center [592, 414] width 832 height 18
drag, startPoint x: 836, startPoint y: 392, endPoint x: 387, endPoint y: 379, distance: 449.2
click at [387, 387] on ul "Arrival to venue: Girls: after ceremony and Guys at 11:00am (need to be at chur…" at bounding box center [592, 486] width 832 height 199
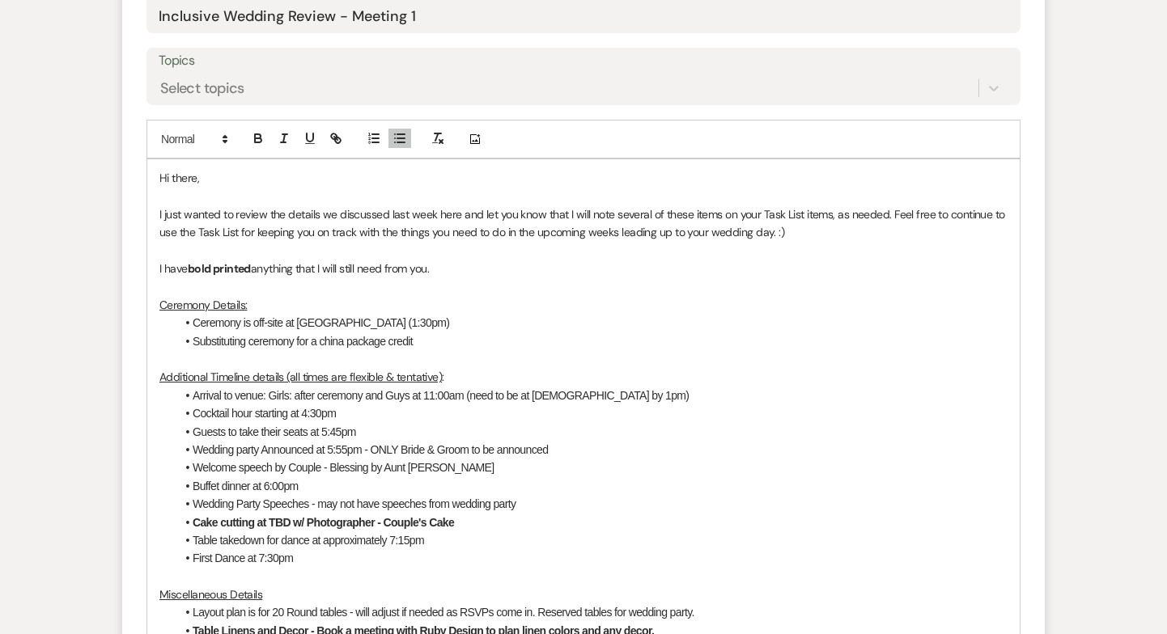
click at [321, 423] on li "Guests to take their seats at 5:45pm" at bounding box center [592, 432] width 832 height 18
click at [350, 441] on li "Wedding party Announced at 5:55pm - ONLY Bride & Groom to be announced" at bounding box center [592, 450] width 832 height 18
drag, startPoint x: 375, startPoint y: 413, endPoint x: 633, endPoint y: 413, distance: 258.1
click at [633, 441] on li "Wedding party Announced at 5:50pm - ONLY Bride & Groom to be announced" at bounding box center [592, 450] width 832 height 18
click at [664, 477] on li "Buffet dinner at 6:00pm" at bounding box center [592, 486] width 832 height 18
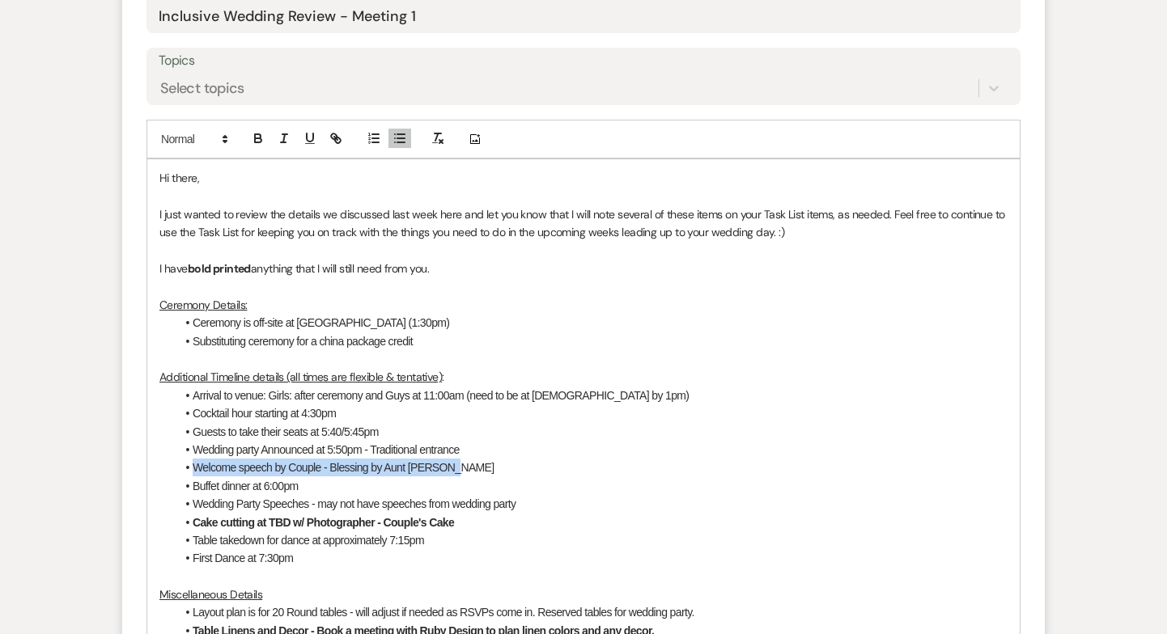
drag, startPoint x: 458, startPoint y: 432, endPoint x: 155, endPoint y: 434, distance: 303.4
click at [155, 434] on div "Hi there, I just wanted to review the details we discussed last week here and l…" at bounding box center [583, 558] width 872 height 799
click at [193, 459] on li "Welcome speech by Couple - Blessing by Aunt [PERSON_NAME]" at bounding box center [592, 468] width 832 height 18
drag, startPoint x: 193, startPoint y: 429, endPoint x: 467, endPoint y: 432, distance: 273.5
click at [467, 459] on li "Welcome speech by Couple - Blessing by Aunt [PERSON_NAME]" at bounding box center [592, 468] width 832 height 18
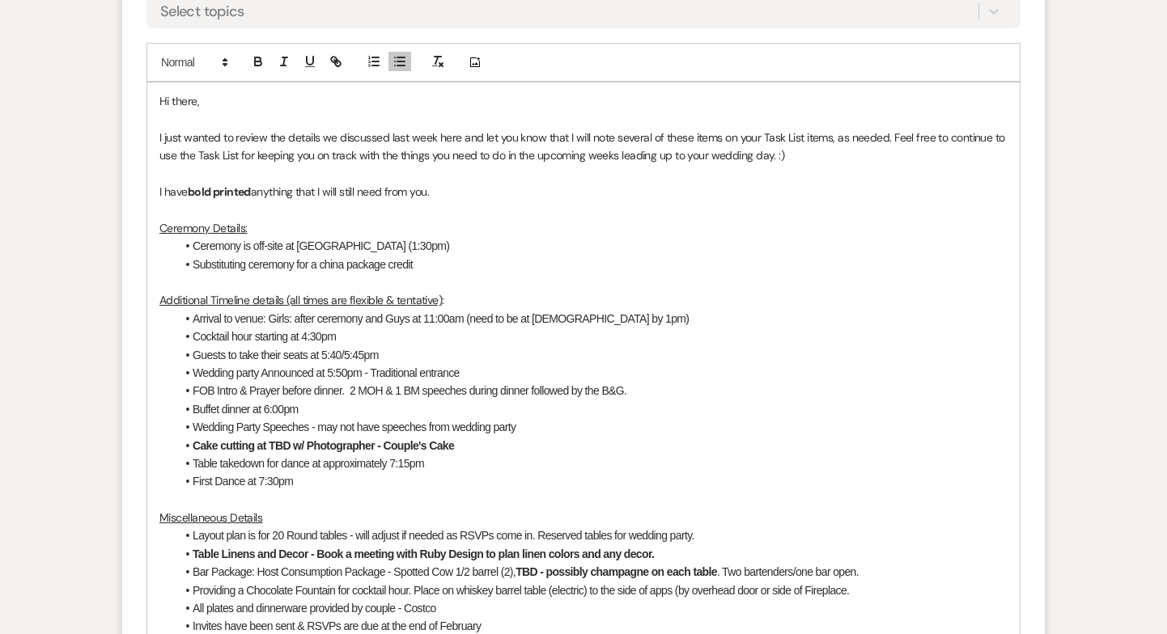
scroll to position [892, 0]
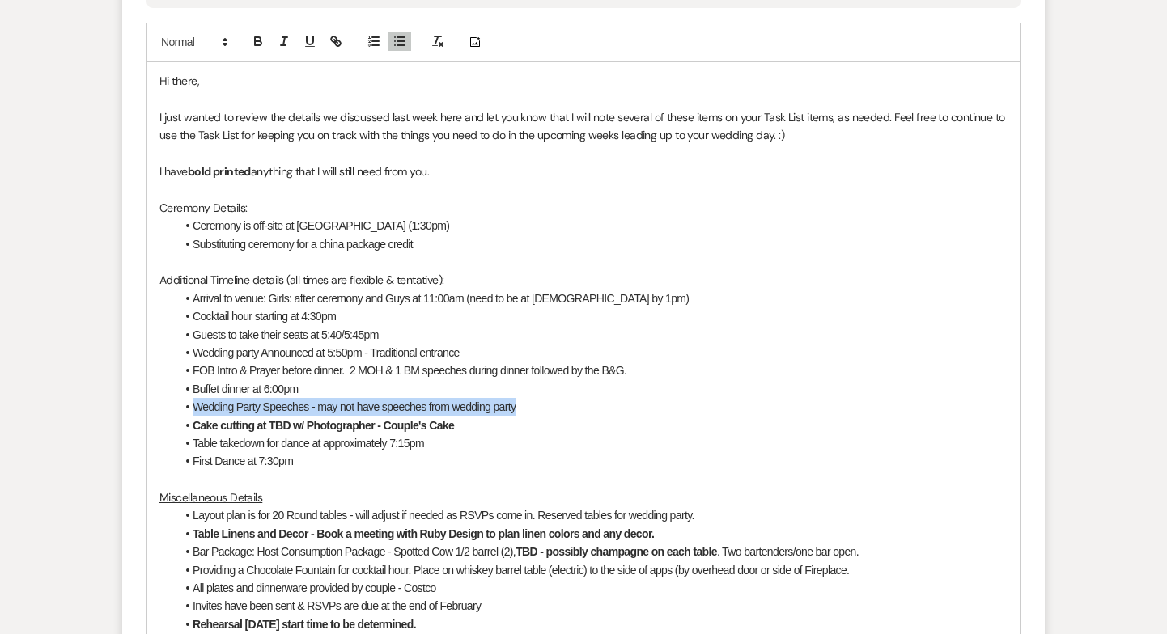
drag, startPoint x: 522, startPoint y: 365, endPoint x: 150, endPoint y: 376, distance: 371.5
click at [150, 376] on div "Hi there, I just wanted to review the details we discussed last week here and l…" at bounding box center [583, 461] width 872 height 799
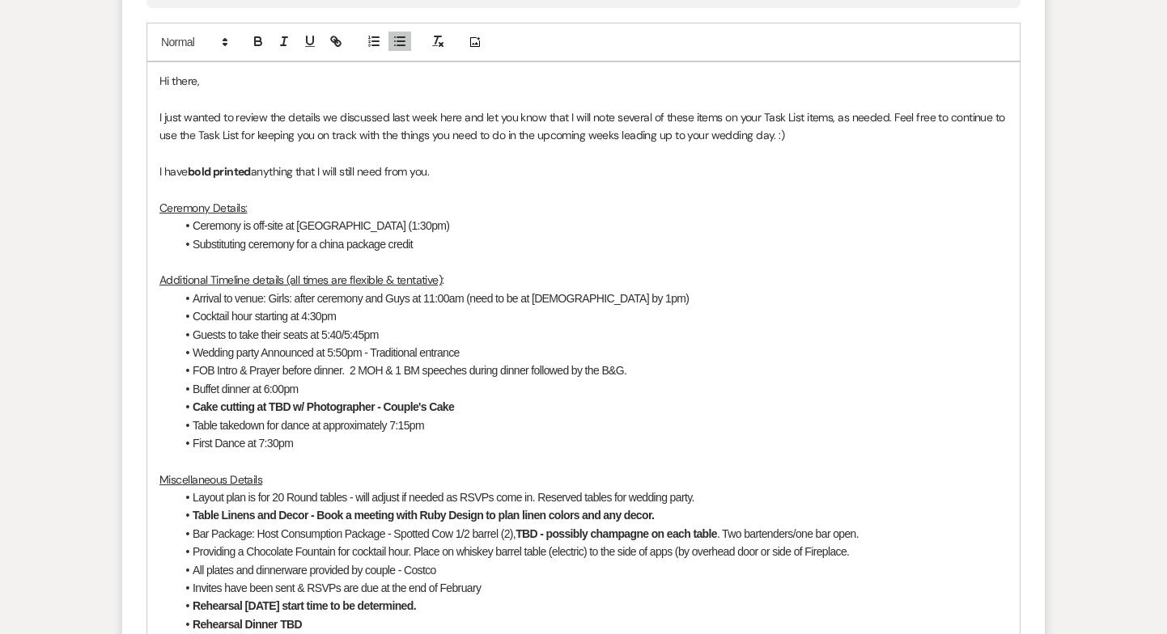
click at [255, 400] on strong "Cake cutting at TBD w/ Photographer - Couple's Cake" at bounding box center [323, 406] width 261 height 13
drag, startPoint x: 261, startPoint y: 364, endPoint x: 500, endPoint y: 371, distance: 239.6
click at [500, 398] on li "Cake cutting at TBD w/ Photographer - Couple's Cake" at bounding box center [592, 407] width 832 height 18
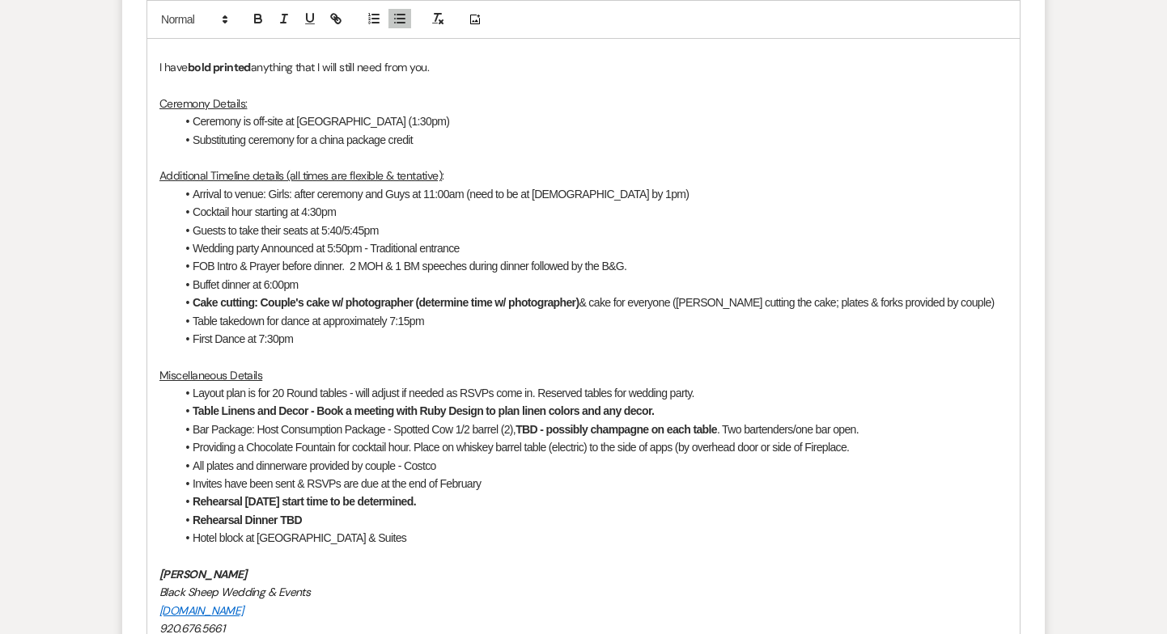
scroll to position [998, 0]
click at [193, 383] on li "Layout plan is for 20 Round tables - will adjust if needed as RSVPs come in. Re…" at bounding box center [592, 392] width 832 height 18
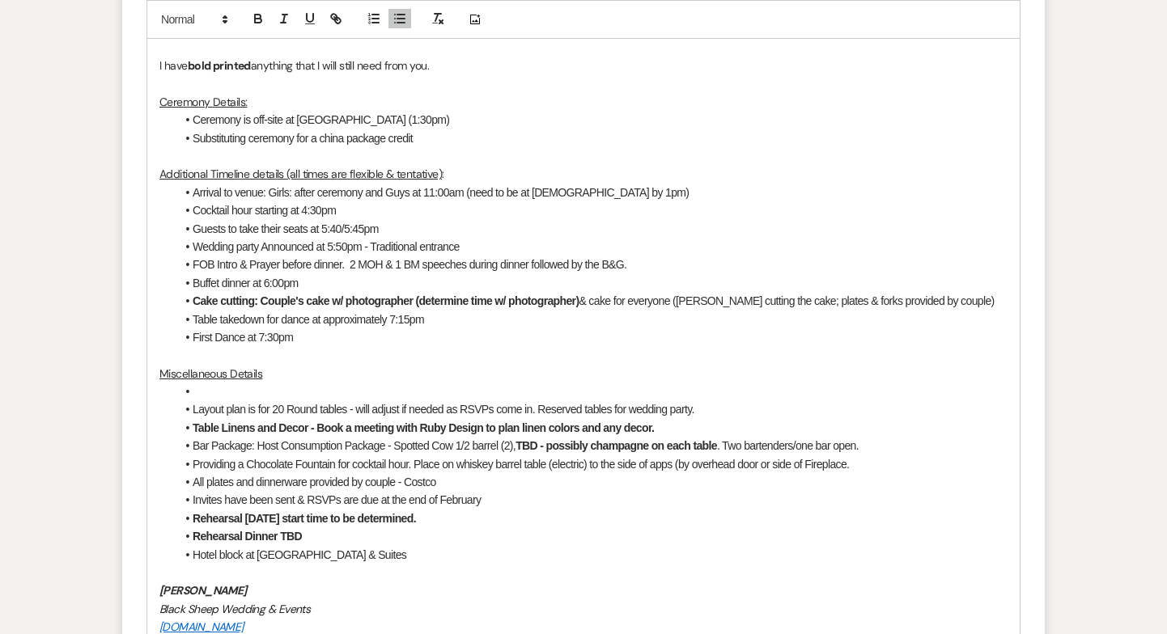
click at [197, 383] on li at bounding box center [592, 392] width 832 height 18
click at [265, 383] on li "Color Scheme: Linen" at bounding box center [592, 392] width 832 height 18
click at [344, 383] on li "Color Scheme: Ivory Table Linen" at bounding box center [592, 392] width 832 height 18
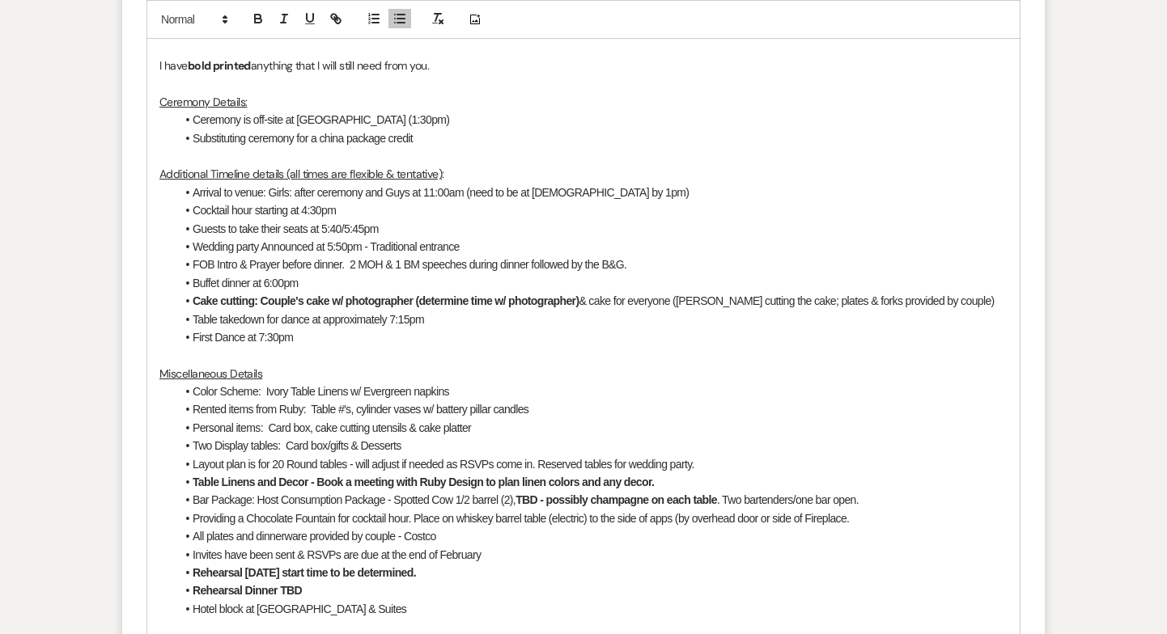
click at [316, 419] on li "Personal items: Card box, cake cutting utensils & cake platter" at bounding box center [592, 428] width 832 height 18
click at [458, 419] on li "Personal items: Card box, two easels for welcome sign and seating chart, cake c…" at bounding box center [592, 428] width 832 height 18
click at [523, 419] on li "Personal items: Card box, two easels for welcome sign & seating chart, cake cut…" at bounding box center [592, 428] width 832 height 18
click at [349, 437] on li "Two Display tables: Card box/gifts & Desserts" at bounding box center [592, 446] width 832 height 18
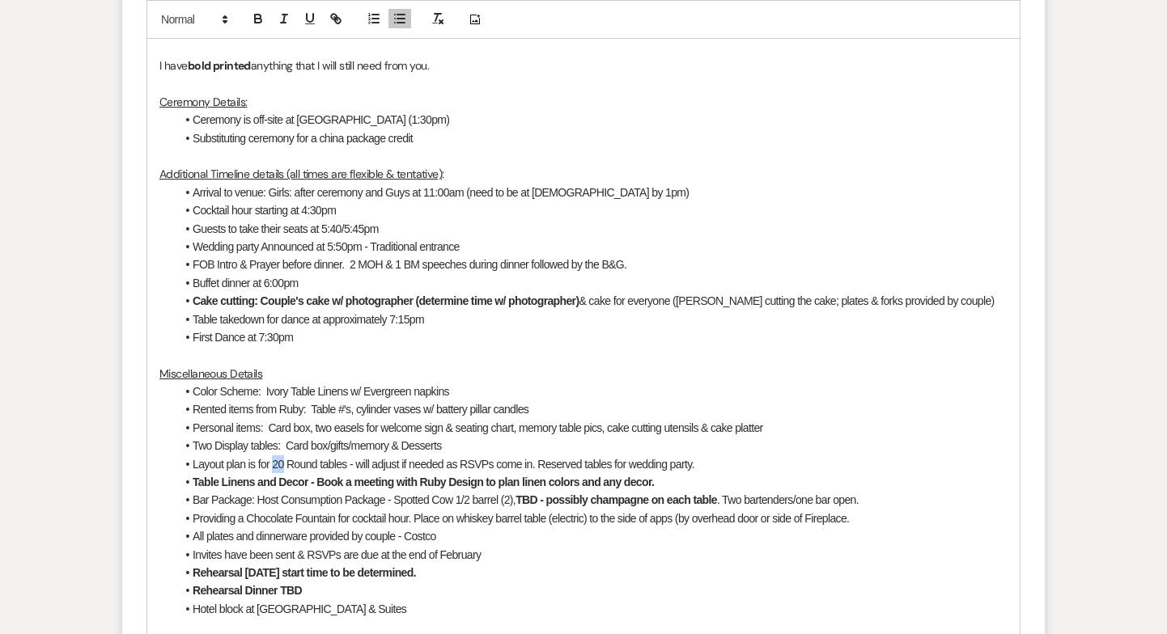
drag, startPoint x: 273, startPoint y: 426, endPoint x: 283, endPoint y: 428, distance: 9.8
click at [283, 455] on li "Layout plan is for 20 Round tables - will adjust if needed as RSVPs come in. Re…" at bounding box center [592, 464] width 832 height 18
click at [384, 455] on li "Layout plan is for all Round tables - will adjust if needed as RSVPs come in. R…" at bounding box center [592, 464] width 832 height 18
drag, startPoint x: 444, startPoint y: 426, endPoint x: 371, endPoint y: 425, distance: 72.8
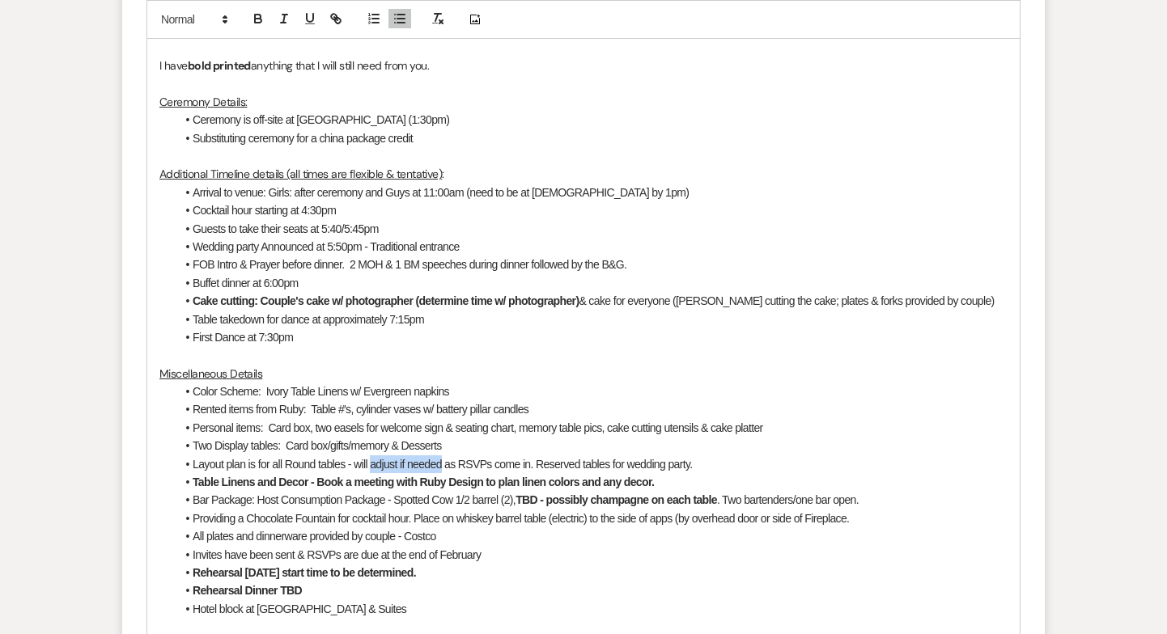
click at [371, 455] on li "Layout plan is for all Round tables - will adjust if needed as RSVPs come in. R…" at bounding box center [592, 464] width 832 height 18
click at [608, 455] on li "Layout plan is for all Round tables - will determine the number of tables as RS…" at bounding box center [592, 464] width 832 height 18
drag, startPoint x: 727, startPoint y: 426, endPoint x: 866, endPoint y: 426, distance: 138.3
click at [868, 455] on li "Layout plan is for all Round tables - will determine the number of tables as RS…" at bounding box center [592, 464] width 832 height 18
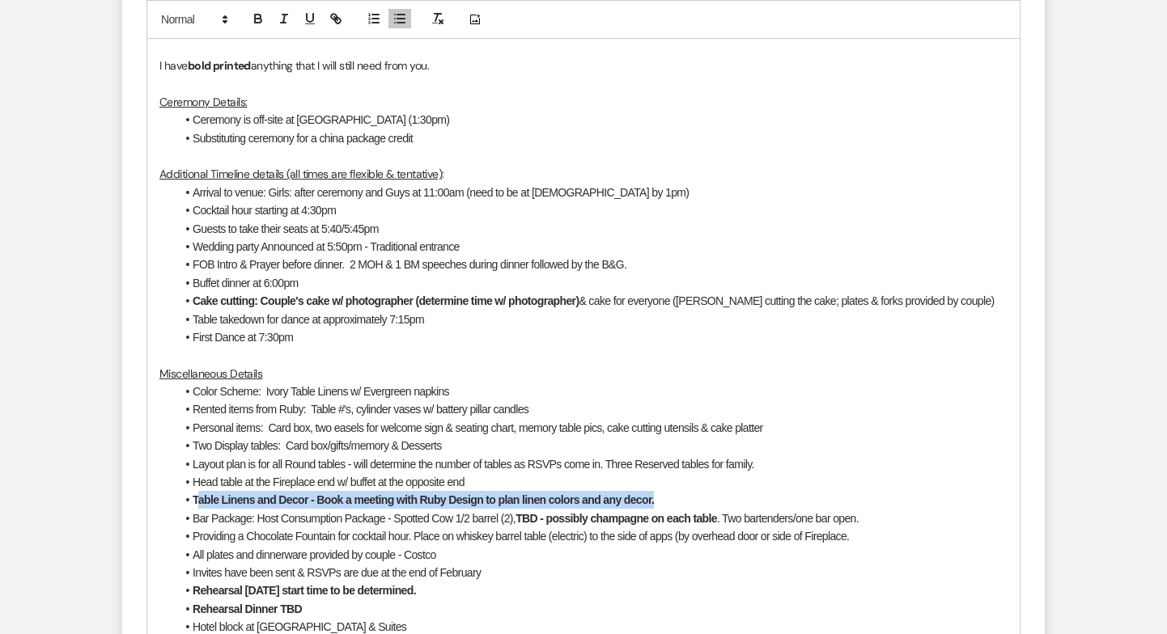
drag, startPoint x: 662, startPoint y: 464, endPoint x: 197, endPoint y: 465, distance: 465.2
click at [197, 491] on li "Table Linens and Decor - Book a meeting with Ruby Design to plan linen colors a…" at bounding box center [592, 500] width 832 height 18
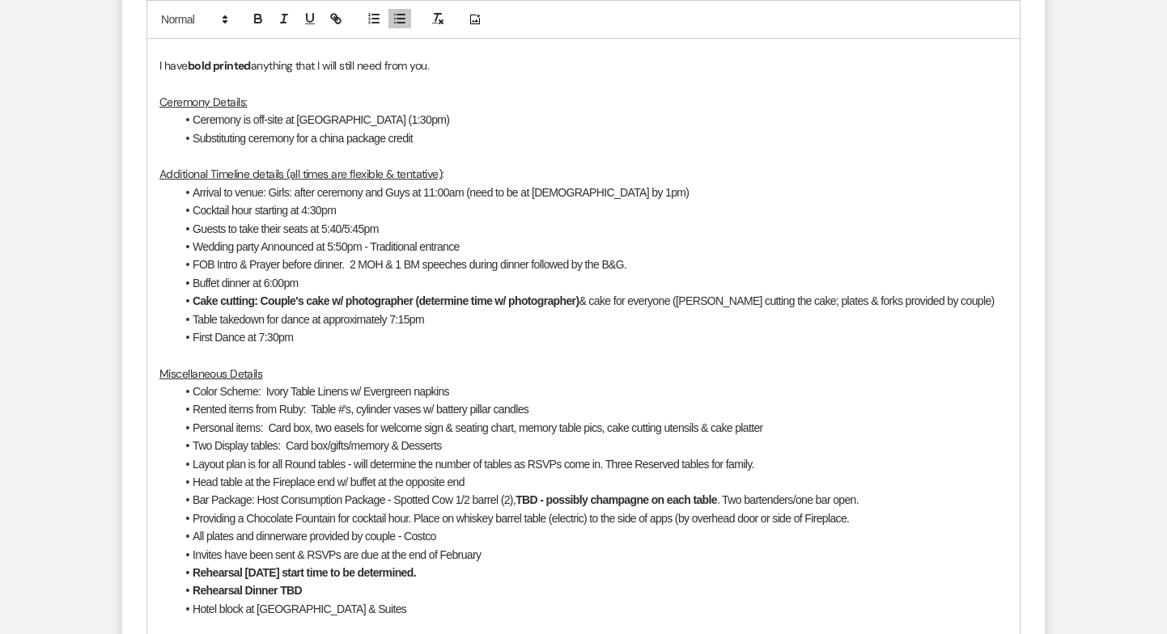
click at [245, 473] on li "Head table at the Fireplace end w/ buffet at the opposite end" at bounding box center [592, 482] width 832 height 18
click at [468, 383] on li "Color Scheme: Ivory Table Linens w/ Evergreen napkins" at bounding box center [592, 392] width 832 height 18
click at [548, 473] on li "Head table (14 people) at the [GEOGRAPHIC_DATA] w/ buffet at the opposite end" at bounding box center [592, 482] width 832 height 18
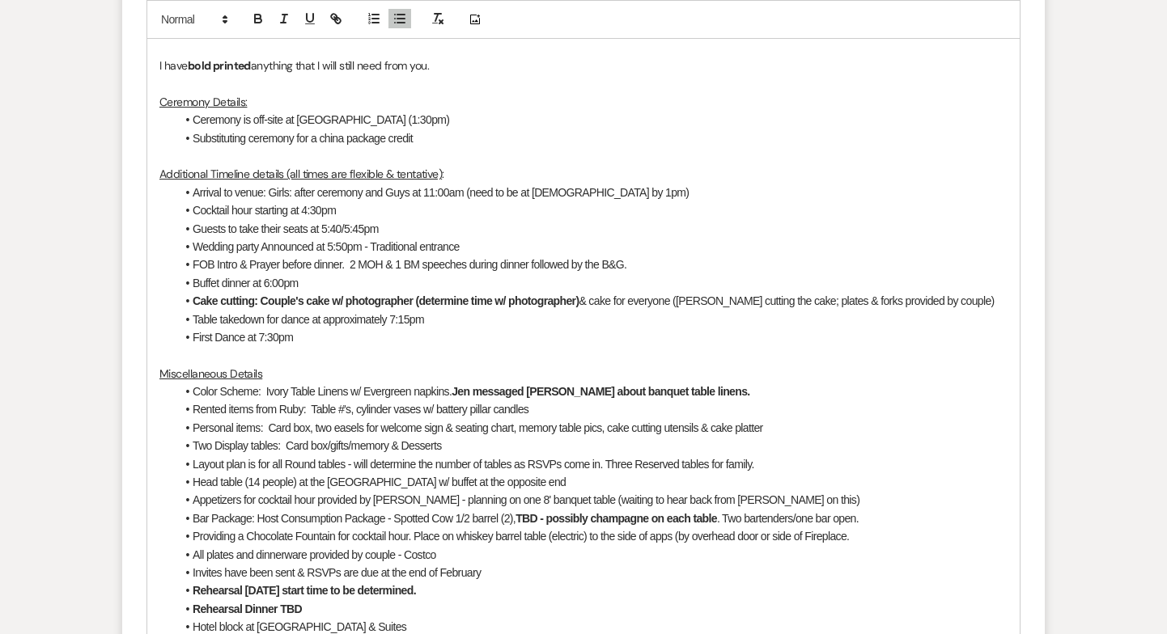
click at [748, 491] on li "Appetizers for cocktail hour provided by [PERSON_NAME] - planning on one 8' ban…" at bounding box center [592, 500] width 832 height 18
click at [262, 510] on li "Bar Package: Host Consumption Package - Spotted Cow 1/2 barrel (2), TBD - possi…" at bounding box center [592, 519] width 832 height 18
drag, startPoint x: 257, startPoint y: 479, endPoint x: 345, endPoint y: 481, distance: 87.4
click at [345, 510] on li "Bar Package: Host Consumption Package - Spotted Cow 1/2 barrel (2), TBD - possi…" at bounding box center [592, 519] width 832 height 18
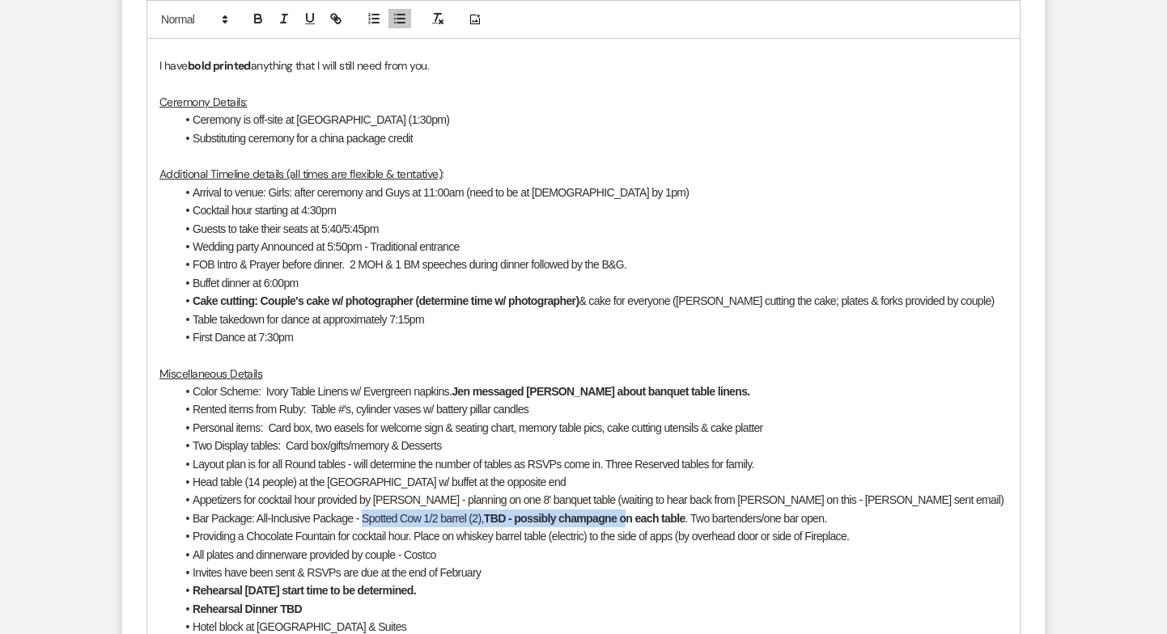
drag, startPoint x: 365, startPoint y: 477, endPoint x: 632, endPoint y: 481, distance: 267.0
click at [632, 510] on li "Bar Package: All-Inclusive Package - Spotted Cow 1/2 barrel (2), TBD - possibly…" at bounding box center [592, 519] width 832 height 18
drag, startPoint x: 843, startPoint y: 475, endPoint x: 362, endPoint y: 480, distance: 481.4
click at [362, 510] on li "Bar Package: All-Inclusive Package - Spotted Cow 1/2 barrel (2), TBD - possibly…" at bounding box center [592, 519] width 832 height 18
drag, startPoint x: 472, startPoint y: 481, endPoint x: 659, endPoint y: 480, distance: 187.7
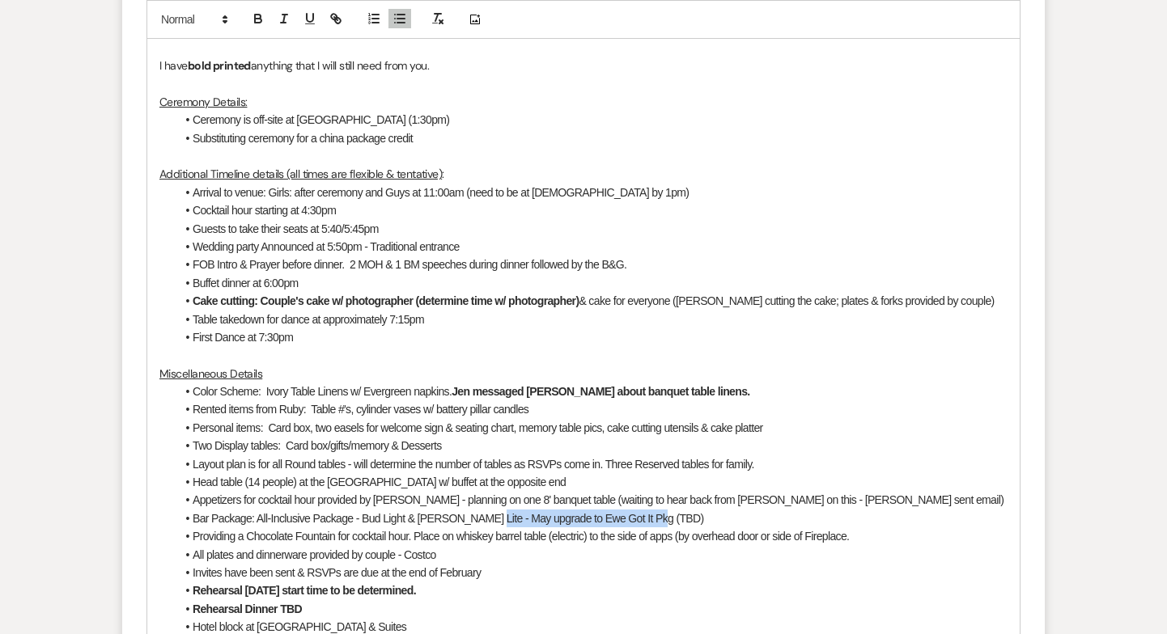
click at [659, 510] on li "Bar Package: All-Inclusive Package - Bud Light & [PERSON_NAME] Lite - May upgra…" at bounding box center [592, 519] width 832 height 18
click at [503, 564] on li "Invites have been sent & RSVPs are due at the end of February" at bounding box center [592, 573] width 832 height 18
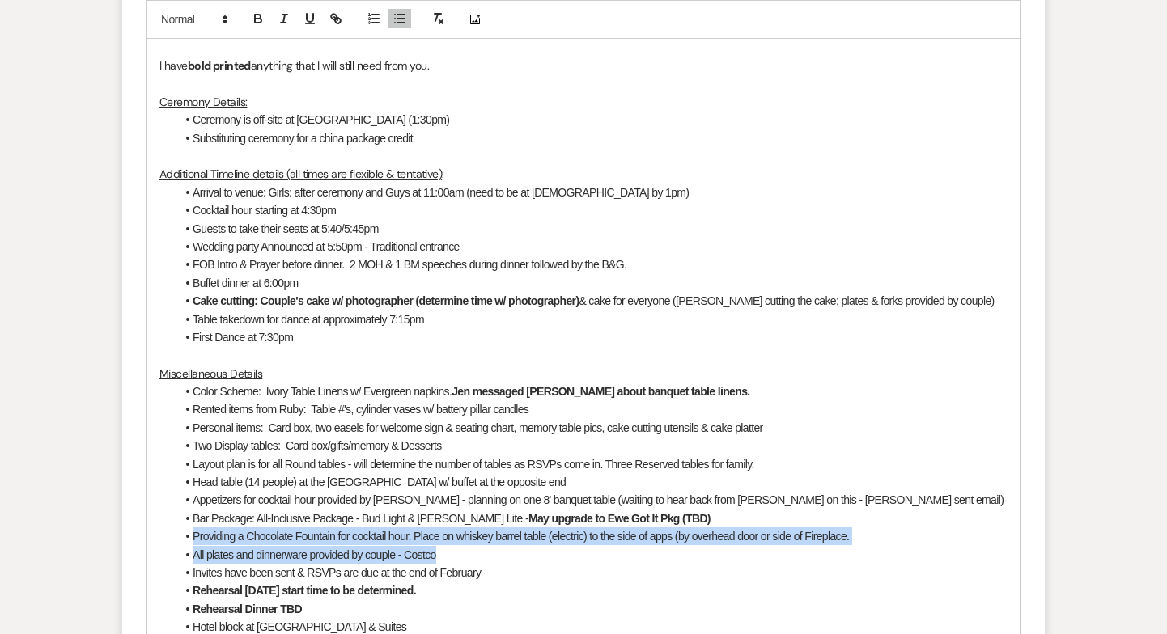
drag, startPoint x: 194, startPoint y: 498, endPoint x: 776, endPoint y: 510, distance: 581.8
click at [776, 510] on ul "Color Scheme: Ivory Table Linens w/ Evergreen napkins. Jen messaged [PERSON_NAM…" at bounding box center [592, 509] width 832 height 253
click at [858, 527] on li "Providing a Chocolate Fountain for cocktail hour. Place on whiskey barrel table…" at bounding box center [592, 536] width 832 height 18
drag, startPoint x: 859, startPoint y: 496, endPoint x: 192, endPoint y: 498, distance: 667.4
click at [192, 527] on li "Providing a Chocolate Fountain for cocktail hour. Place on whiskey barrel table…" at bounding box center [592, 536] width 832 height 18
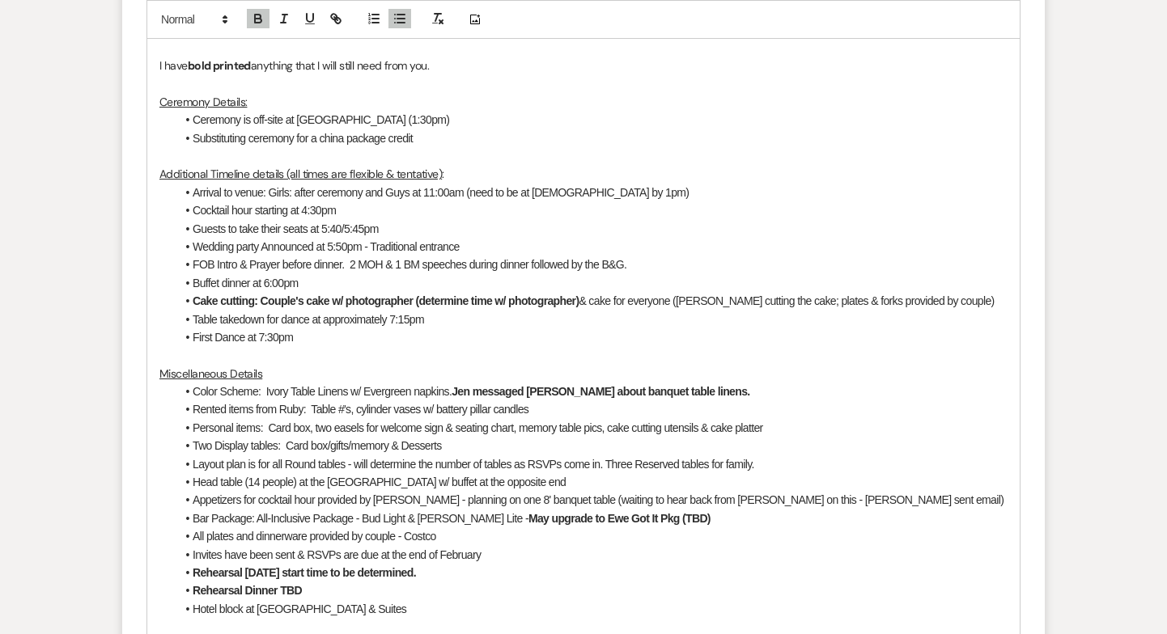
click at [382, 527] on li "All plates and dinnerware provided by couple - Costco" at bounding box center [592, 536] width 832 height 18
drag, startPoint x: 528, startPoint y: 498, endPoint x: 484, endPoint y: 497, distance: 44.5
click at [484, 527] on li "All plates and dinnerware provided by Black Sheep china rental - Costco" at bounding box center [592, 536] width 832 height 18
click at [388, 546] on li "Invites have been sent & RSVPs are due at the end of February" at bounding box center [592, 555] width 832 height 18
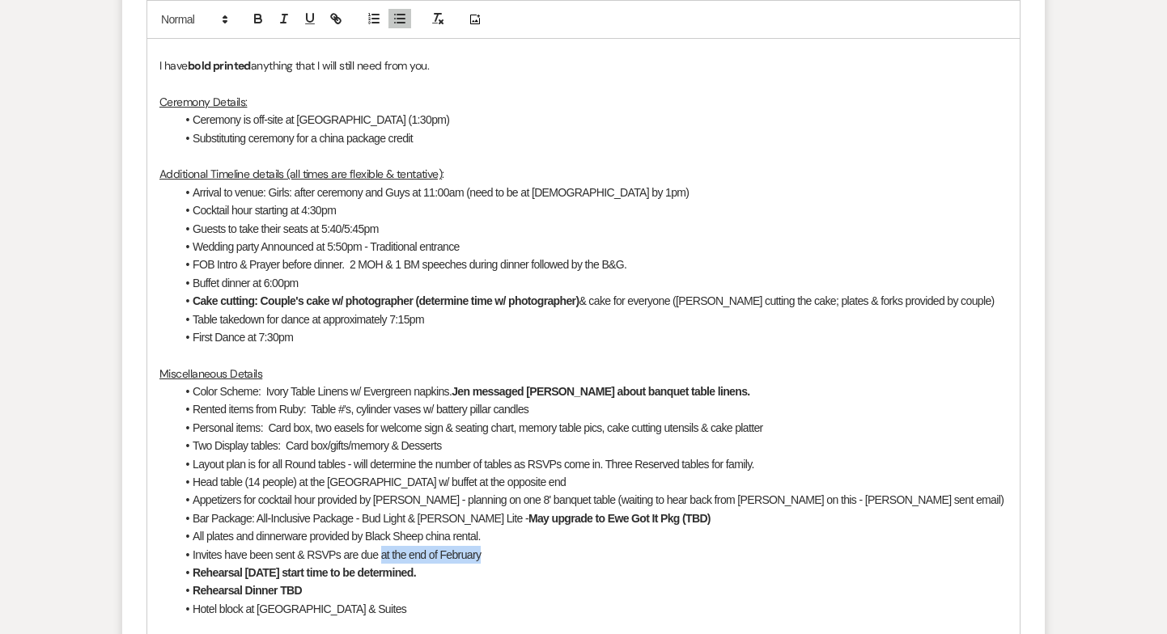
drag, startPoint x: 379, startPoint y: 517, endPoint x: 548, endPoint y: 516, distance: 168.3
click at [548, 546] on li "Invites have been sent & RSVPs are due at the end of February" at bounding box center [592, 555] width 832 height 18
drag, startPoint x: 452, startPoint y: 535, endPoint x: 195, endPoint y: 533, distance: 257.3
click at [195, 564] on li "Rehearsal [DATE] start time to be determined." at bounding box center [592, 573] width 832 height 18
click at [239, 564] on li "Rehearsal [DATE] start time to be determined." at bounding box center [592, 573] width 832 height 18
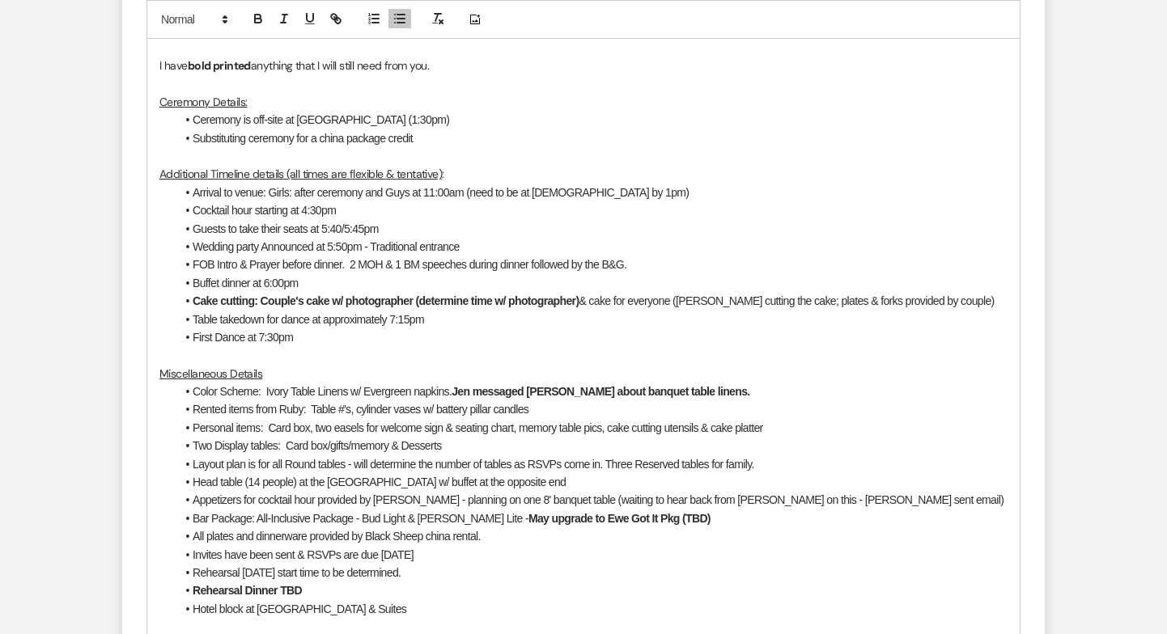
drag, startPoint x: 244, startPoint y: 536, endPoint x: 444, endPoint y: 533, distance: 200.7
click at [444, 564] on li "Rehearsal [DATE] start time to be determined." at bounding box center [592, 573] width 832 height 18
drag, startPoint x: 306, startPoint y: 554, endPoint x: 127, endPoint y: 549, distance: 178.9
click at [126, 549] on form "New Message X Saving draft... Recipients* Planning Portal Users ( [PERSON_NAME]…" at bounding box center [583, 238] width 922 height 1366
click at [385, 582] on li "Our Limo Bus Rental for before & after ceremony" at bounding box center [592, 591] width 832 height 18
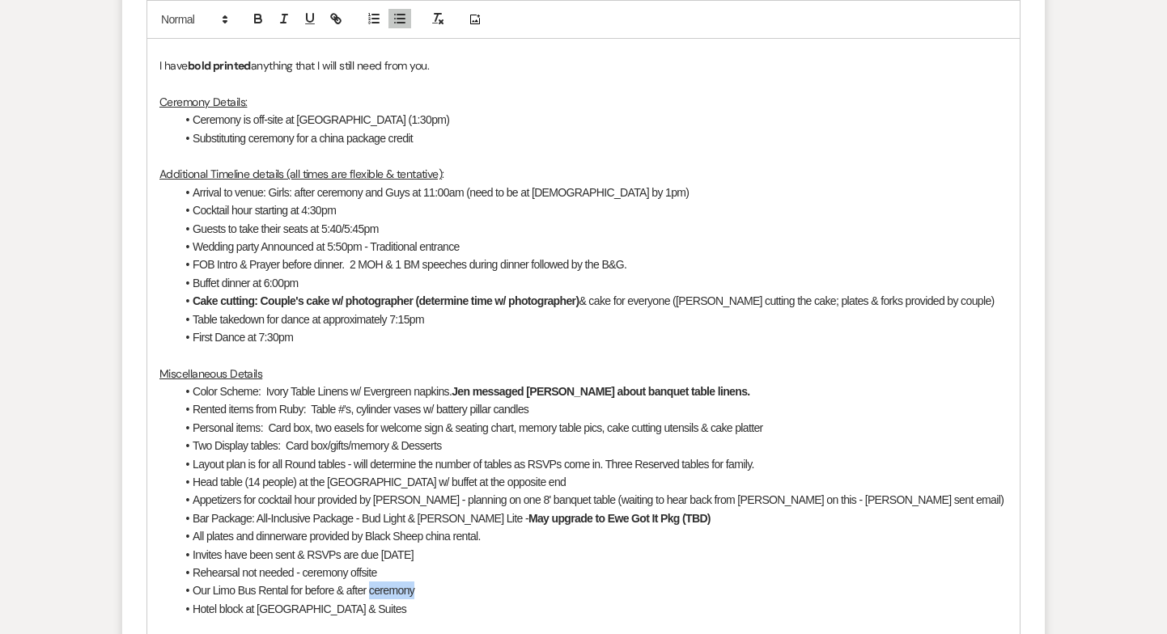
click at [385, 582] on li "Our Limo Bus Rental for before & after ceremony" at bounding box center [592, 591] width 832 height 18
click at [612, 419] on li "Personal items: Card box, two easels for welcome sign & seating chart, memory t…" at bounding box center [592, 428] width 832 height 18
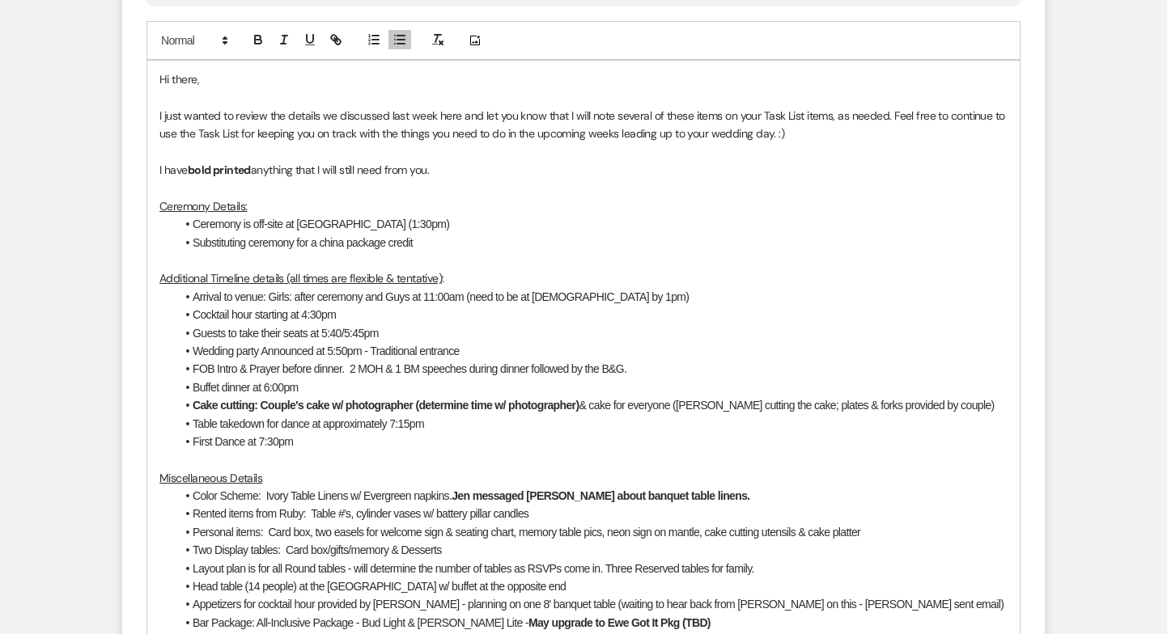
scroll to position [901, 0]
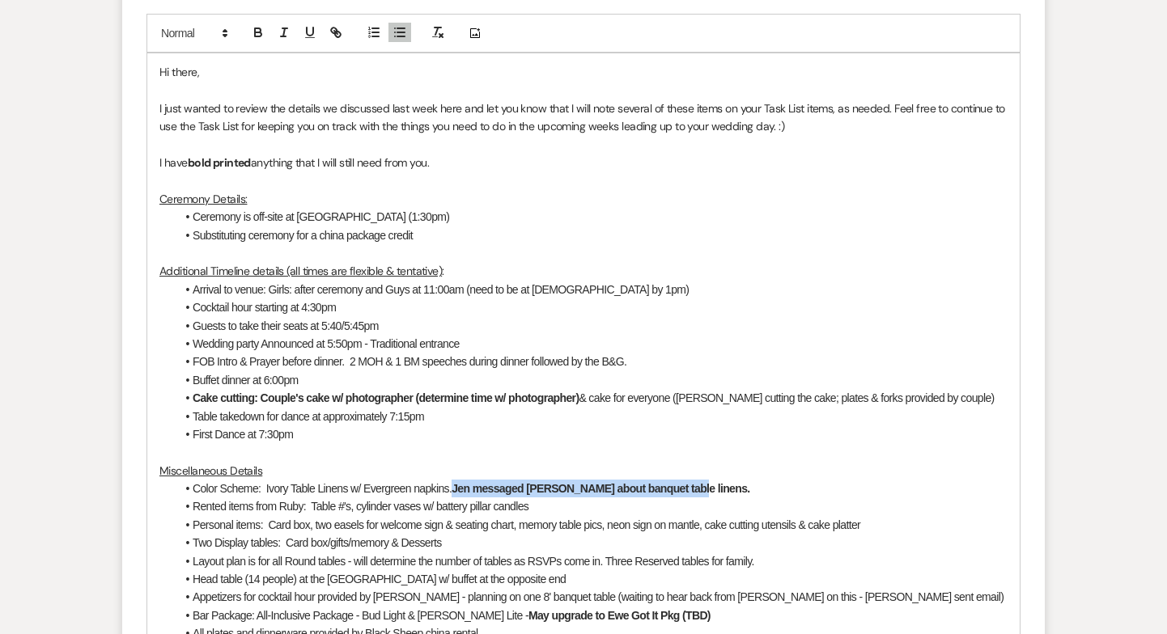
drag, startPoint x: 460, startPoint y: 449, endPoint x: 704, endPoint y: 456, distance: 244.4
click at [704, 480] on li "Color Scheme: Ivory Table Linens w/ Evergreen napkins. Jen messaged [PERSON_NAM…" at bounding box center [592, 489] width 832 height 18
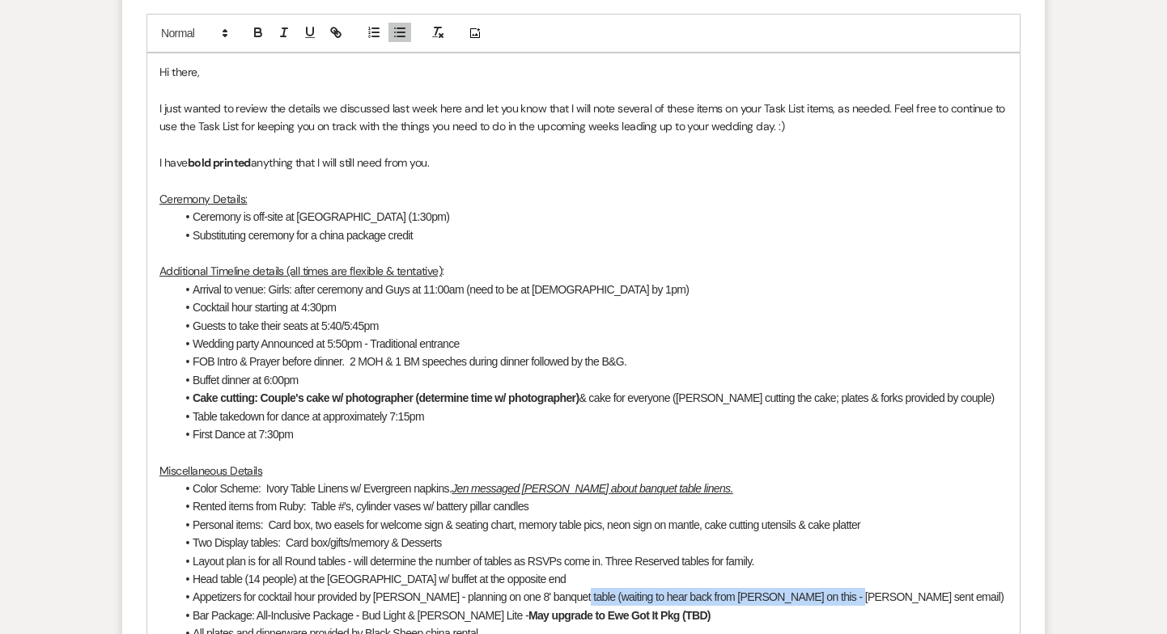
drag, startPoint x: 573, startPoint y: 552, endPoint x: 832, endPoint y: 556, distance: 259.7
click at [832, 588] on li "Appetizers for cocktail hour provided by [PERSON_NAME] - planning on one 8' ban…" at bounding box center [592, 597] width 832 height 18
drag, startPoint x: 832, startPoint y: 556, endPoint x: 566, endPoint y: 558, distance: 267.0
click at [566, 588] on li "Appetizers for cocktail hour provided by [PERSON_NAME] - planning on one 8' ban…" at bounding box center [592, 597] width 832 height 18
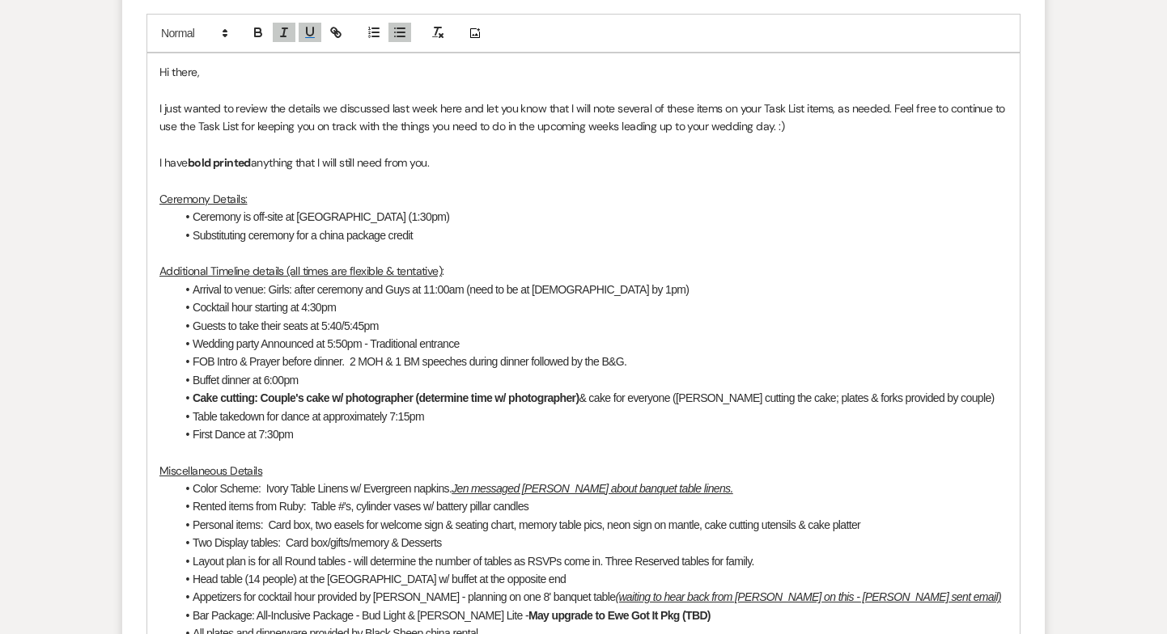
click at [892, 534] on li "Two Display tables: Card box/gifts/memory & Desserts" at bounding box center [592, 543] width 832 height 18
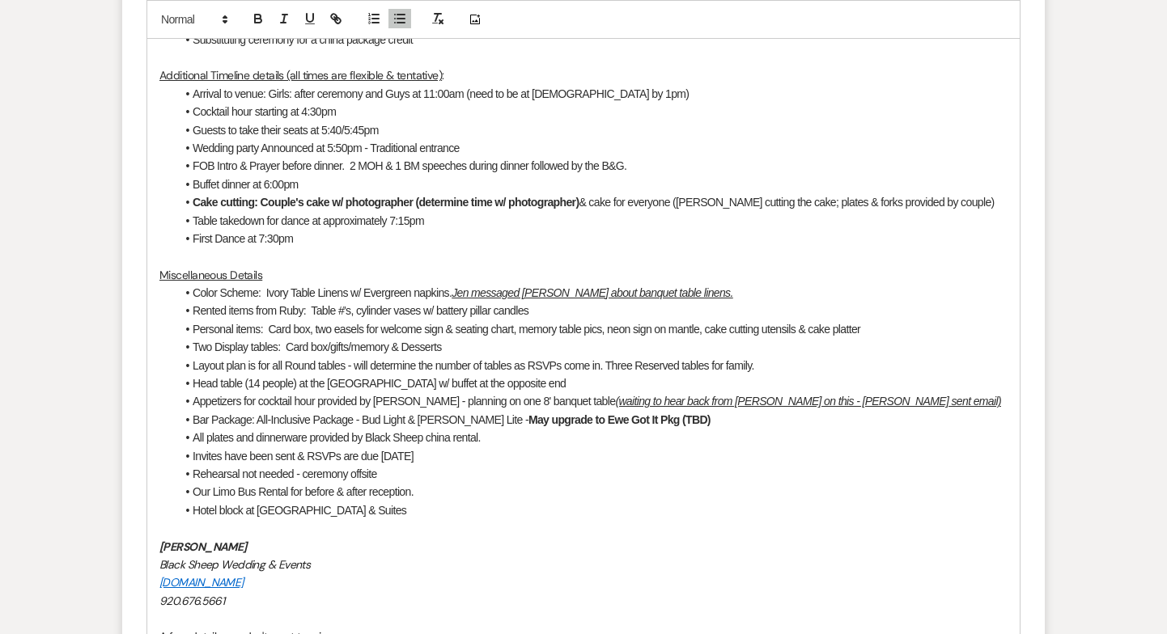
scroll to position [1098, 0]
click at [426, 482] on li "Our Limo Bus Rental for before & after reception." at bounding box center [592, 491] width 832 height 18
drag, startPoint x: 420, startPoint y: 452, endPoint x: 604, endPoint y: 459, distance: 183.8
click at [604, 482] on li "Our Limo Bus Rental for before & after reception. Will verify timing at next me…" at bounding box center [592, 491] width 832 height 18
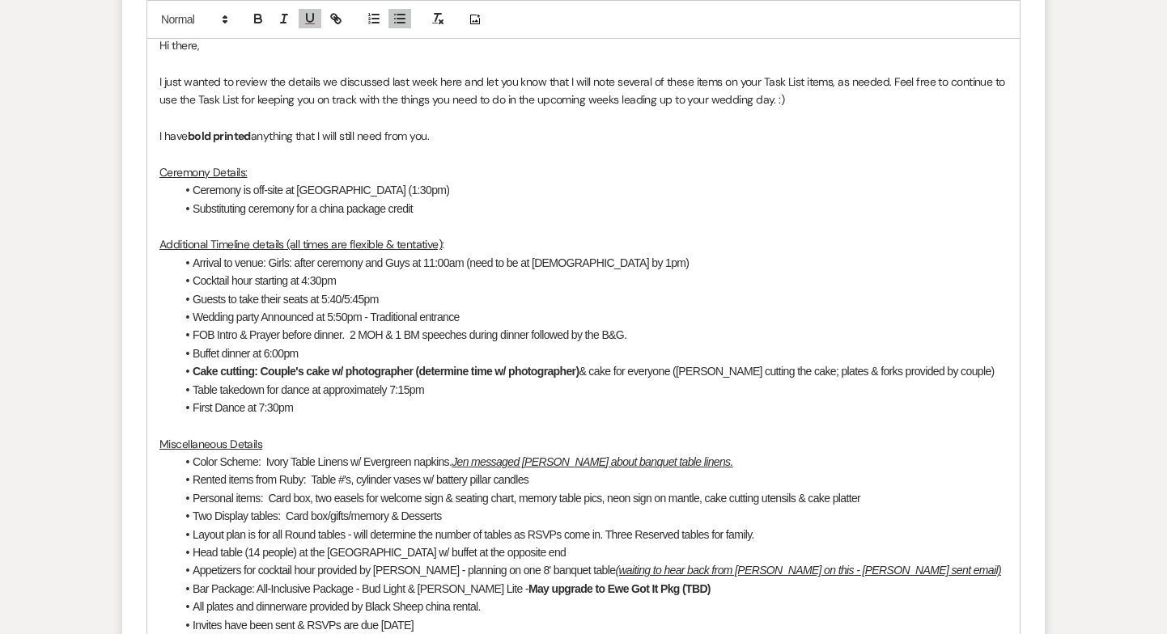
scroll to position [678, 0]
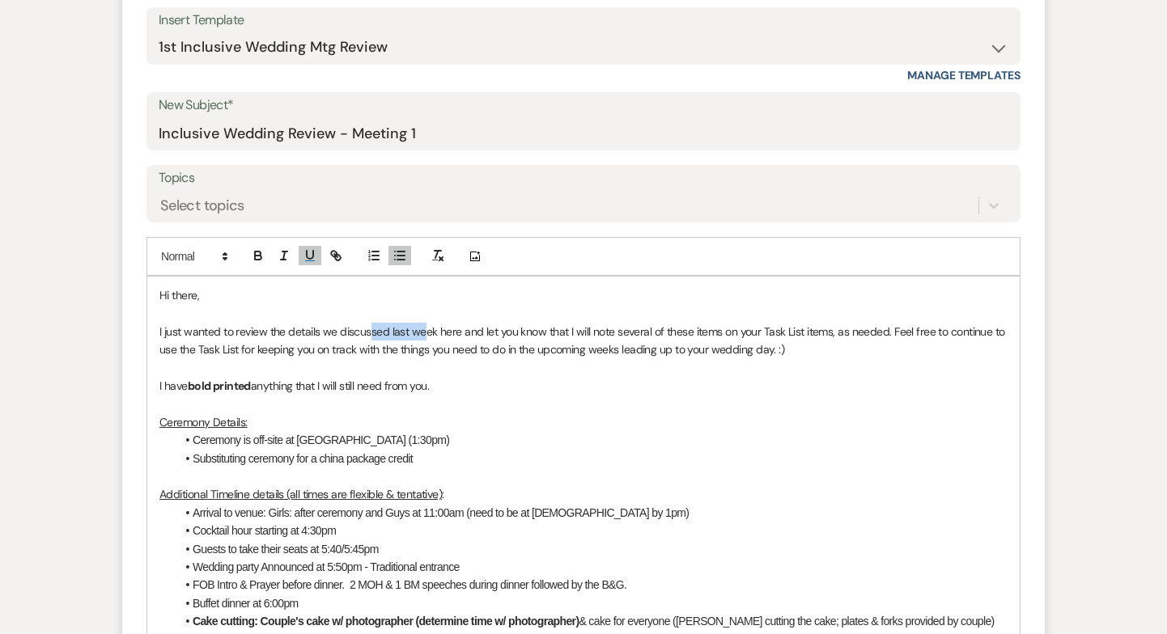
drag, startPoint x: 159, startPoint y: 294, endPoint x: 425, endPoint y: 293, distance: 266.2
click at [425, 323] on p "I just wanted to review the details we discussed last week here and let you kno…" at bounding box center [583, 341] width 848 height 36
click at [420, 323] on p "I just wanted to review the details we discussed last week here and let you kno…" at bounding box center [583, 341] width 848 height 36
drag, startPoint x: 390, startPoint y: 290, endPoint x: 434, endPoint y: 290, distance: 44.5
click at [434, 323] on p "I just wanted to review the details we discussed last week here and let you kno…" at bounding box center [583, 341] width 848 height 36
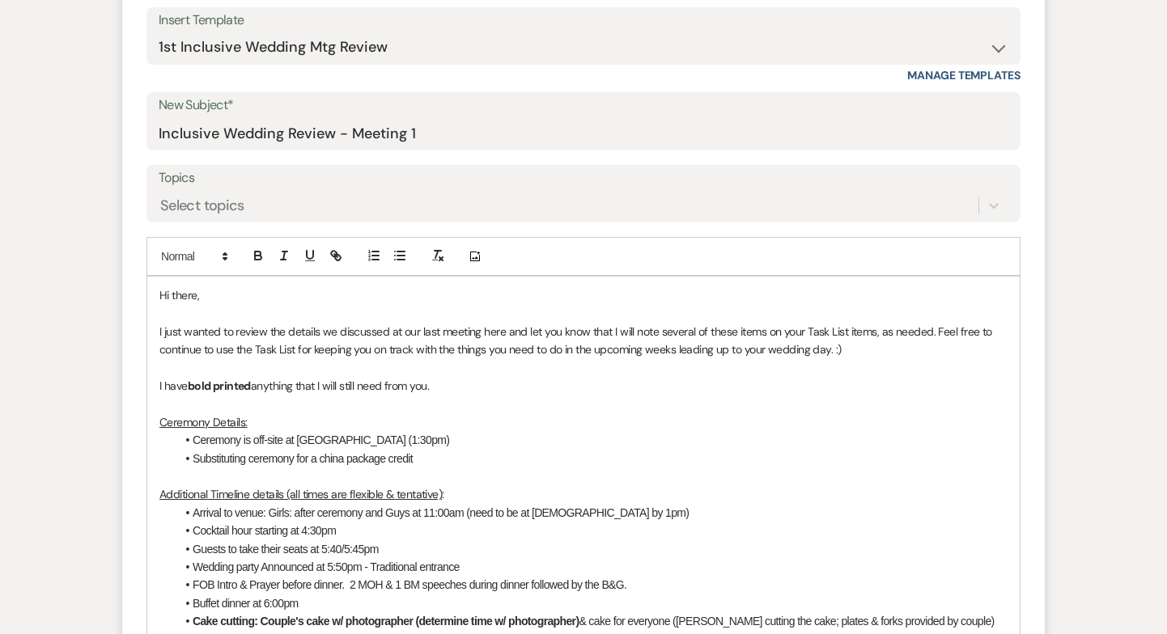
click at [506, 323] on p "I just wanted to review the details we discussed at our last meeting here and l…" at bounding box center [583, 341] width 848 height 36
click at [504, 323] on p "I just wanted to review the details we discussed at our last meeting here and l…" at bounding box center [583, 341] width 848 height 36
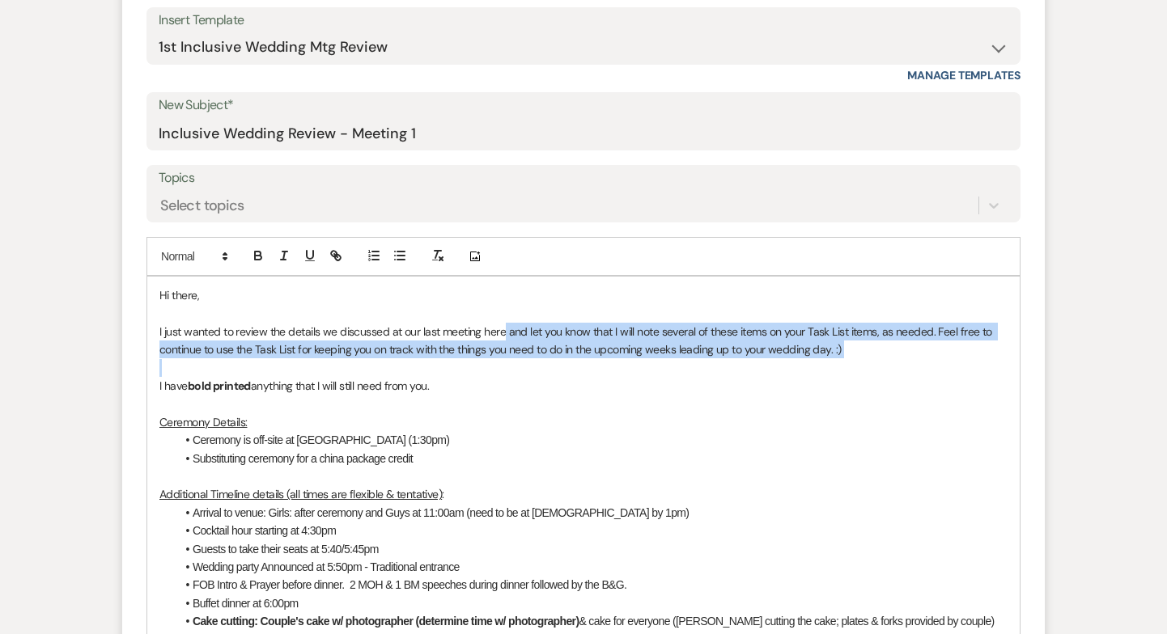
drag, startPoint x: 504, startPoint y: 295, endPoint x: 671, endPoint y: 333, distance: 171.6
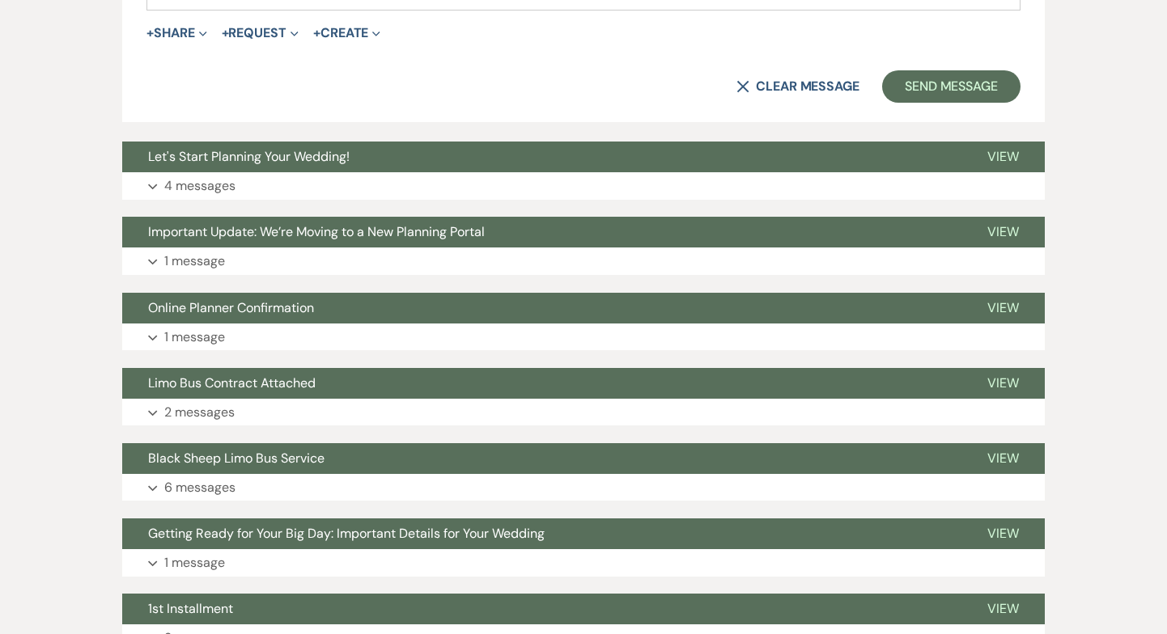
scroll to position [1824, 0]
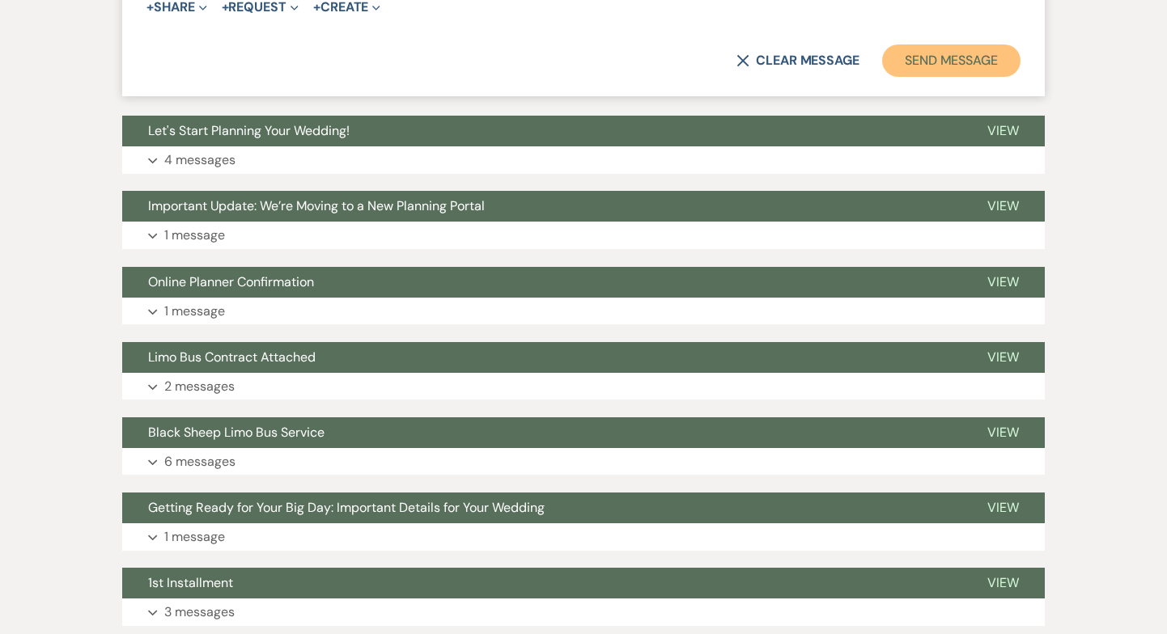
click at [952, 44] on button "Send Message" at bounding box center [951, 60] width 138 height 32
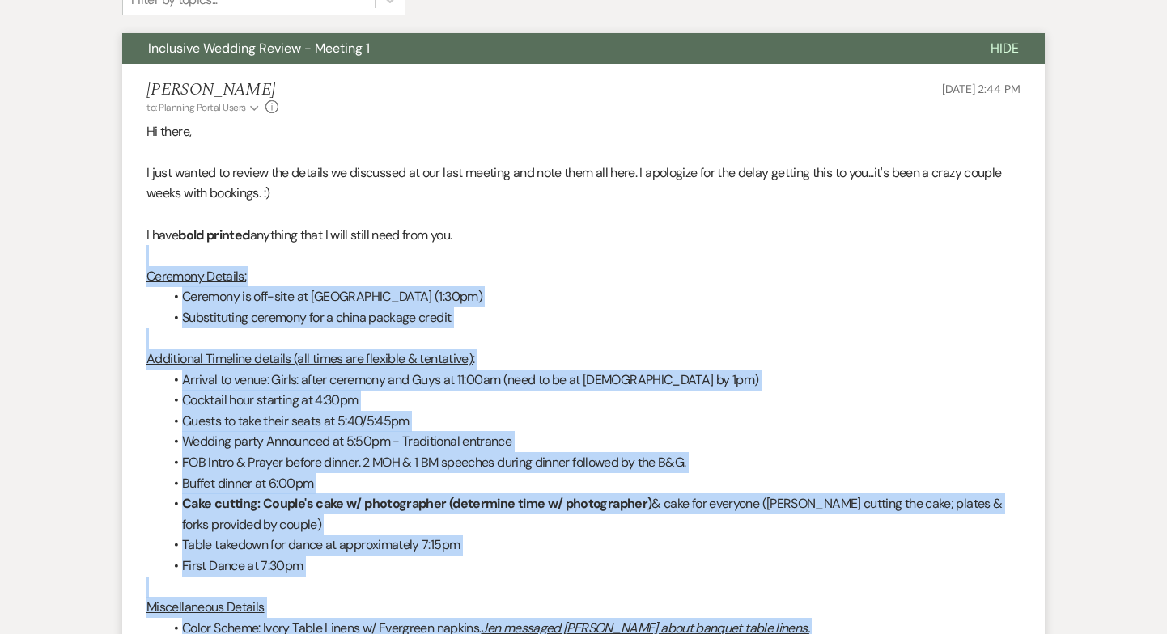
scroll to position [482, 0]
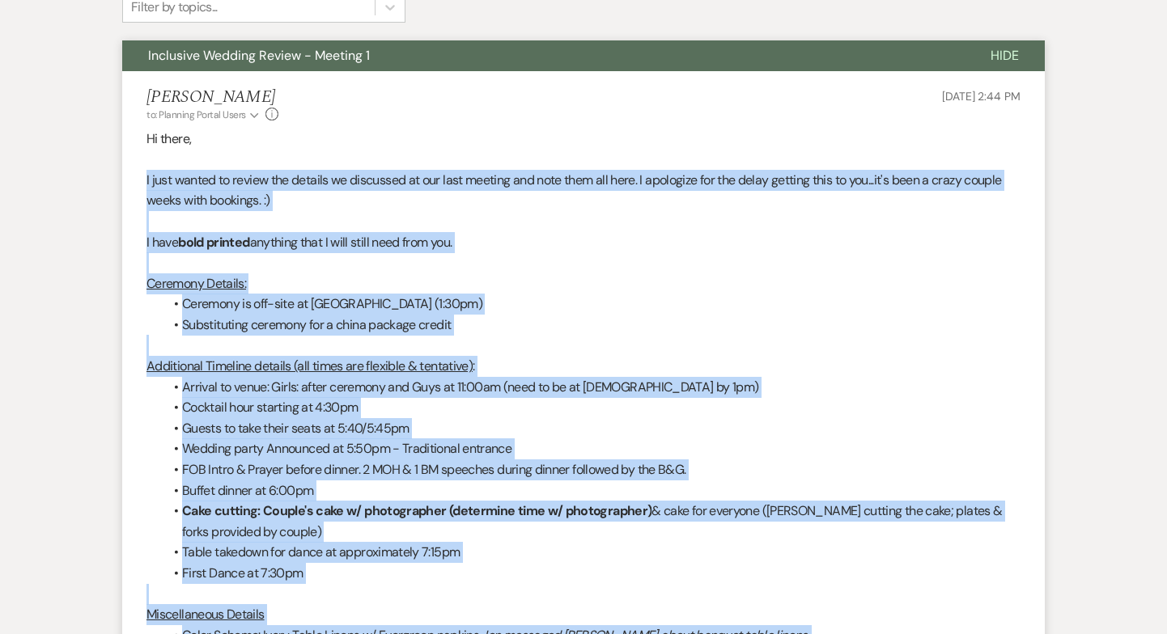
drag, startPoint x: 388, startPoint y: 375, endPoint x: 141, endPoint y: 138, distance: 342.7
click at [141, 138] on li "[PERSON_NAME] to: Planning Portal Users Expand Info [DATE] 2:44 PM Hi there, I …" at bounding box center [583, 625] width 922 height 1109
copy div "L ipsu dolors am consec adi elitsed do eiusmodte in utl etdo magnaal eni admi v…"
